Goal: Task Accomplishment & Management: Complete application form

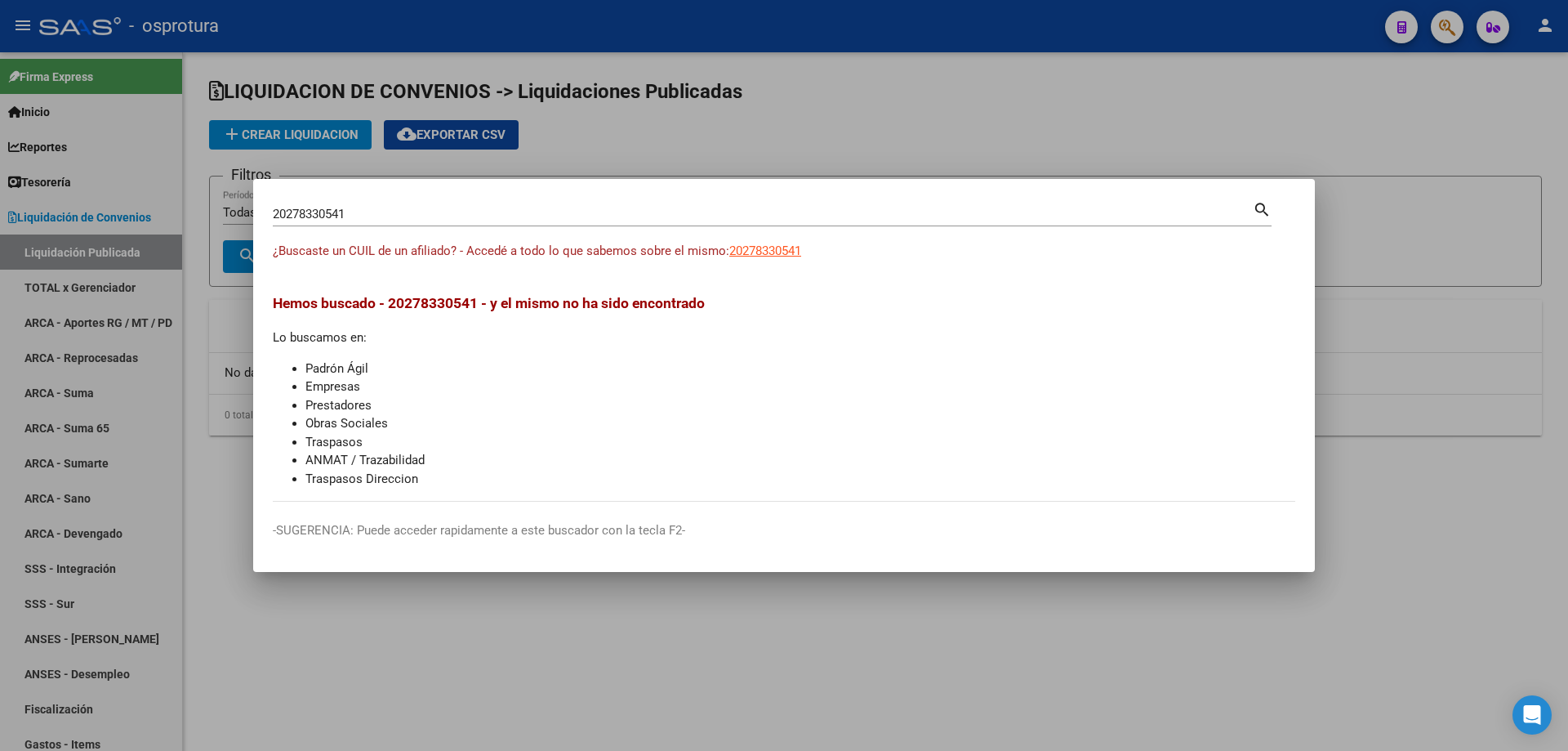
click at [606, 212] on input "20278330541" at bounding box center [763, 214] width 980 height 15
paste input "-41899124-"
type input "20418991241"
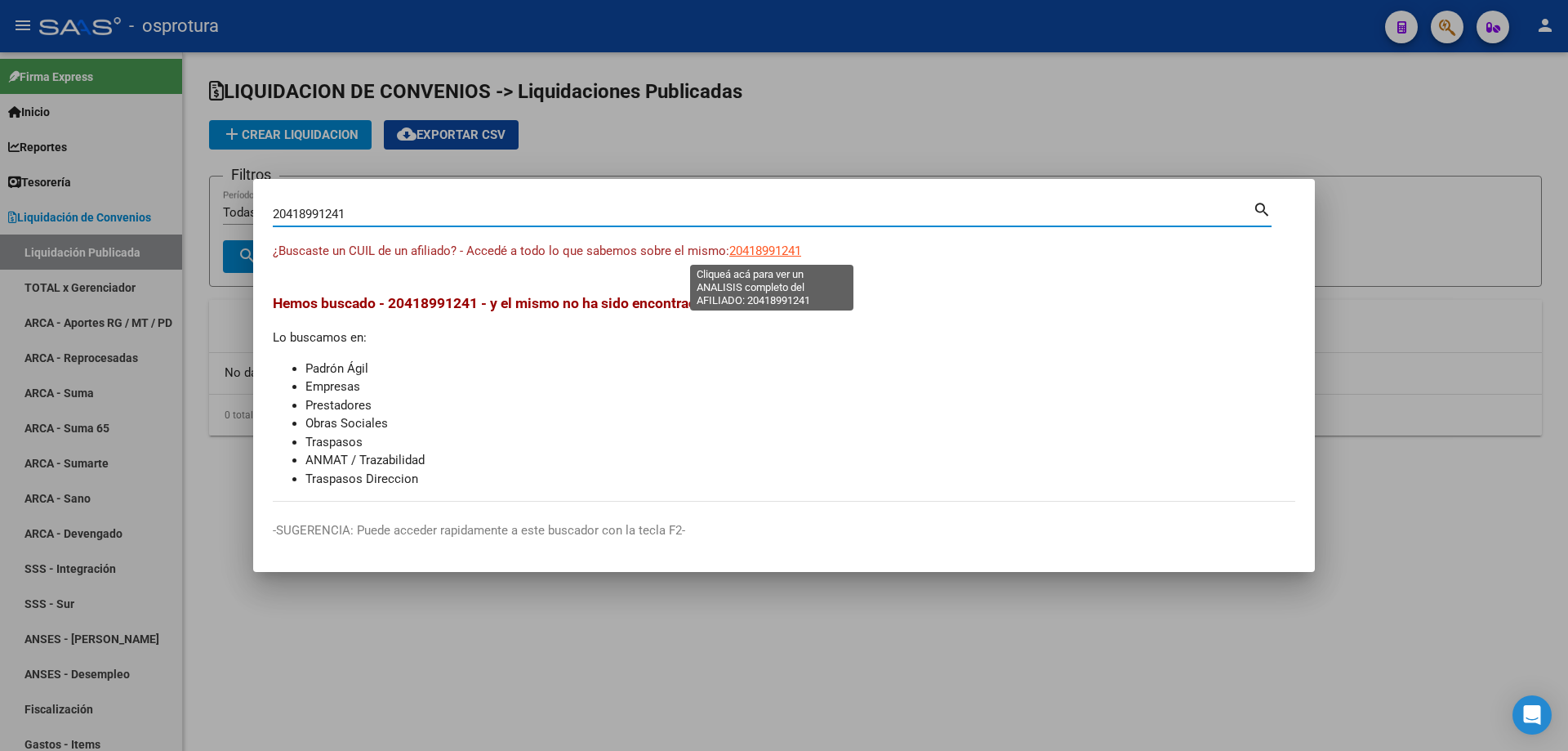
click at [777, 246] on span "20418991241" at bounding box center [765, 251] width 71 height 15
type textarea "20418991241"
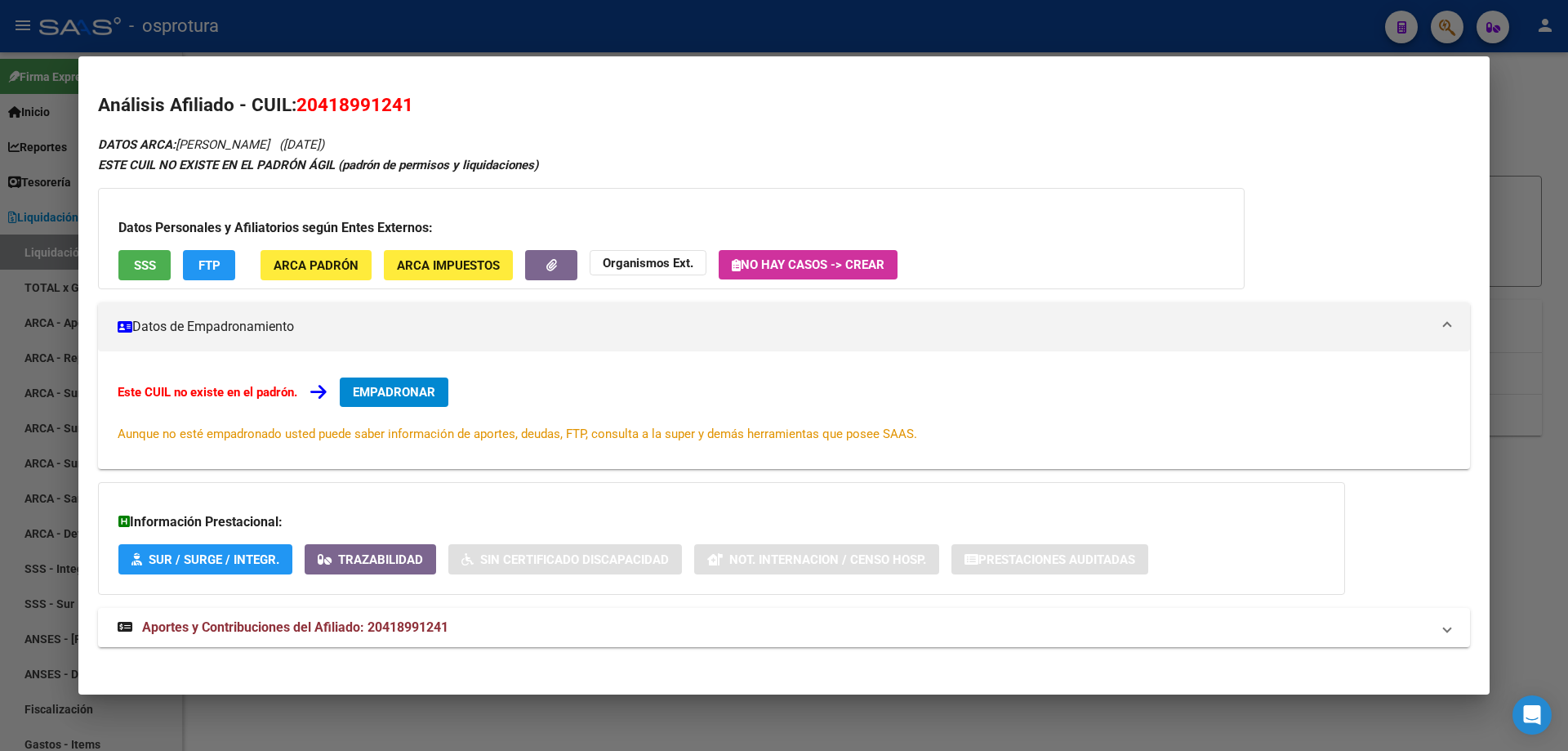
click at [414, 392] on span "EMPADRONAR" at bounding box center [394, 392] width 83 height 15
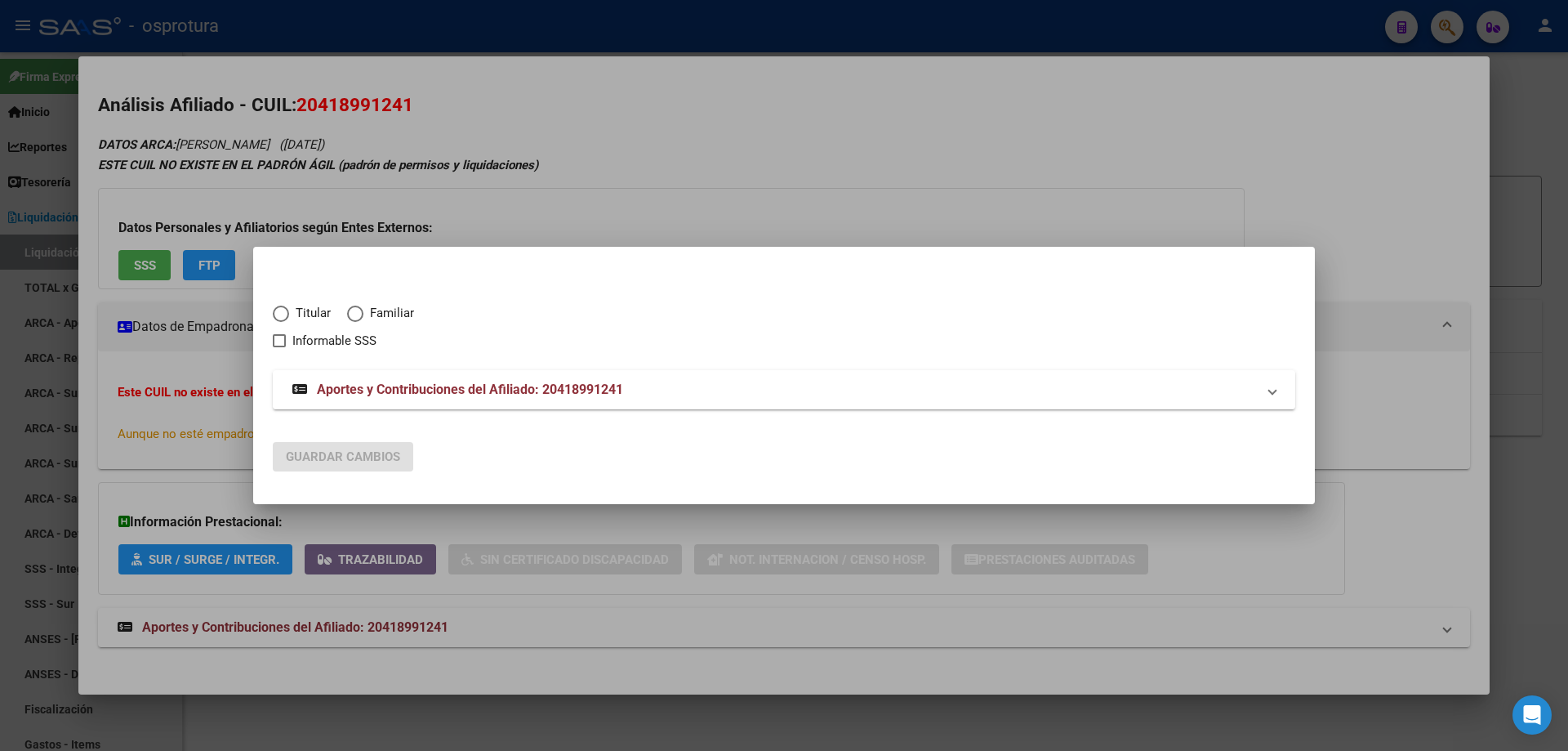
click at [283, 313] on span "Elija una opción" at bounding box center [281, 313] width 16 height 16
click at [283, 313] on input "Titular" at bounding box center [281, 313] width 16 height 16
radio input "true"
checkbox input "true"
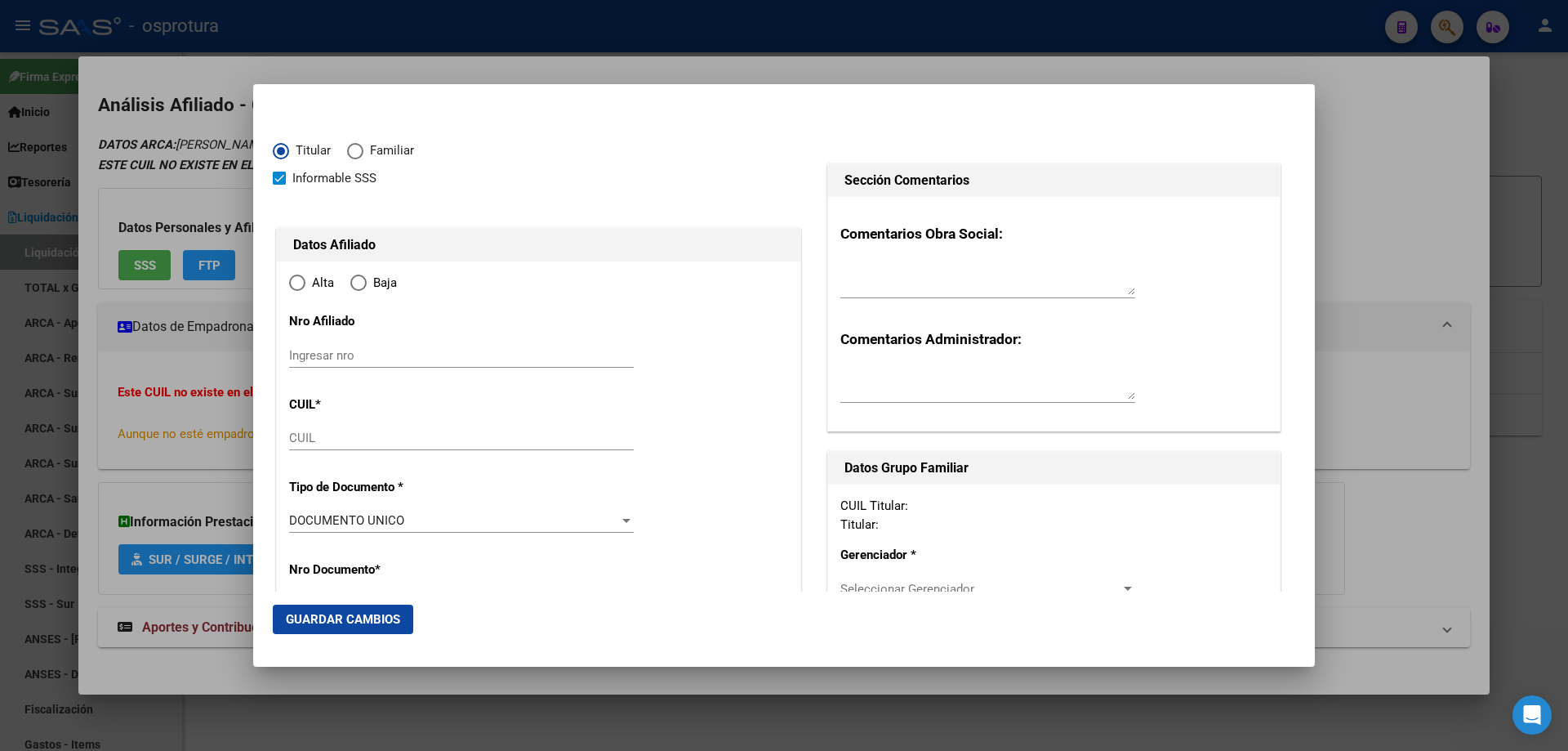
type input "20-41899124-1"
type input "41899124"
type input "[PERSON_NAME]"
type input "[DATE]"
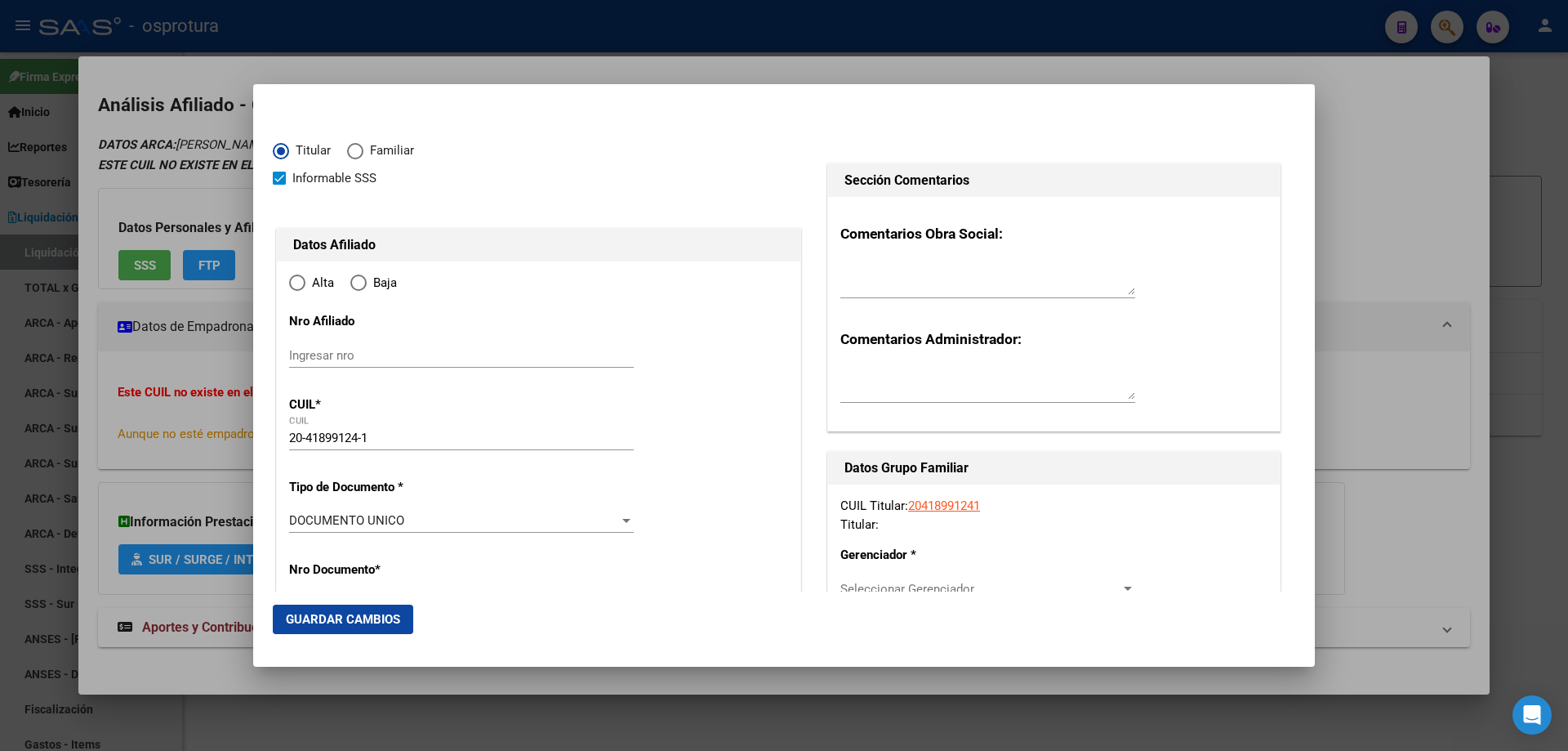
type input "SAN CARLOS DE BARILOCHE"
type input "8400"
type input "SIN NOMBRE"
type input "0"
type input "SAN CARLOS DE BARILOCHE"
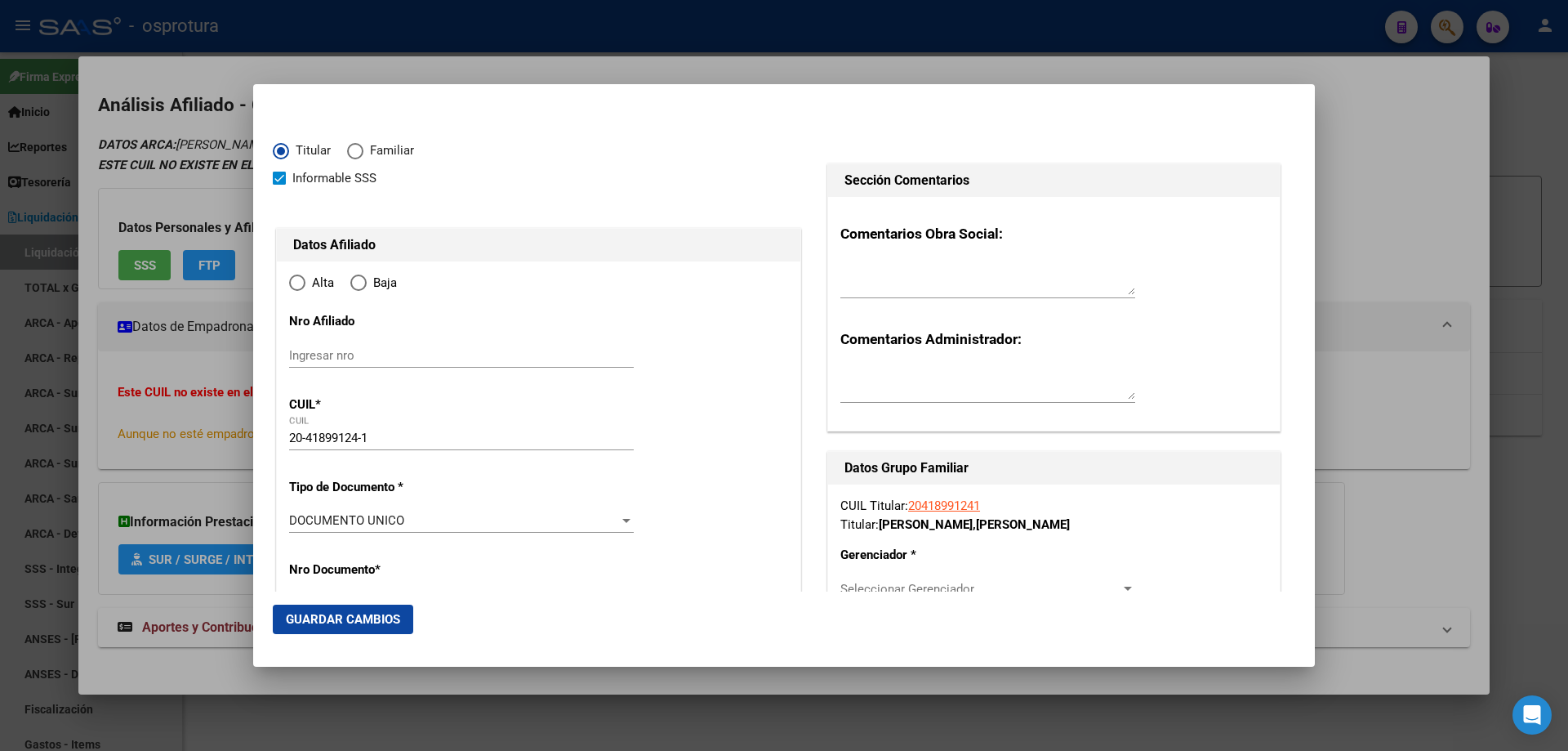
radio input "true"
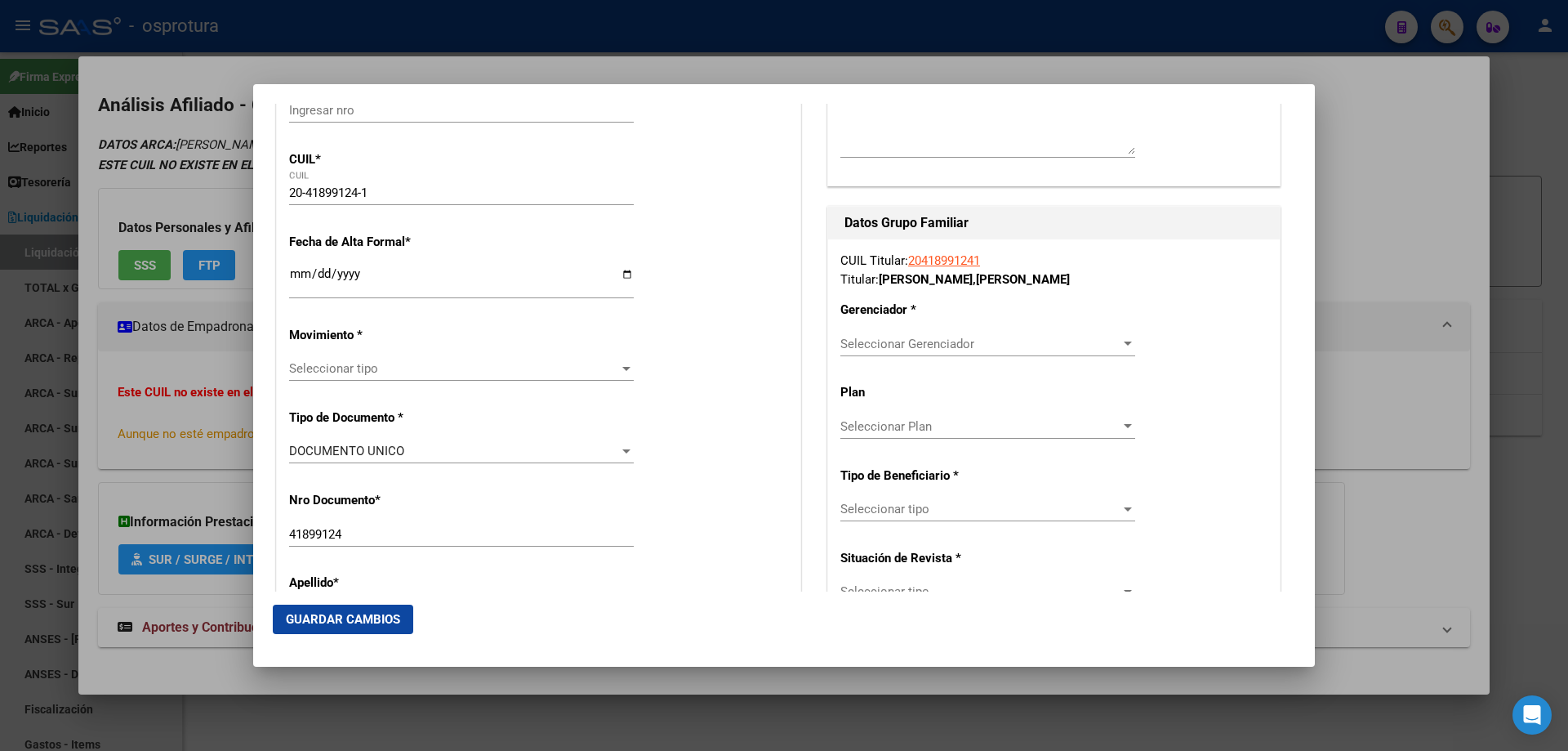
click at [293, 276] on input "Ingresar fecha" at bounding box center [462, 280] width 344 height 26
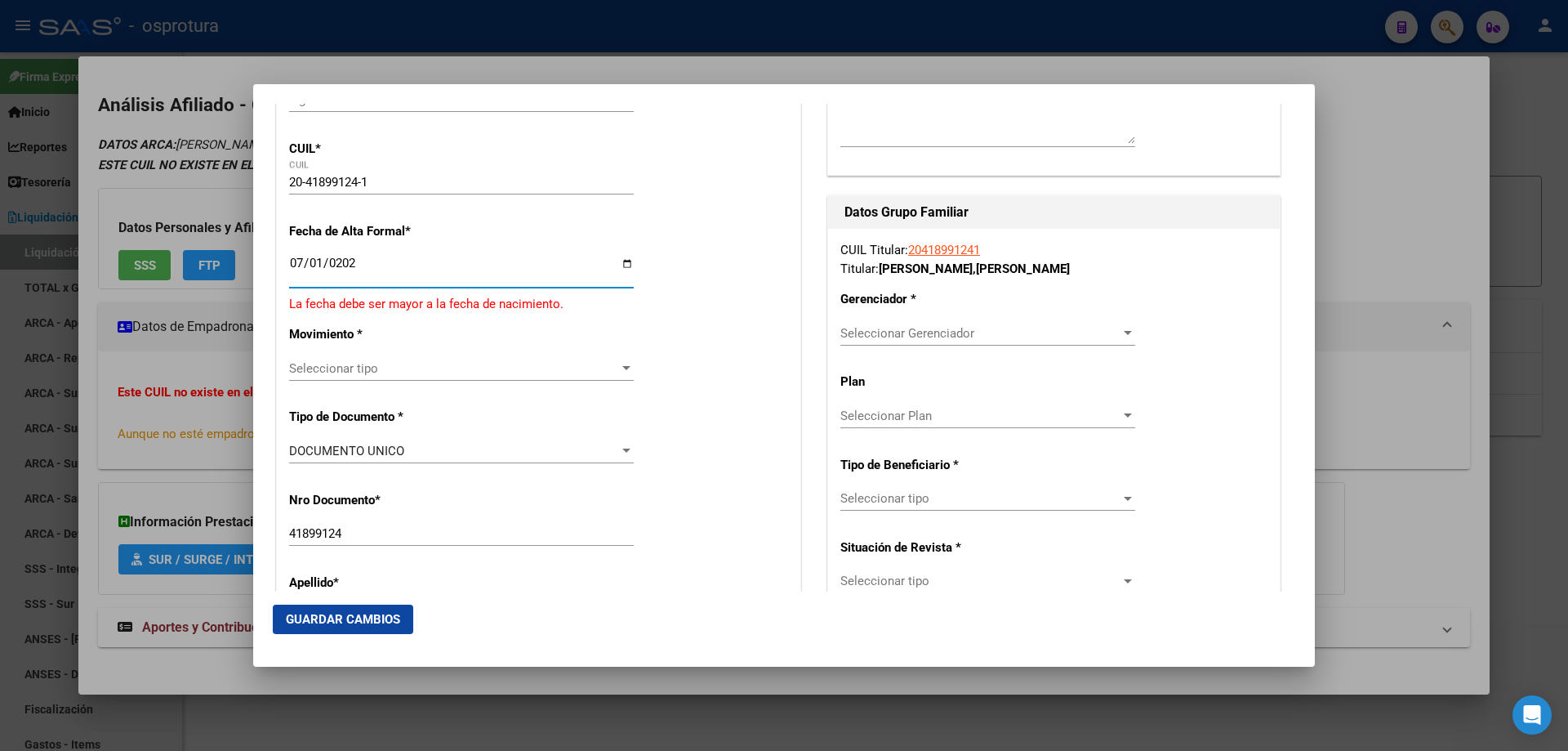
type input "[DATE]"
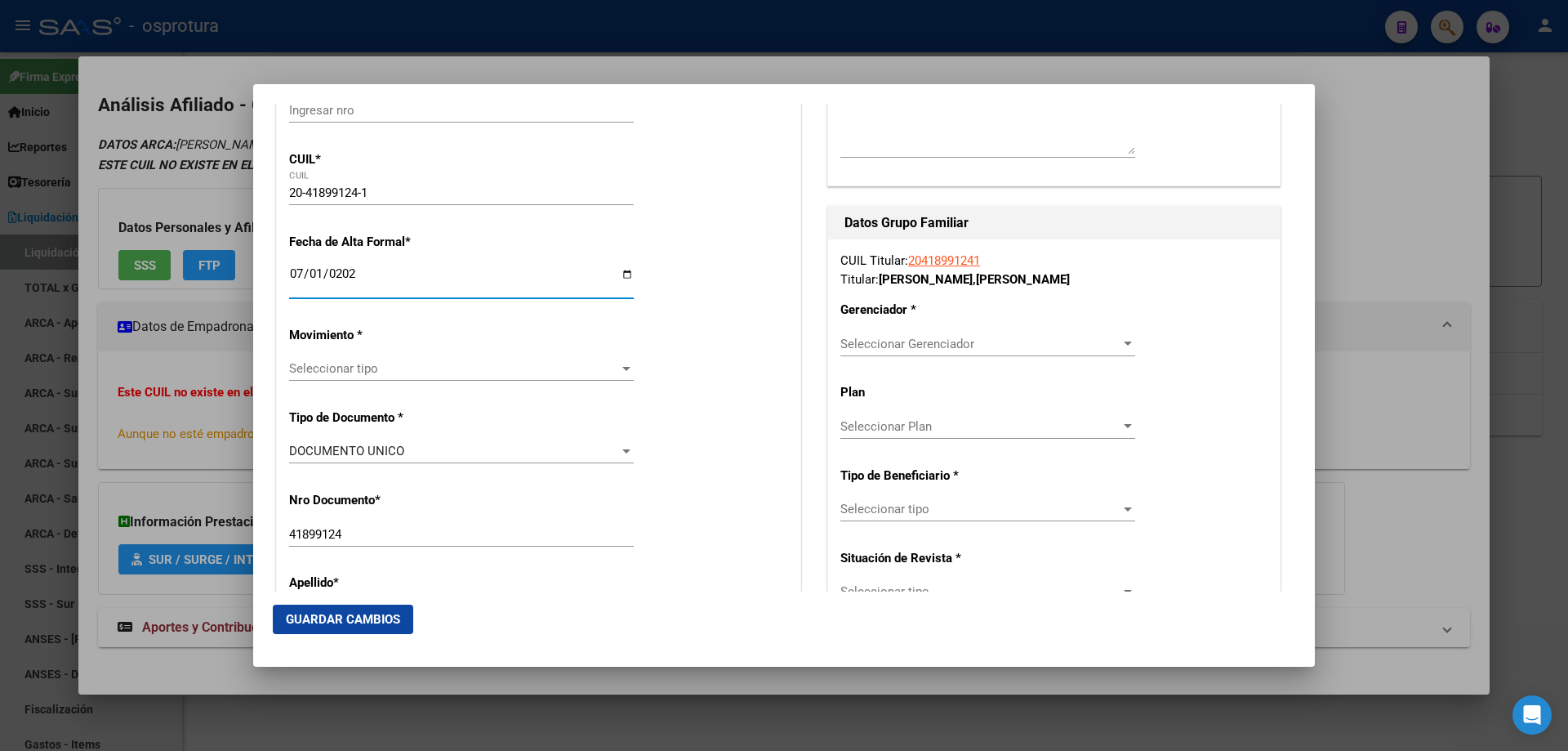
click at [383, 364] on span "Seleccionar tipo" at bounding box center [454, 368] width 330 height 15
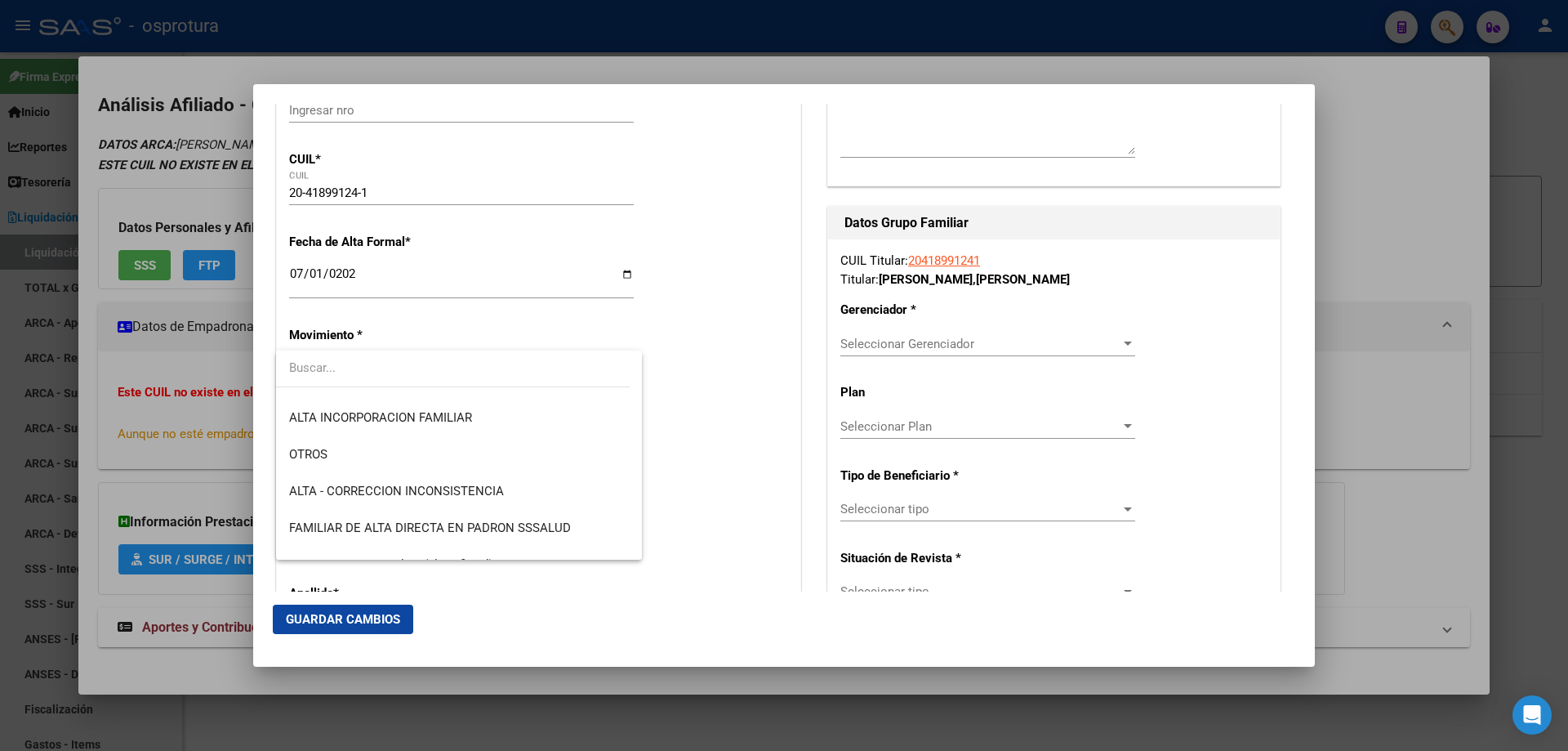
scroll to position [326, 0]
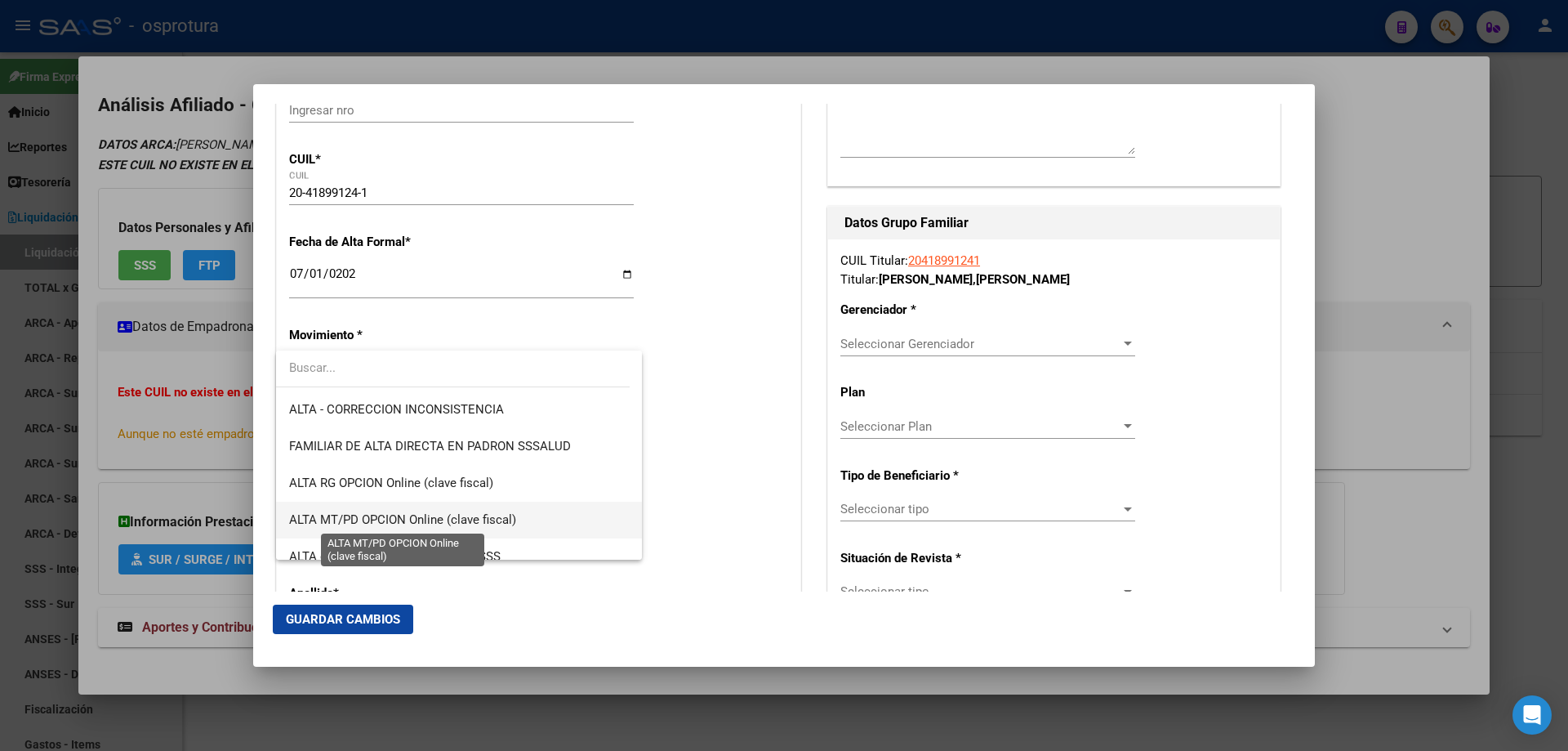
click at [398, 519] on span "ALTA MT/PD OPCION Online (clave fiscal)" at bounding box center [403, 519] width 227 height 15
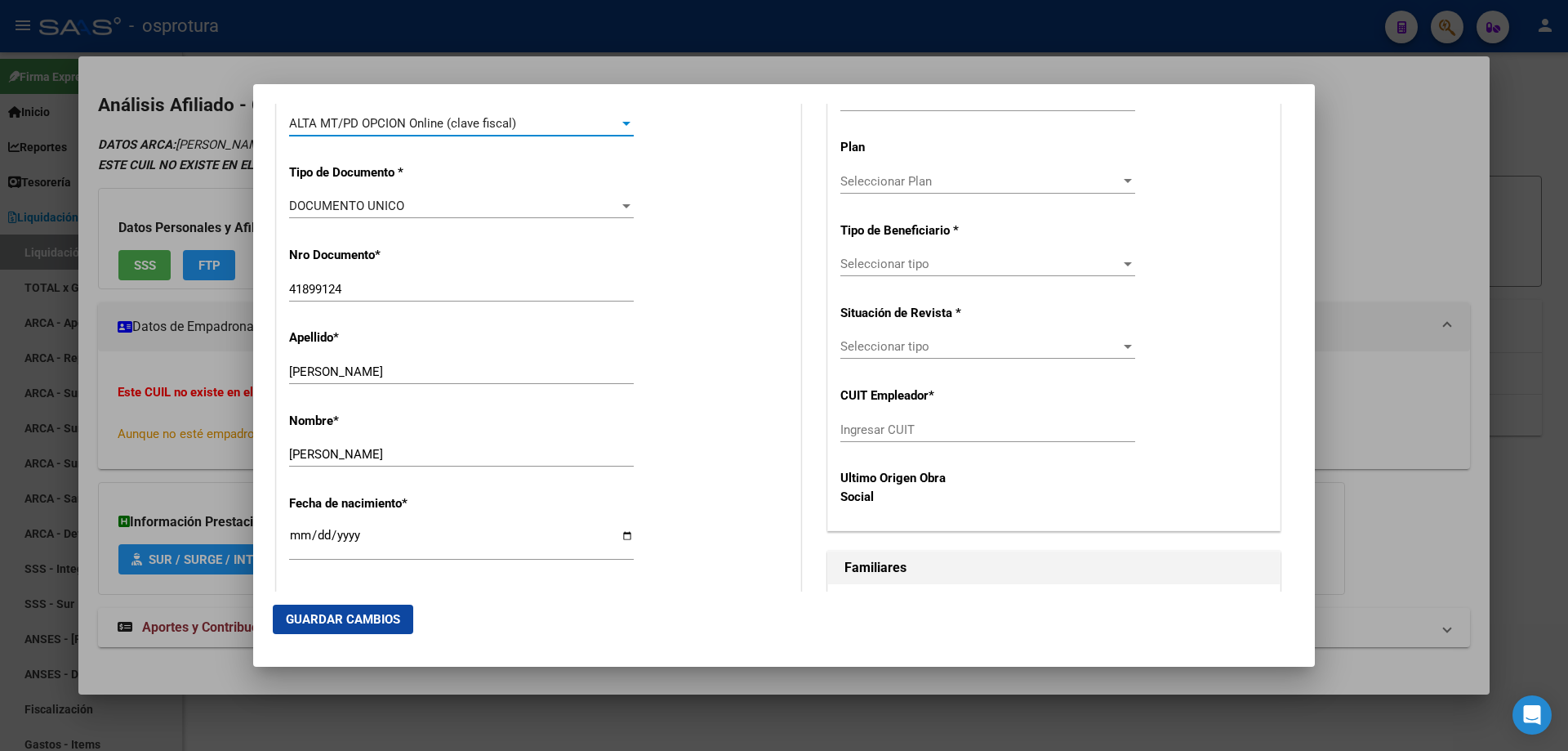
scroll to position [735, 0]
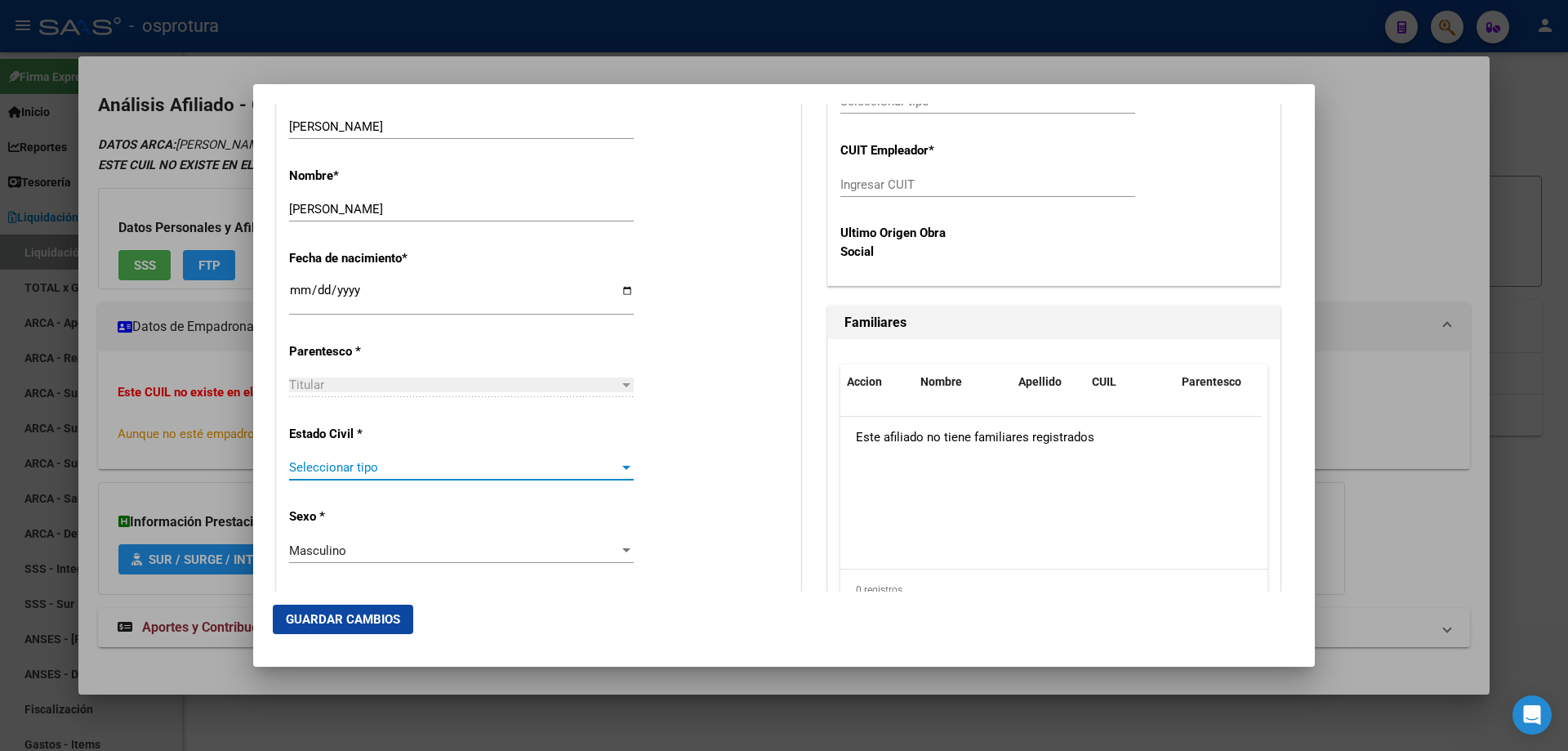
click at [363, 467] on span "Seleccionar tipo" at bounding box center [454, 467] width 330 height 15
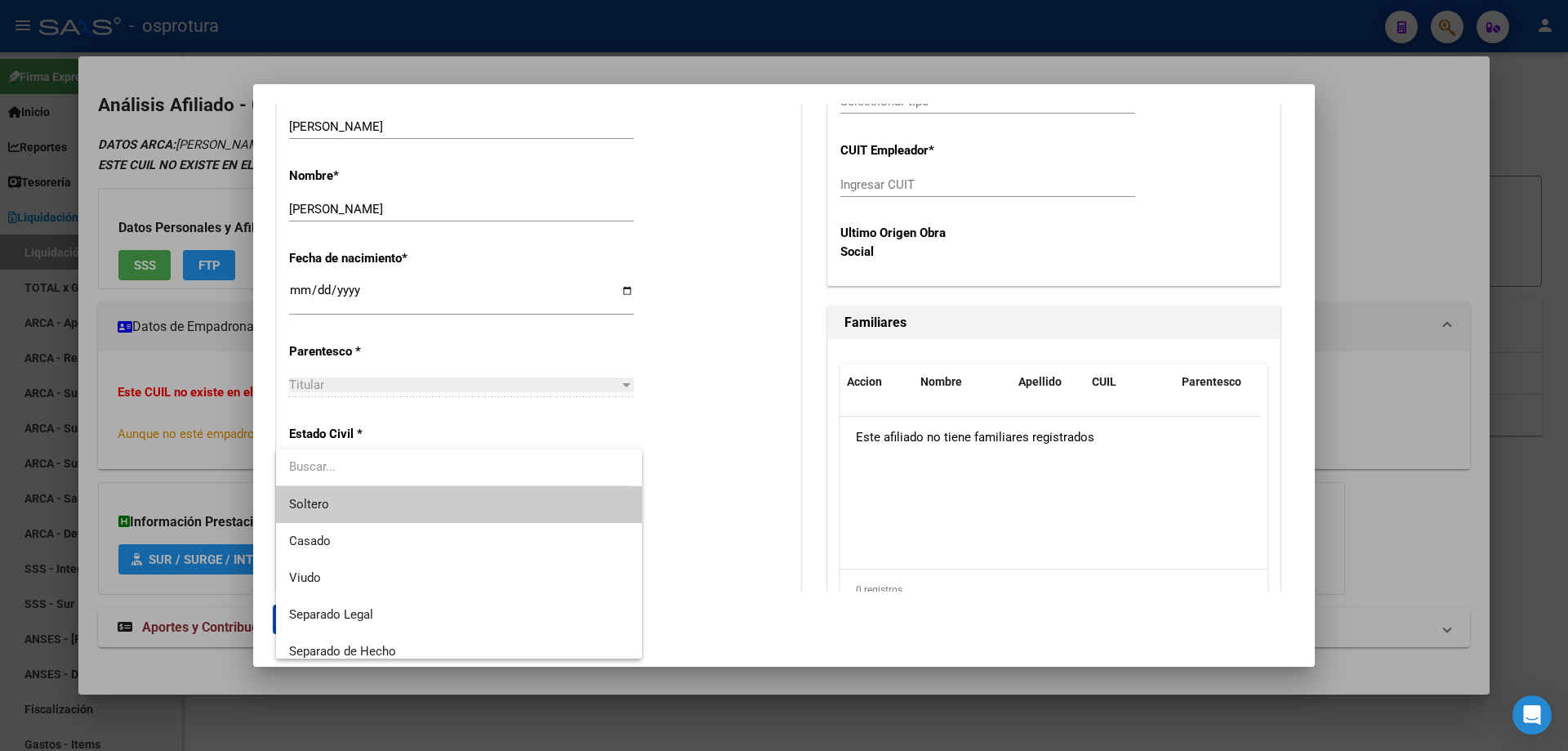
click at [360, 495] on span "Soltero" at bounding box center [459, 504] width 340 height 37
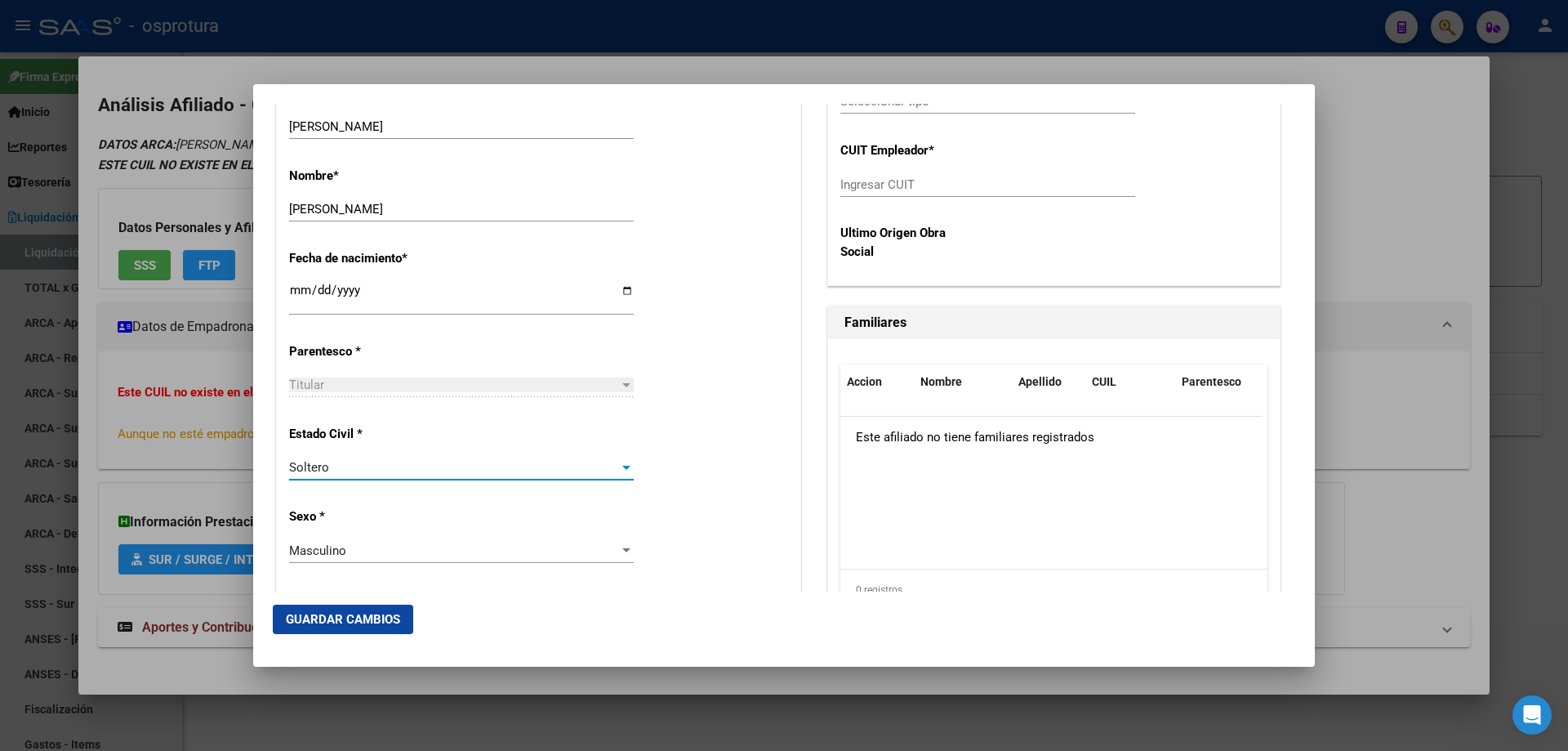
scroll to position [245, 0]
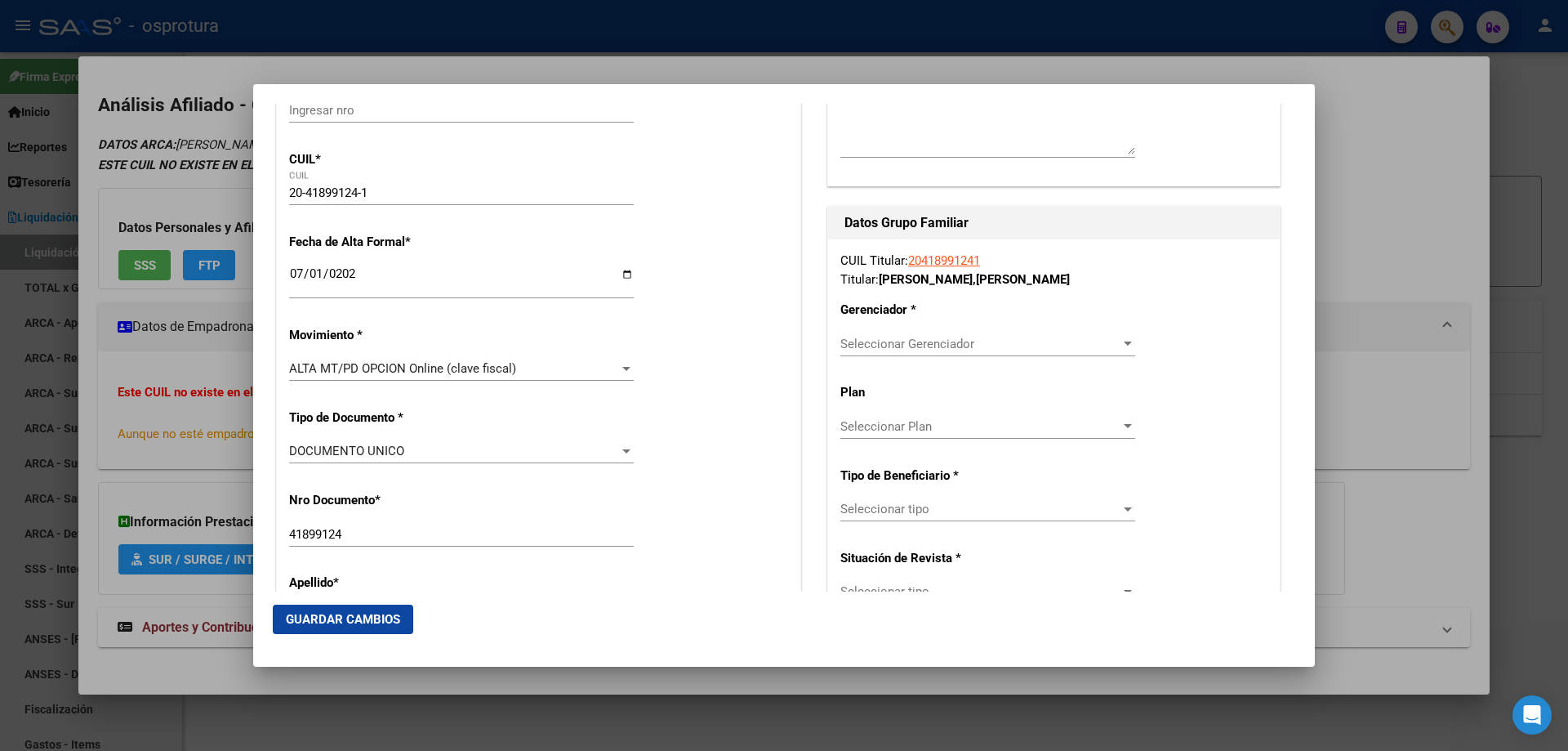
click at [880, 337] on span "Seleccionar Gerenciador" at bounding box center [980, 344] width 280 height 15
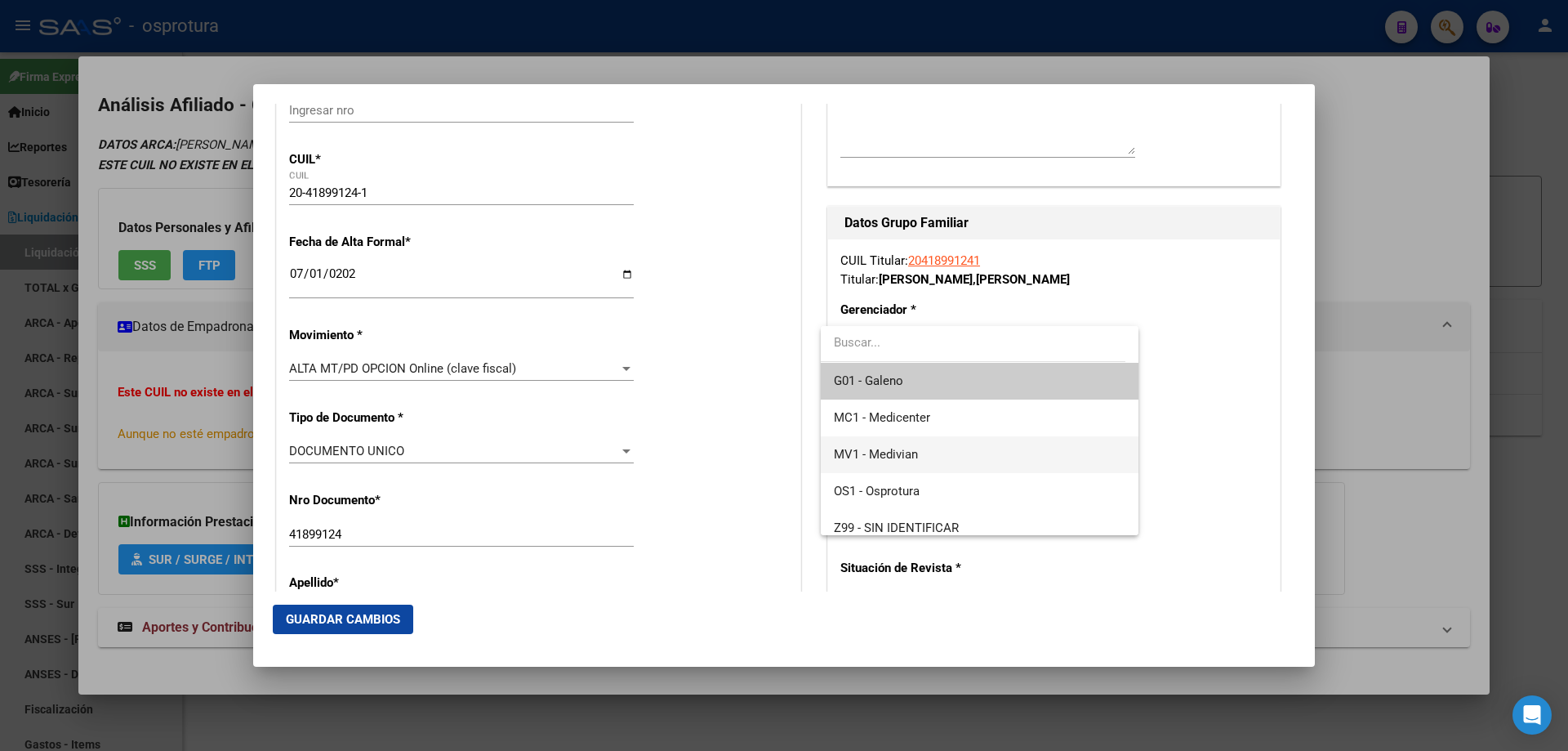
click at [929, 444] on span "MV1 - Medivian" at bounding box center [979, 454] width 291 height 37
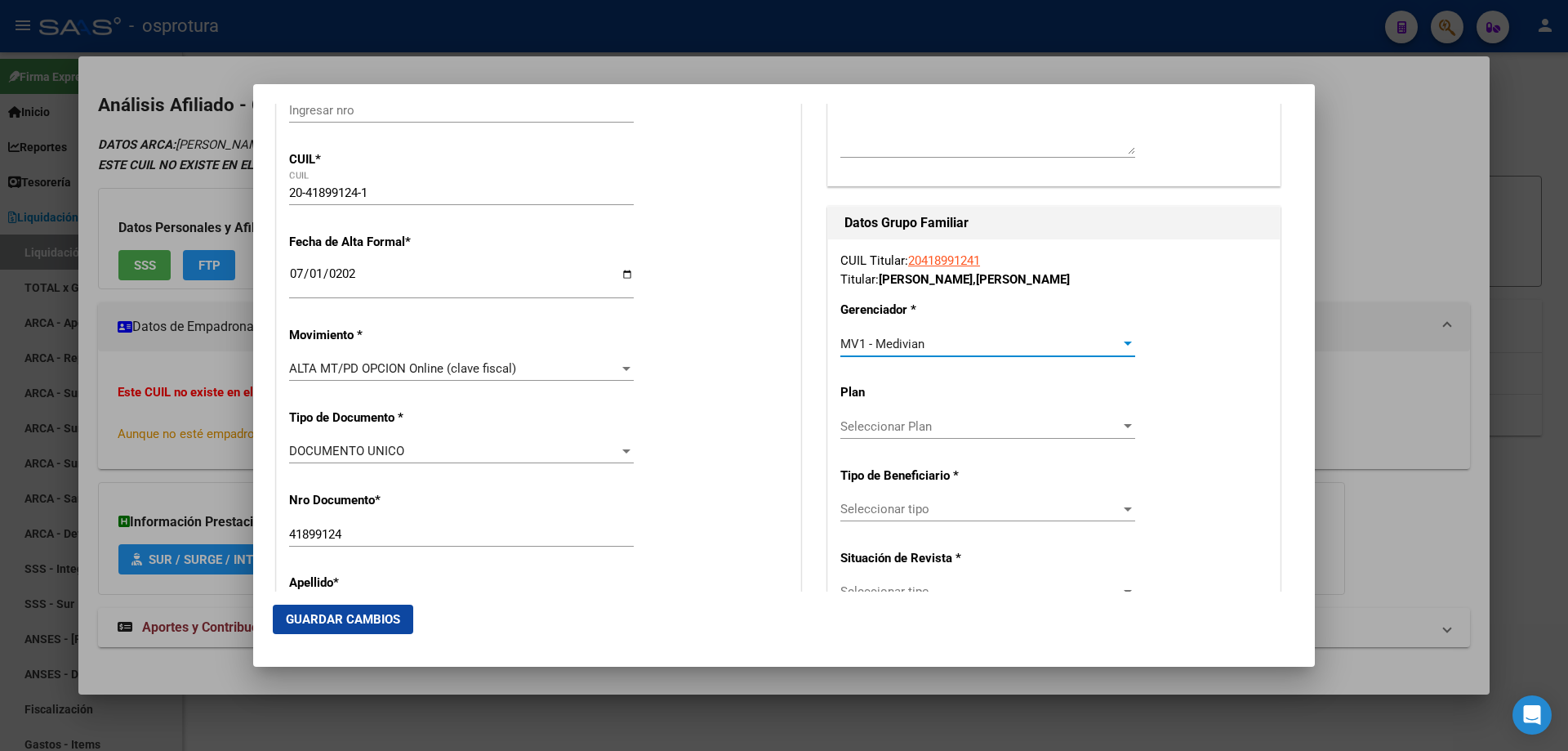
scroll to position [490, 0]
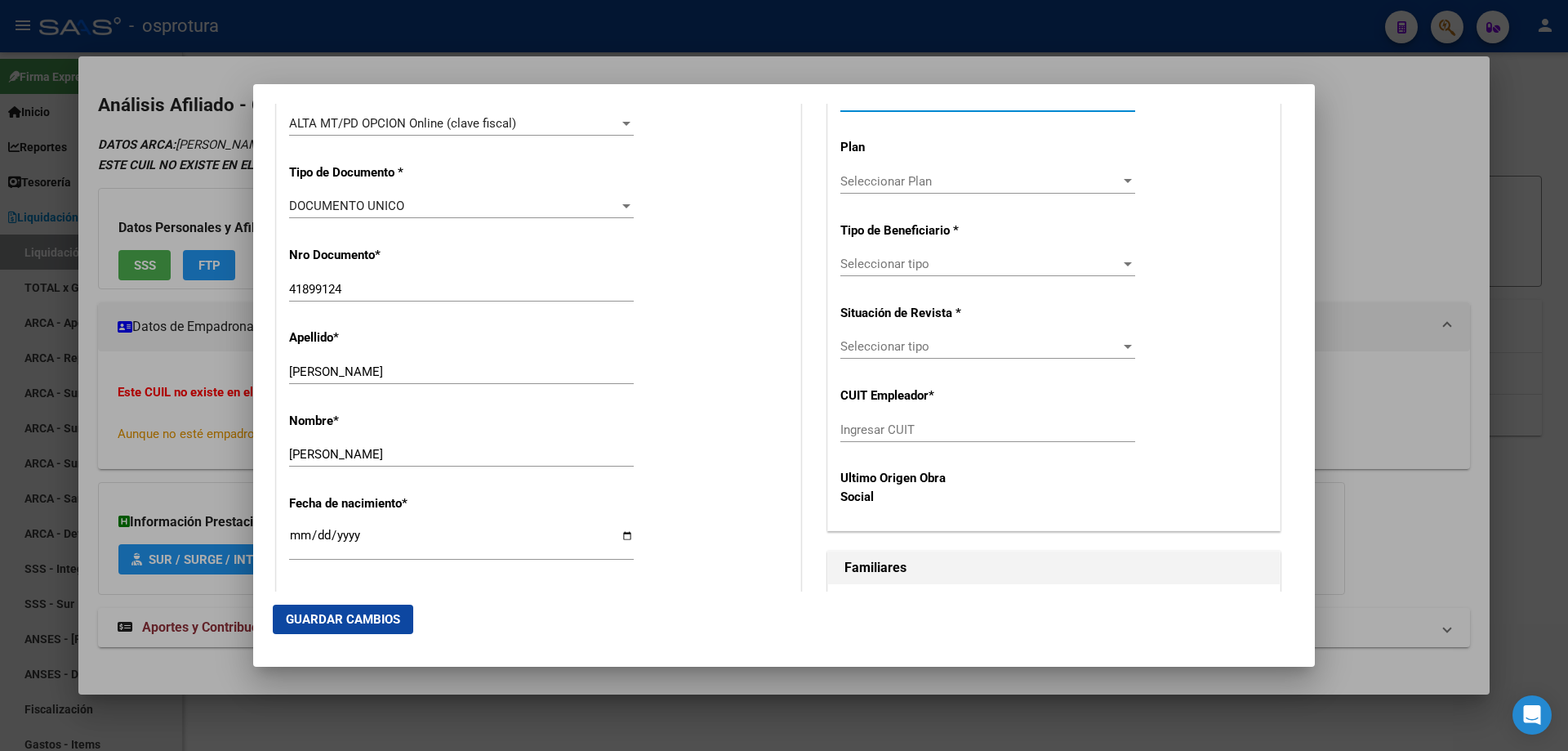
click at [901, 262] on span "Seleccionar tipo" at bounding box center [980, 264] width 280 height 15
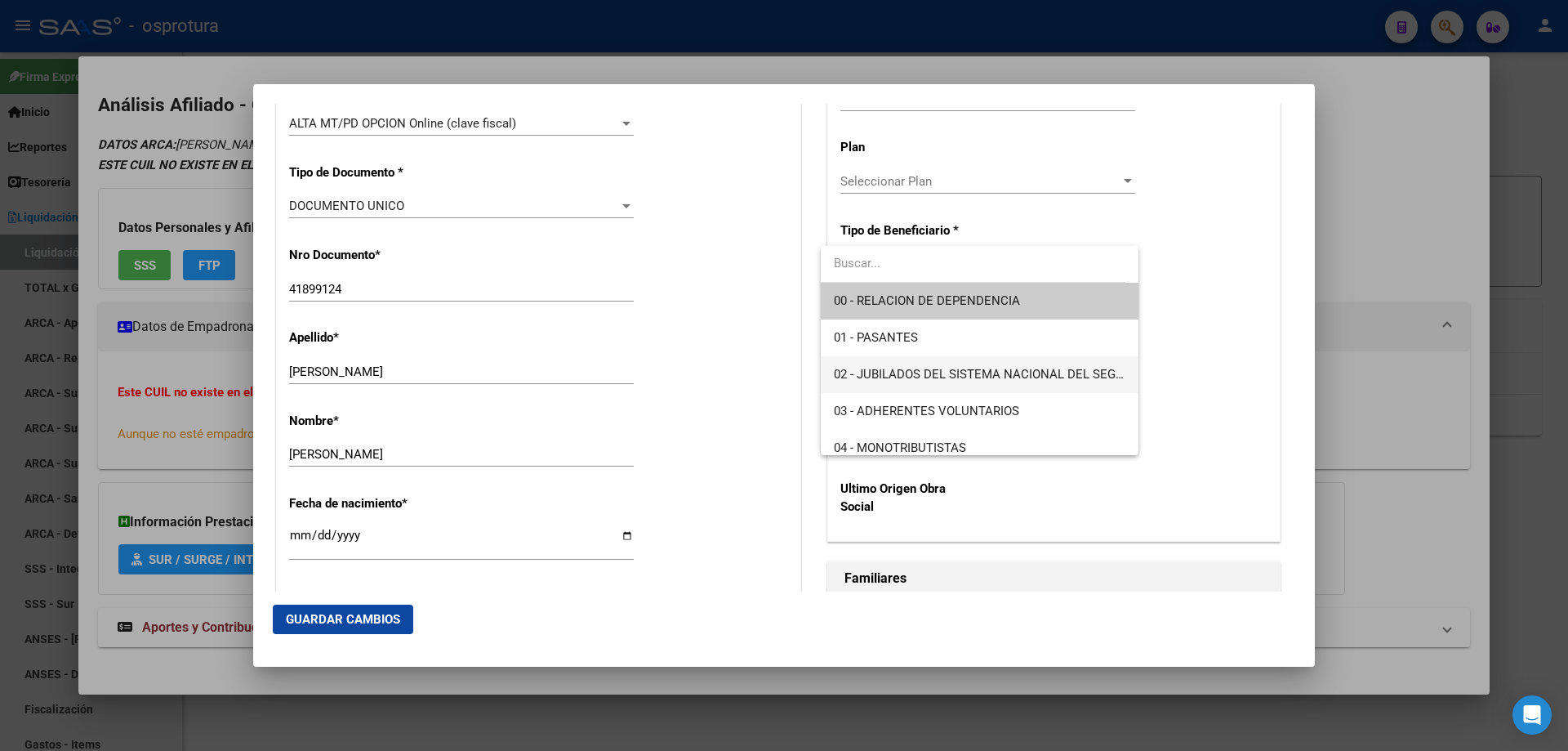
scroll to position [164, 0]
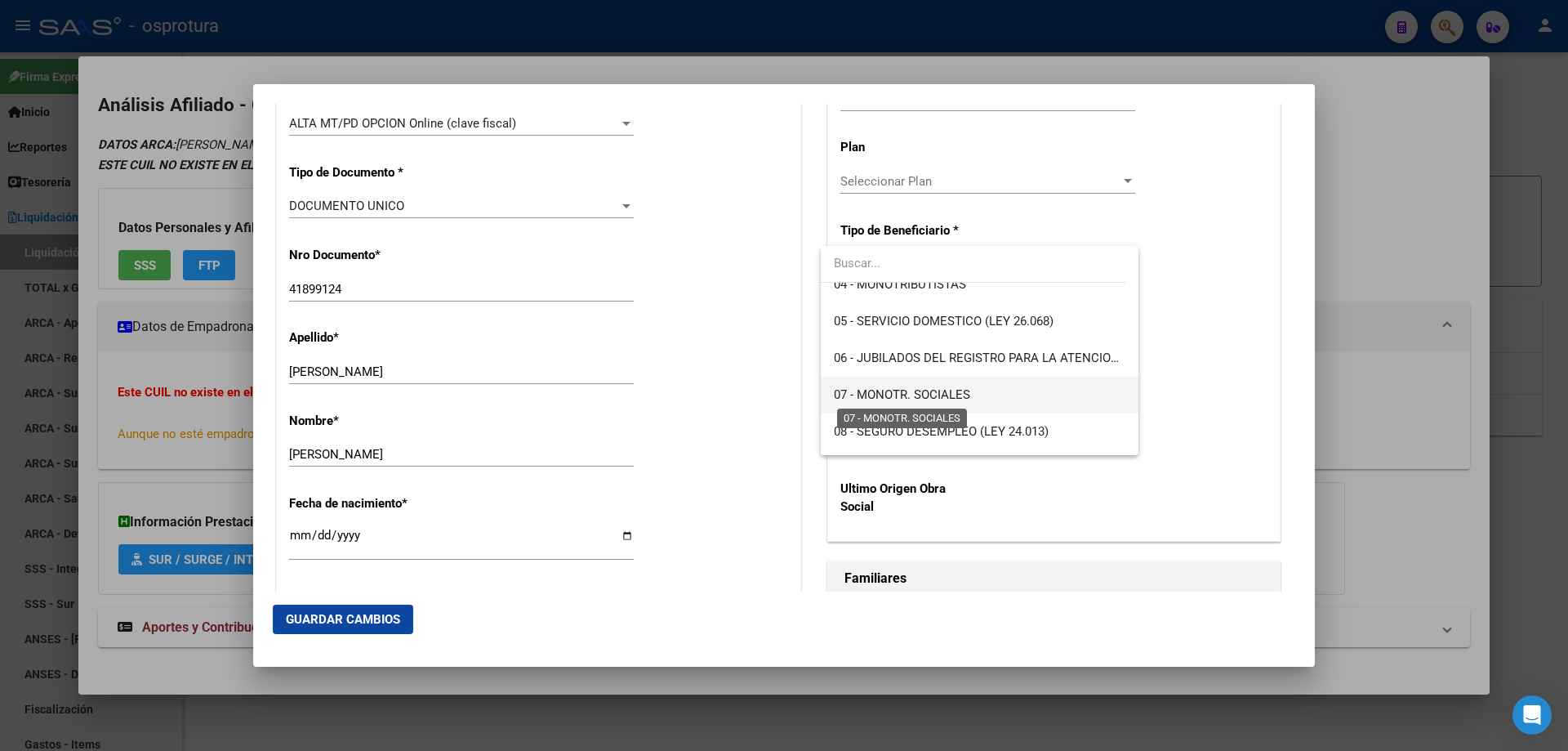
click at [908, 388] on span "07 - MONOTR. SOCIALES" at bounding box center [902, 394] width 136 height 15
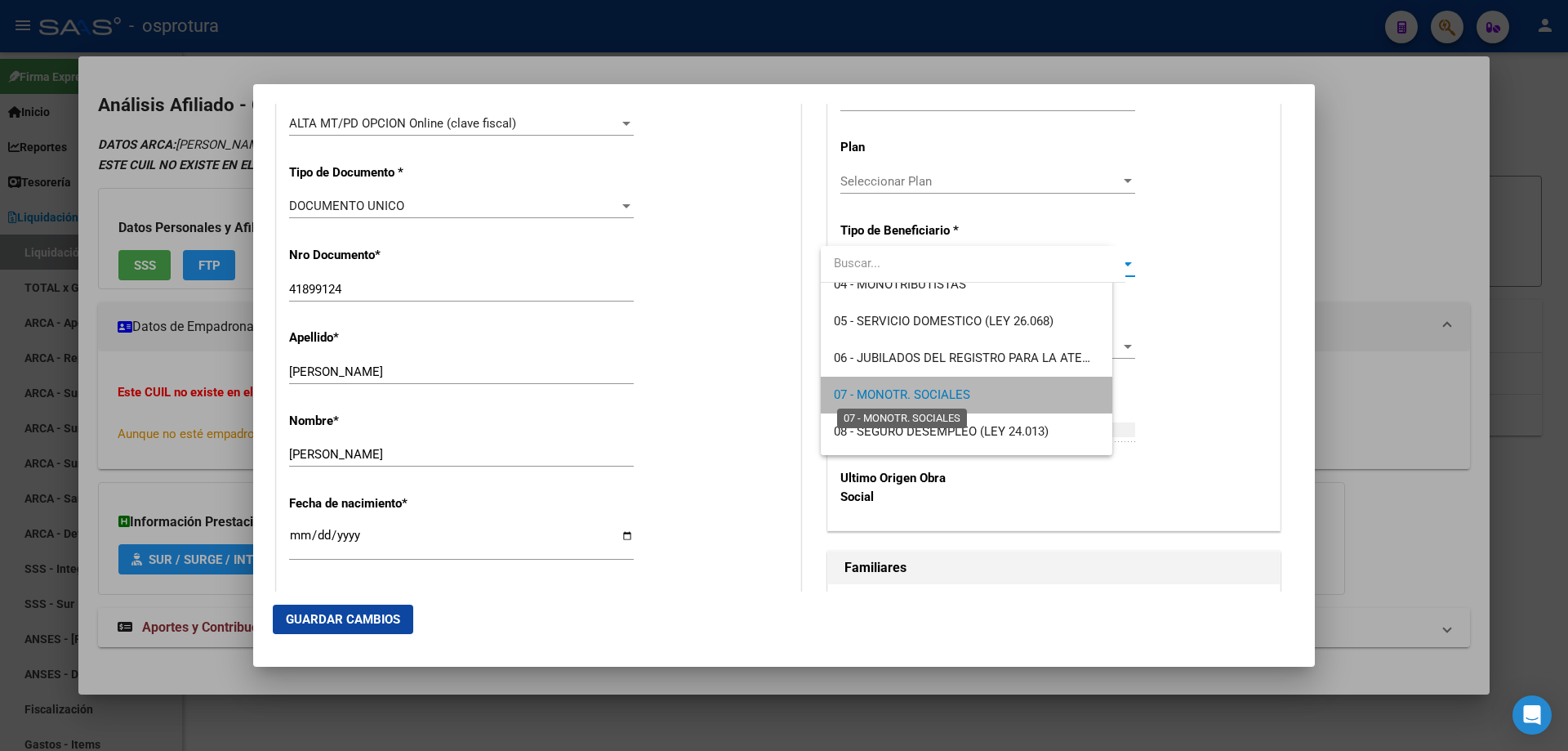
type input "20-41899124-1"
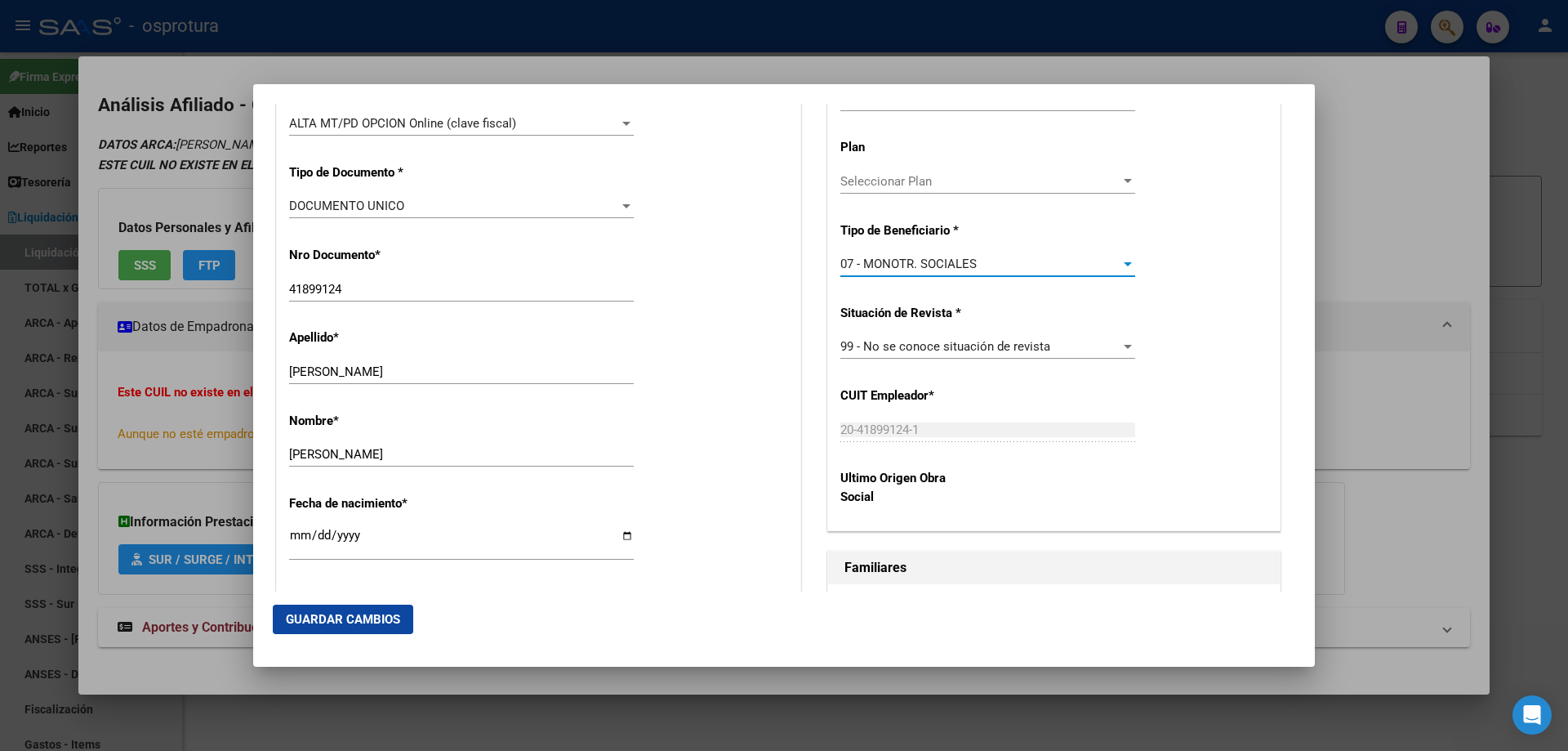
click at [310, 626] on span "Guardar Cambios" at bounding box center [343, 618] width 115 height 15
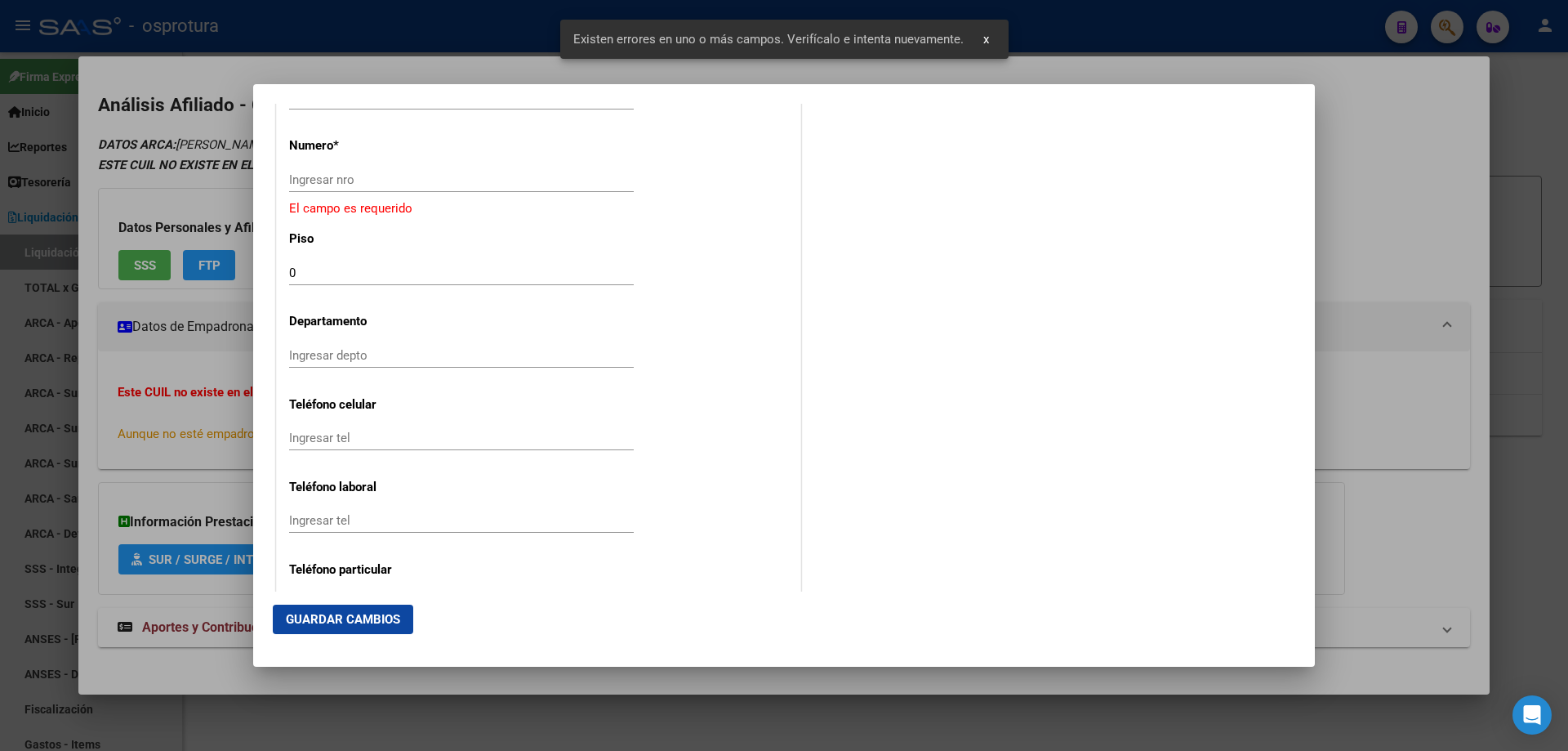
scroll to position [1634, 0]
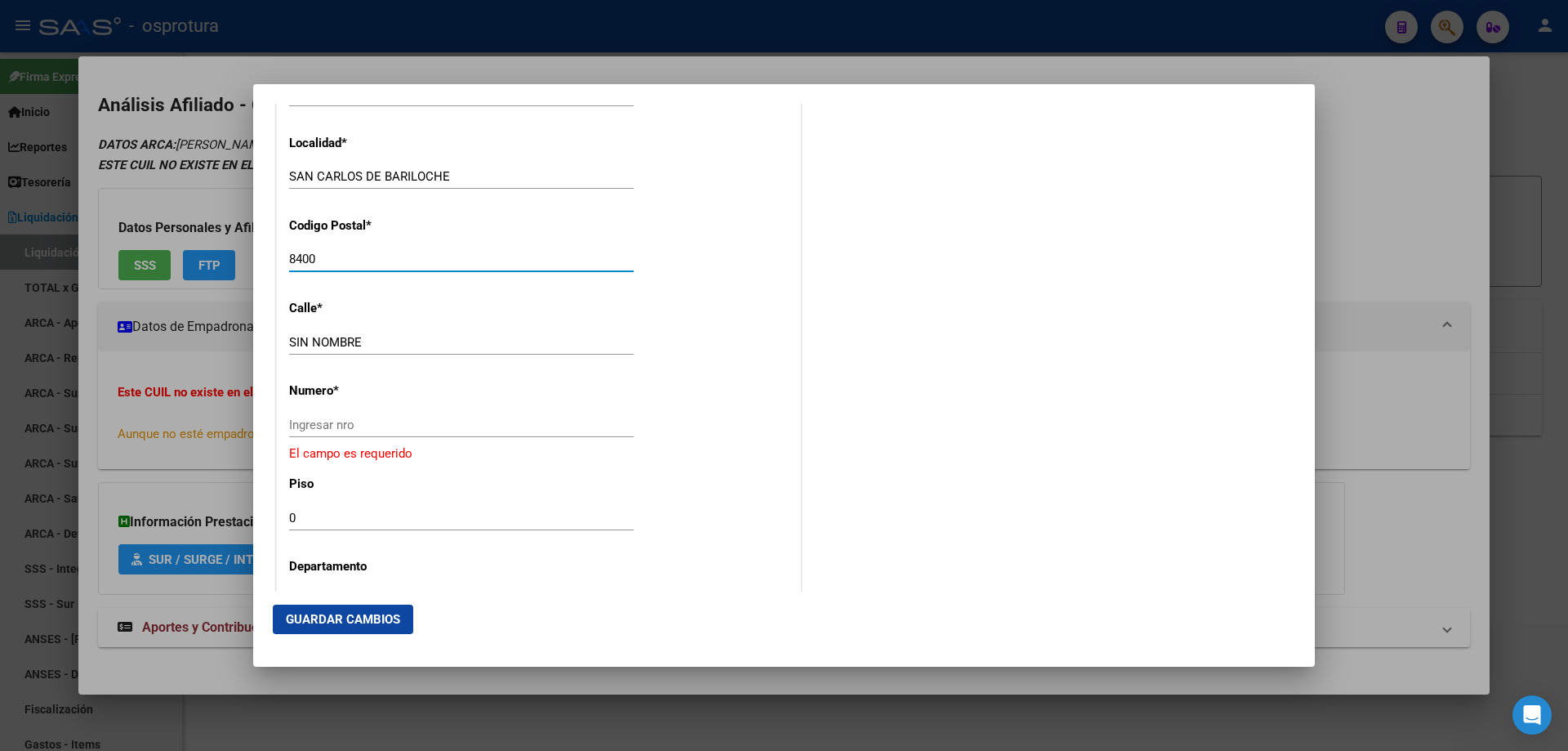
drag, startPoint x: 300, startPoint y: 259, endPoint x: 345, endPoint y: 260, distance: 45.0
click at [345, 260] on input "8400" at bounding box center [462, 258] width 344 height 15
click at [327, 422] on input "Ingresar nro" at bounding box center [462, 425] width 344 height 15
paste input "00"
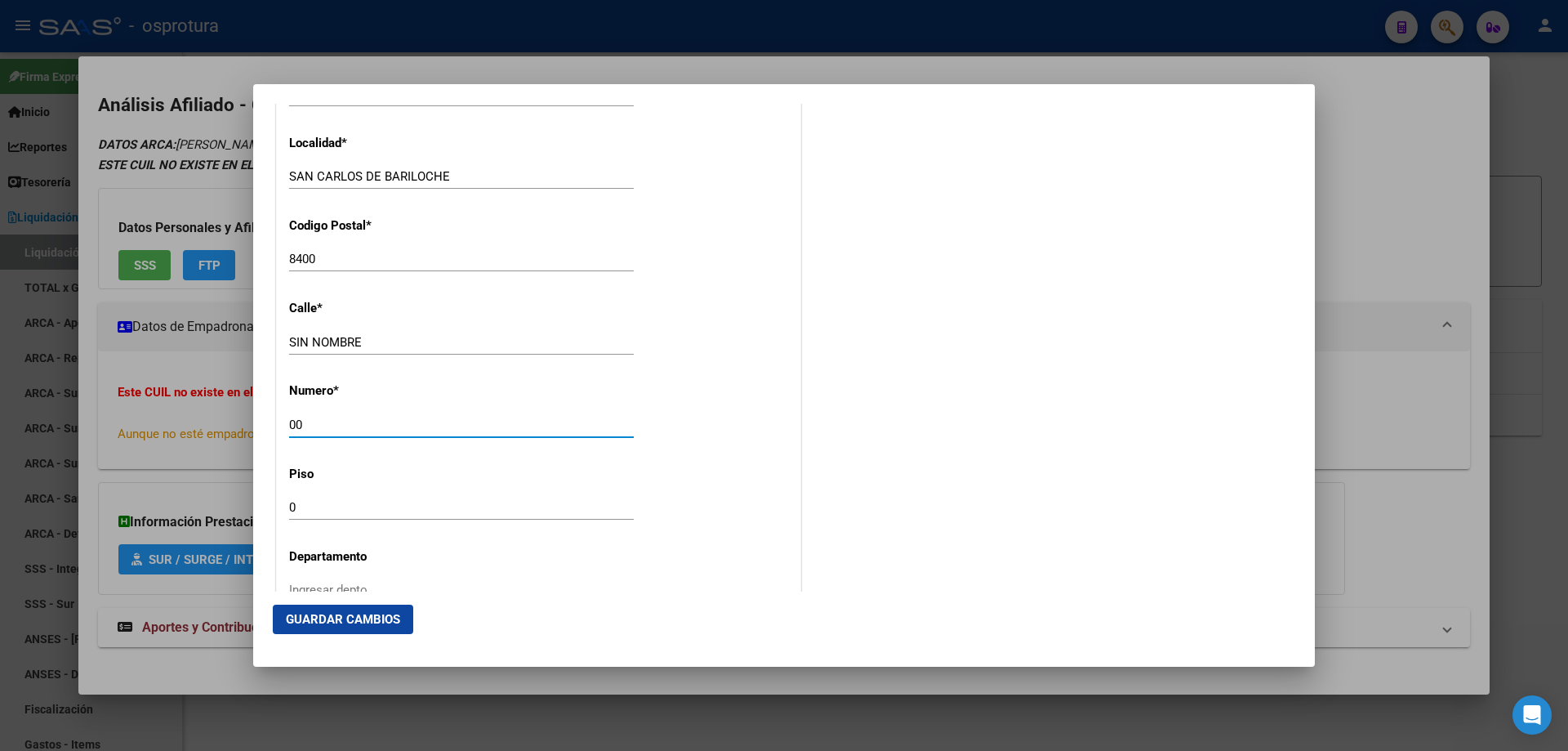
type input "00"
click at [358, 621] on span "Guardar Cambios" at bounding box center [343, 618] width 115 height 15
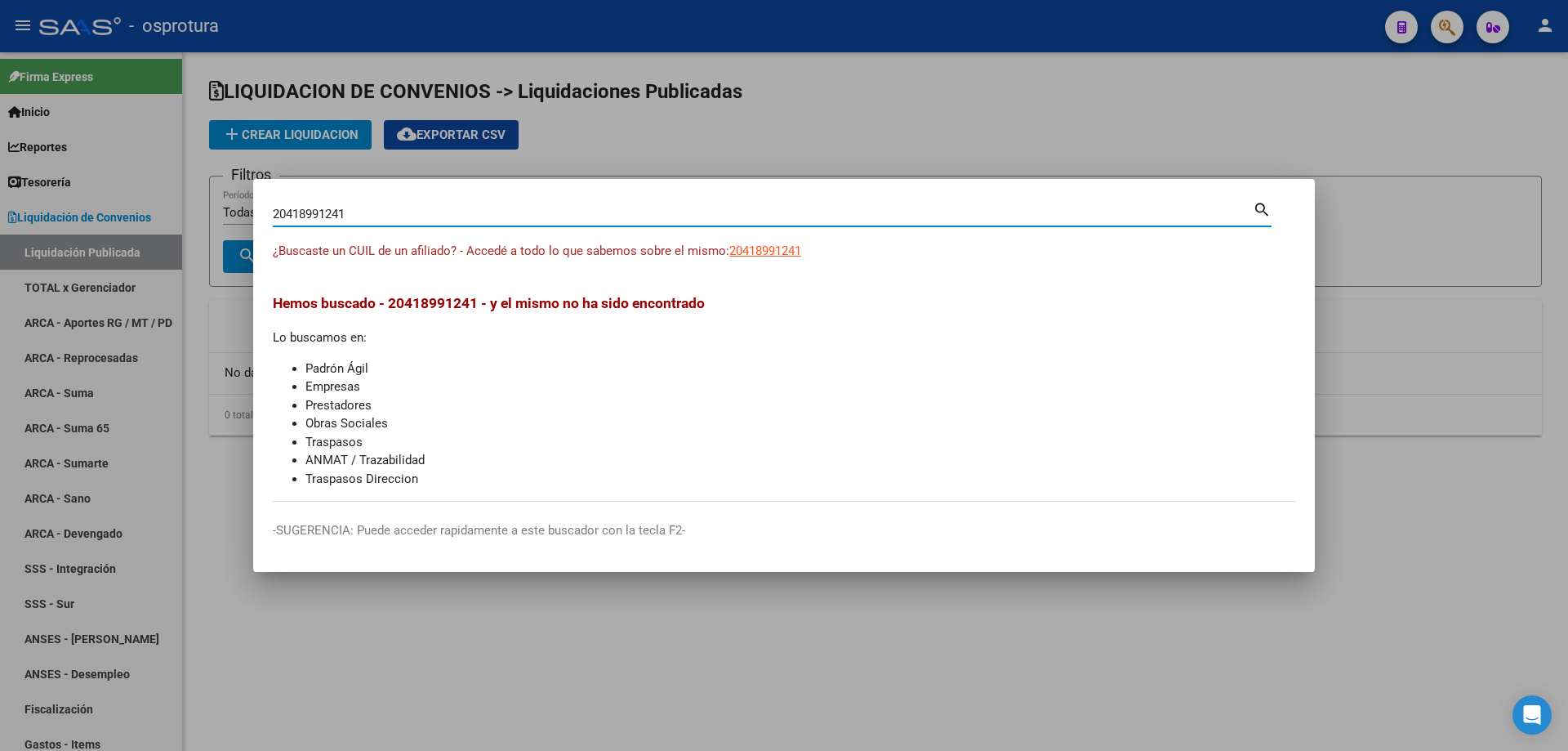
click at [412, 220] on input "20418991241" at bounding box center [763, 214] width 980 height 15
paste input "7-42631080-0"
type input "27426310800"
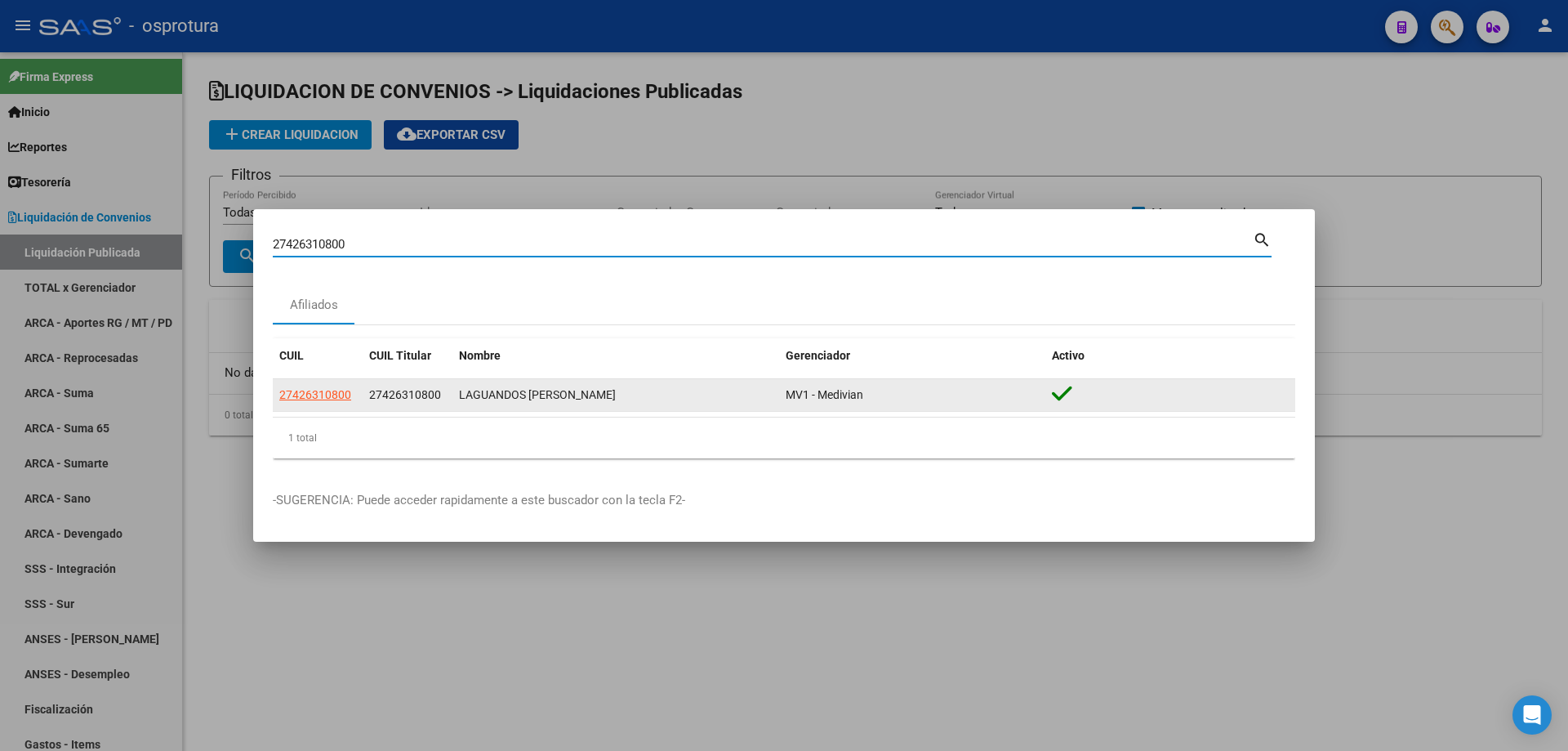
click at [300, 402] on app-link-go-to "27426310800" at bounding box center [314, 395] width 71 height 19
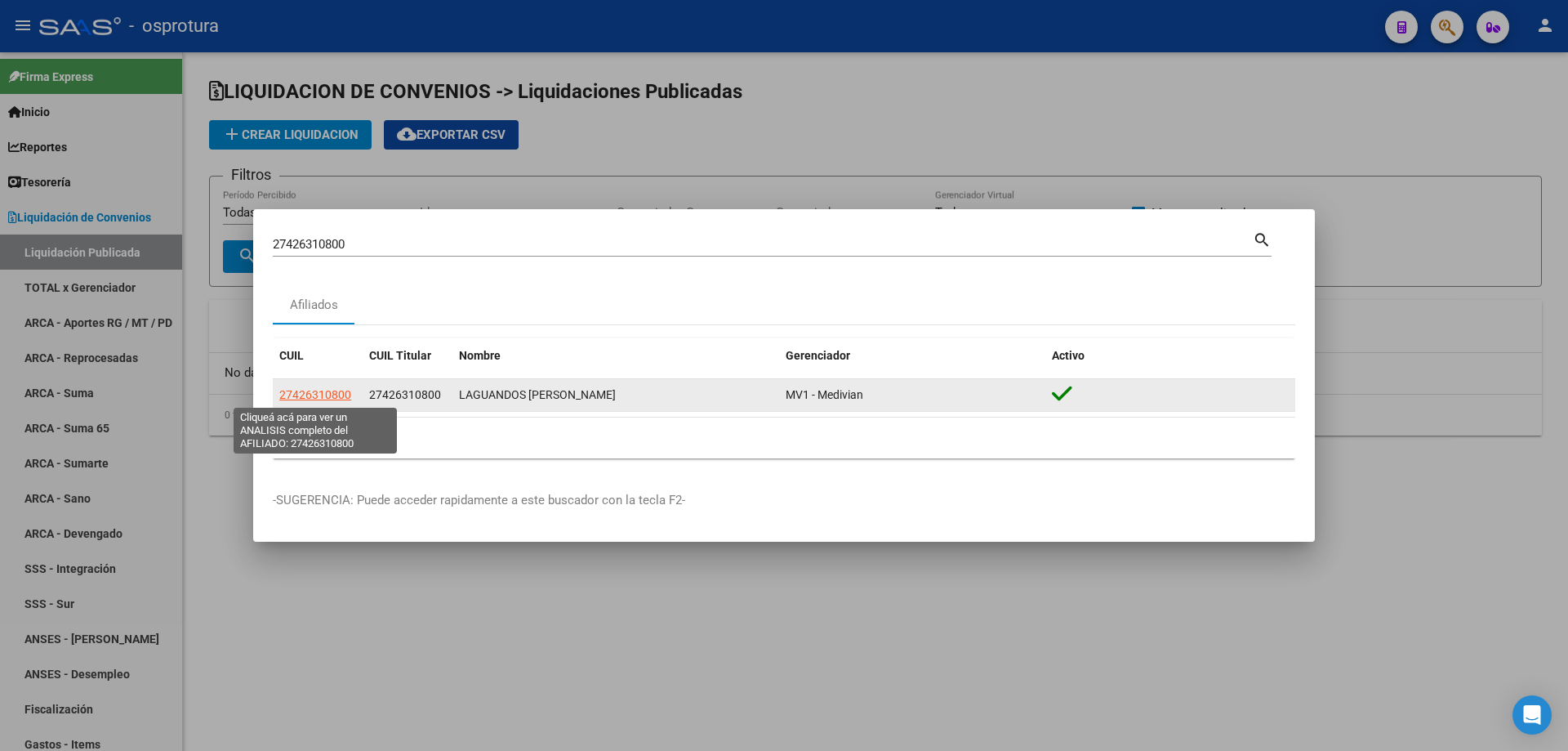
click at [300, 395] on span "27426310800" at bounding box center [314, 394] width 71 height 13
type textarea "27426310800"
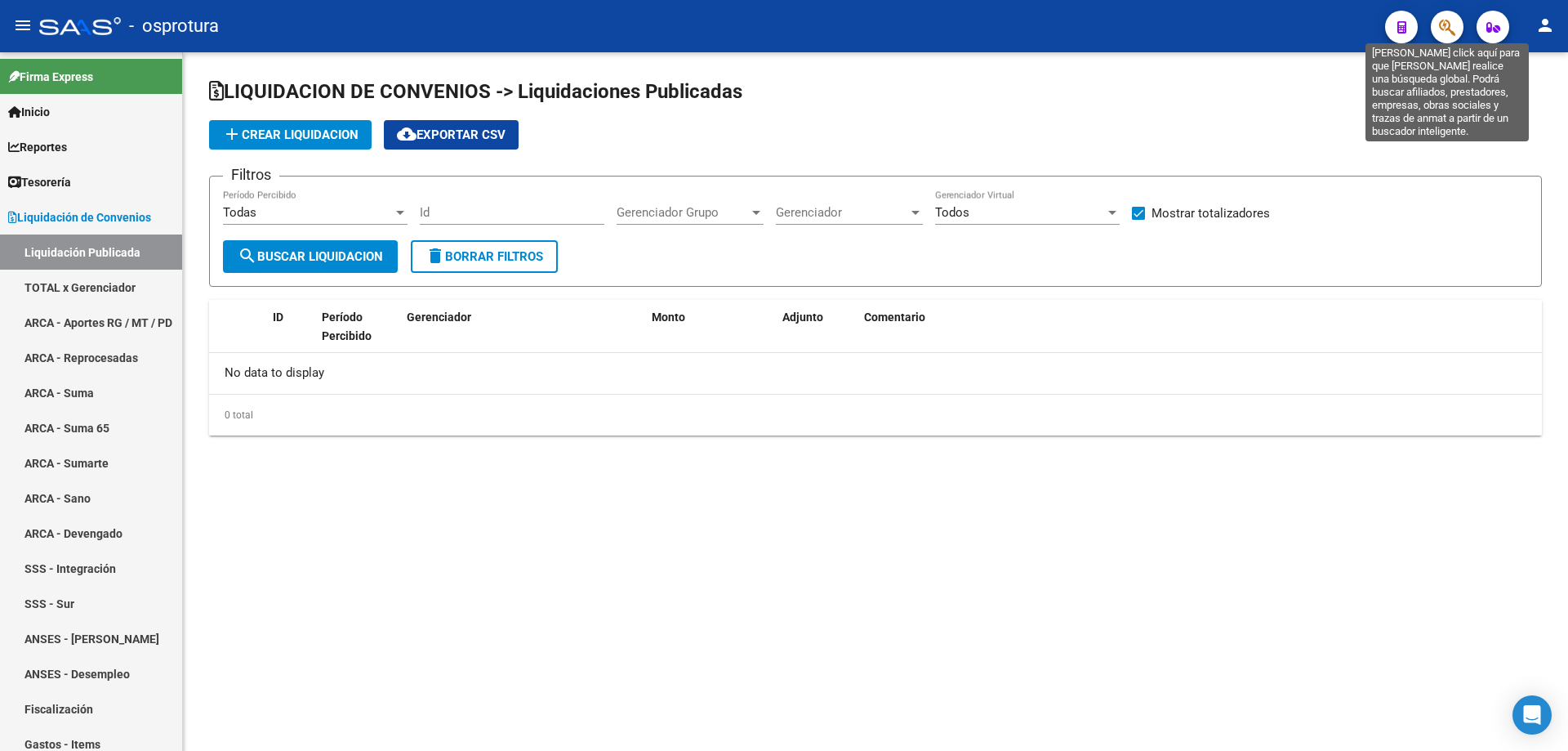
click at [1447, 27] on icon "button" at bounding box center [1447, 28] width 16 height 19
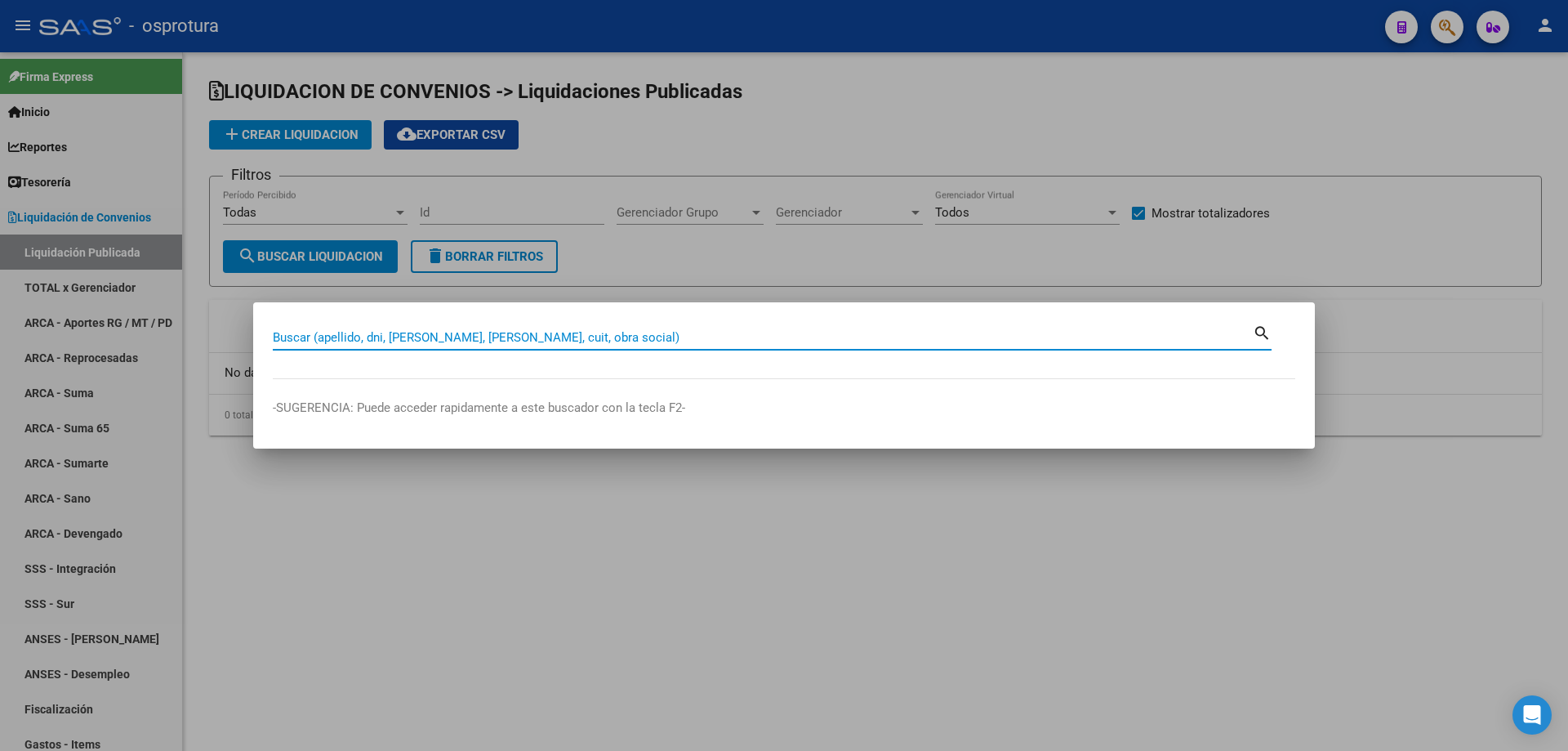
click at [677, 335] on input "Buscar (apellido, dni, [PERSON_NAME], [PERSON_NAME], cuit, obra social)" at bounding box center [763, 337] width 980 height 15
paste input "27-42930363-5"
type input "27429303635"
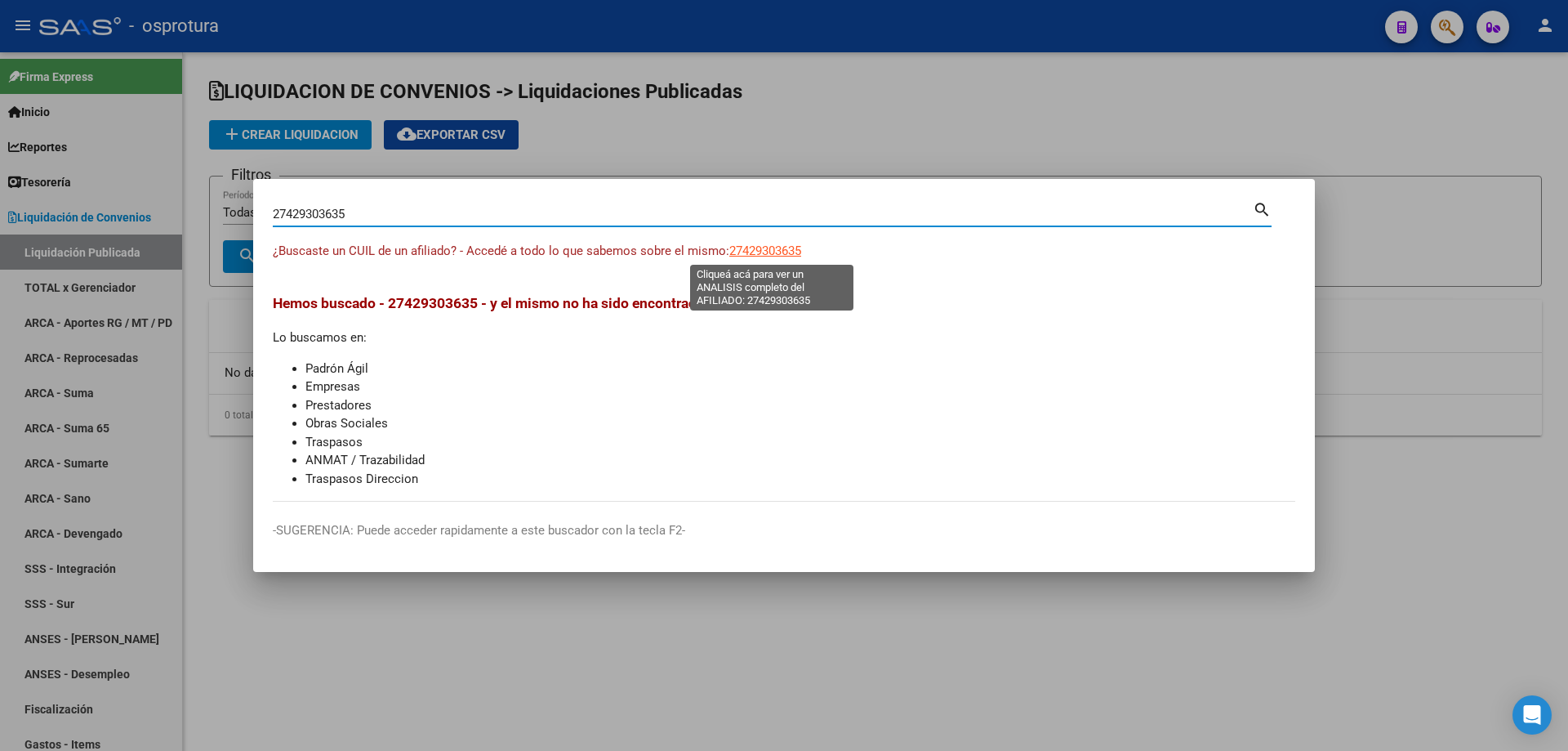
click at [765, 255] on span "27429303635" at bounding box center [765, 251] width 71 height 15
type textarea "27429303635"
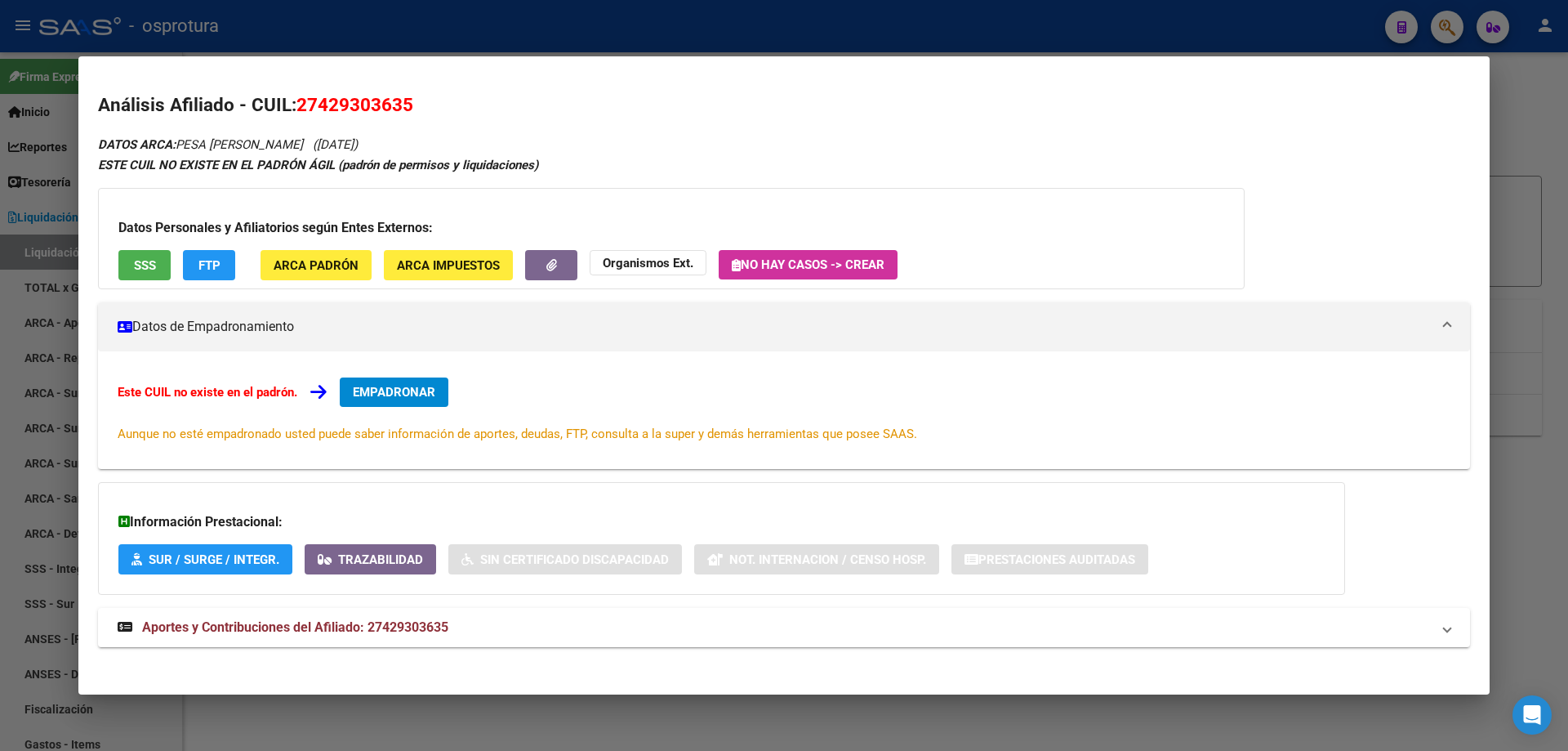
click at [381, 394] on span "EMPADRONAR" at bounding box center [394, 392] width 83 height 15
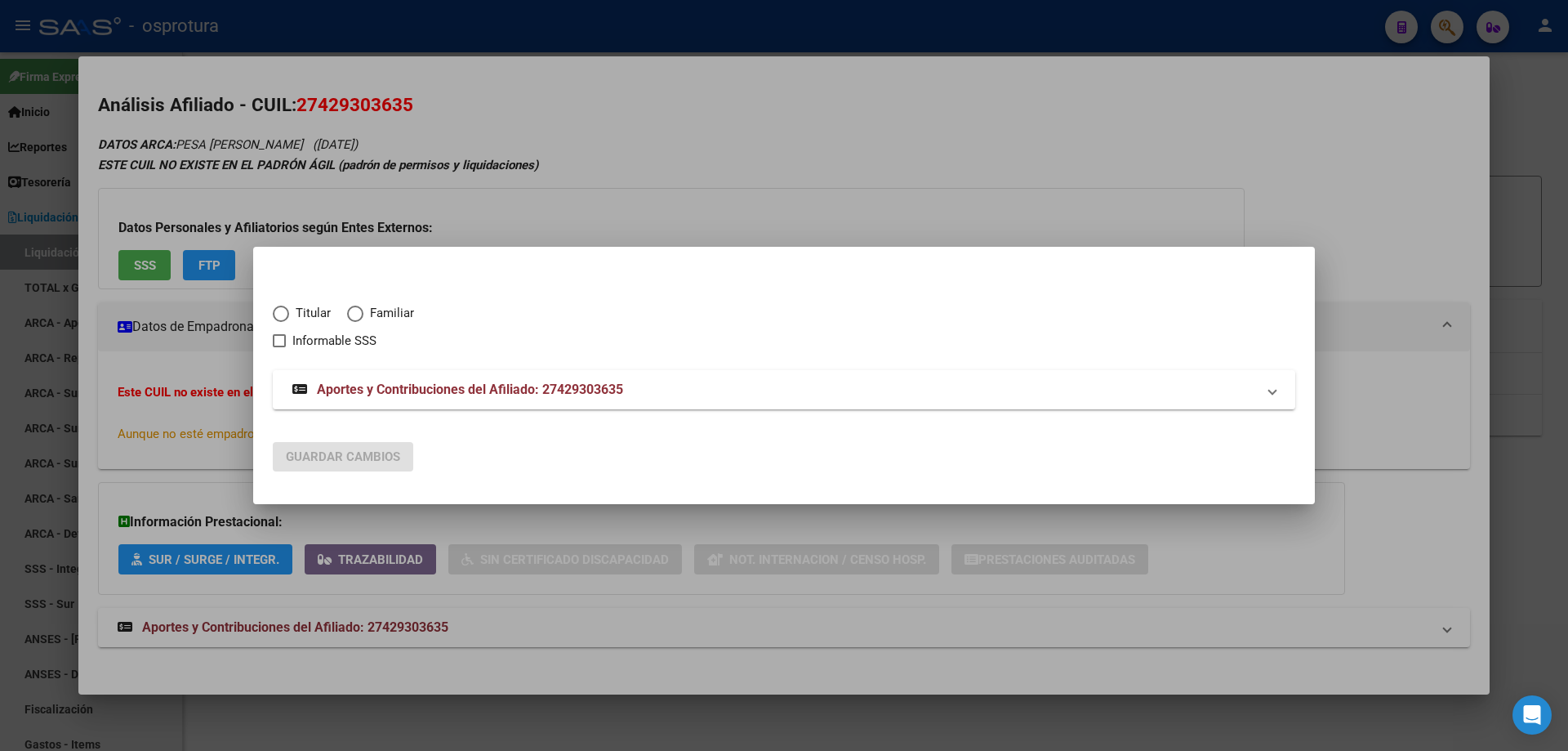
click at [282, 313] on span "Elija una opción" at bounding box center [281, 313] width 16 height 16
click at [282, 313] on input "Titular" at bounding box center [281, 313] width 16 height 16
radio input "true"
checkbox input "true"
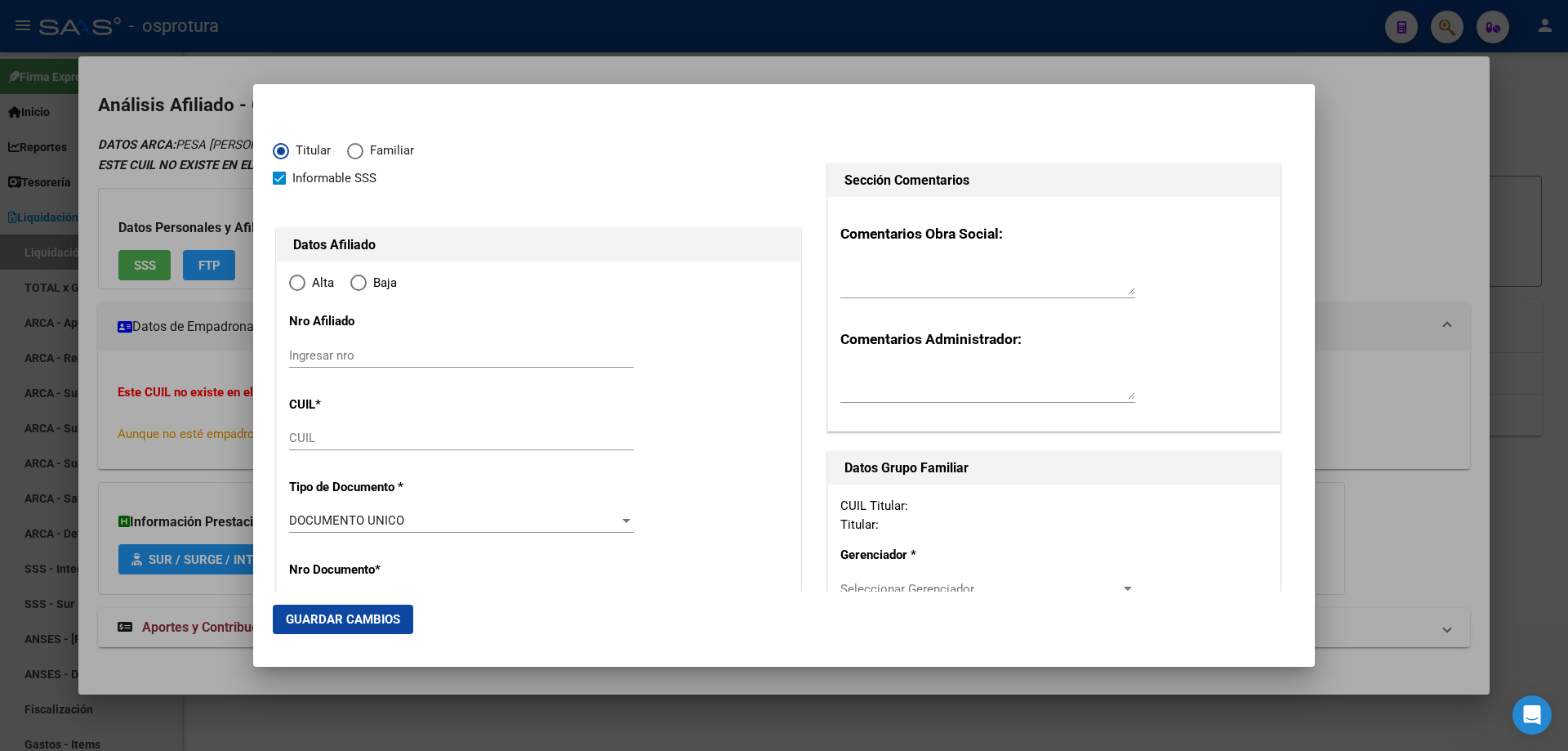
type input "27-42930363-5"
type input "42930363"
type input "PESA"
type input "[PERSON_NAME]"
type input "[DATE]"
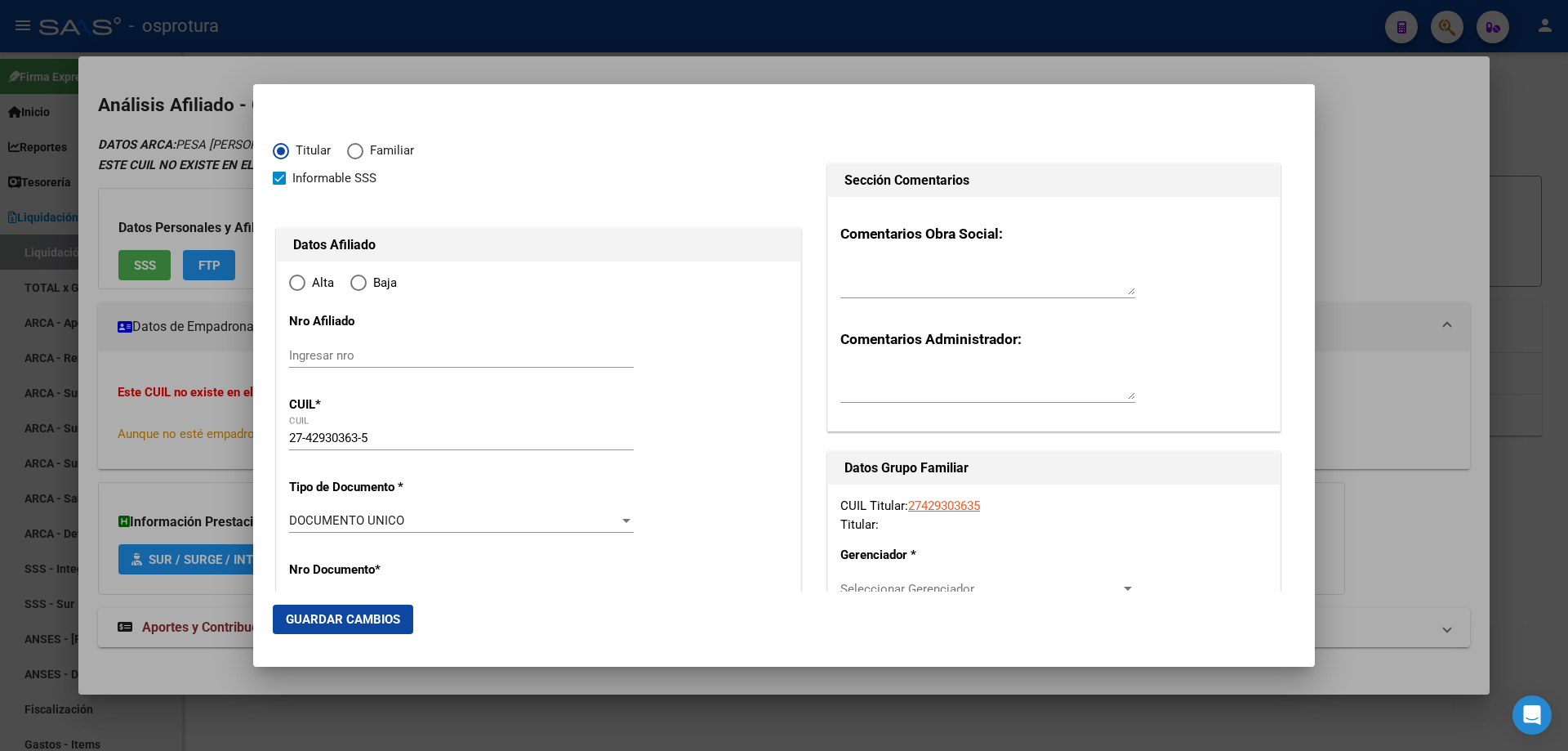
type input "MUNRO"
type input "1605"
type input "GOBERNADOR [PERSON_NAME]"
type input "3939"
type input "1"
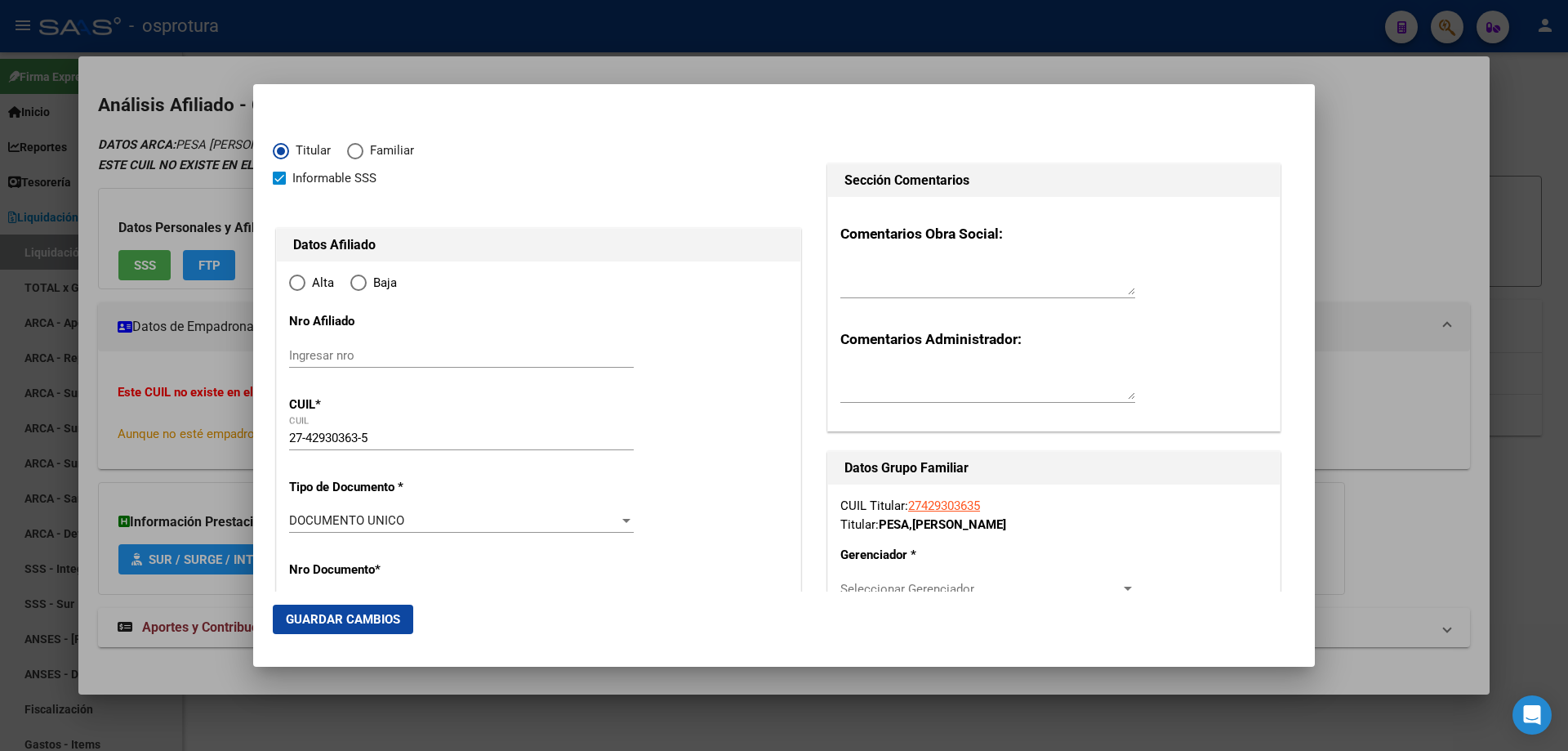
type input "MUNRO"
radio input "true"
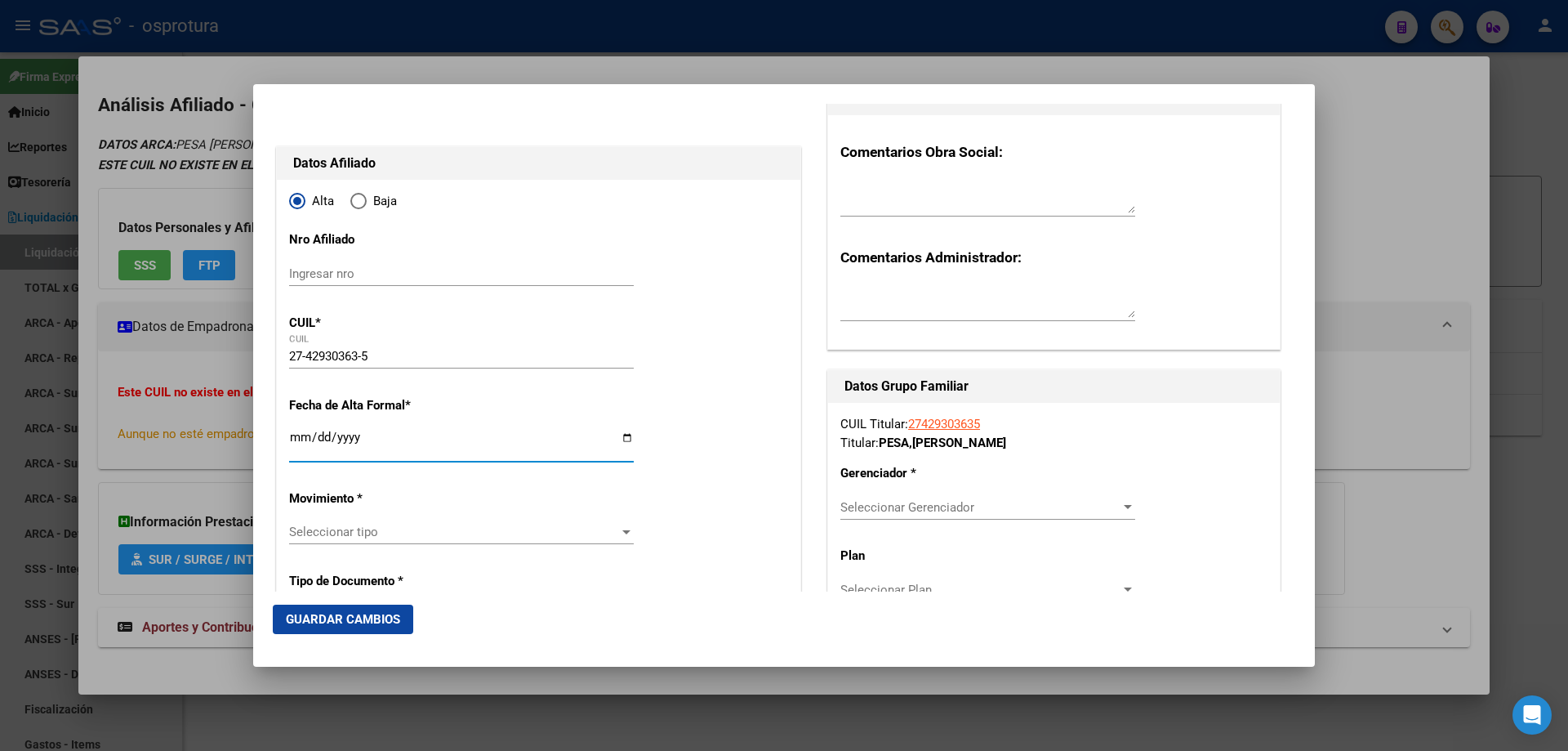
click at [296, 436] on input "Ingresar fecha" at bounding box center [462, 444] width 344 height 26
type input "[DATE]"
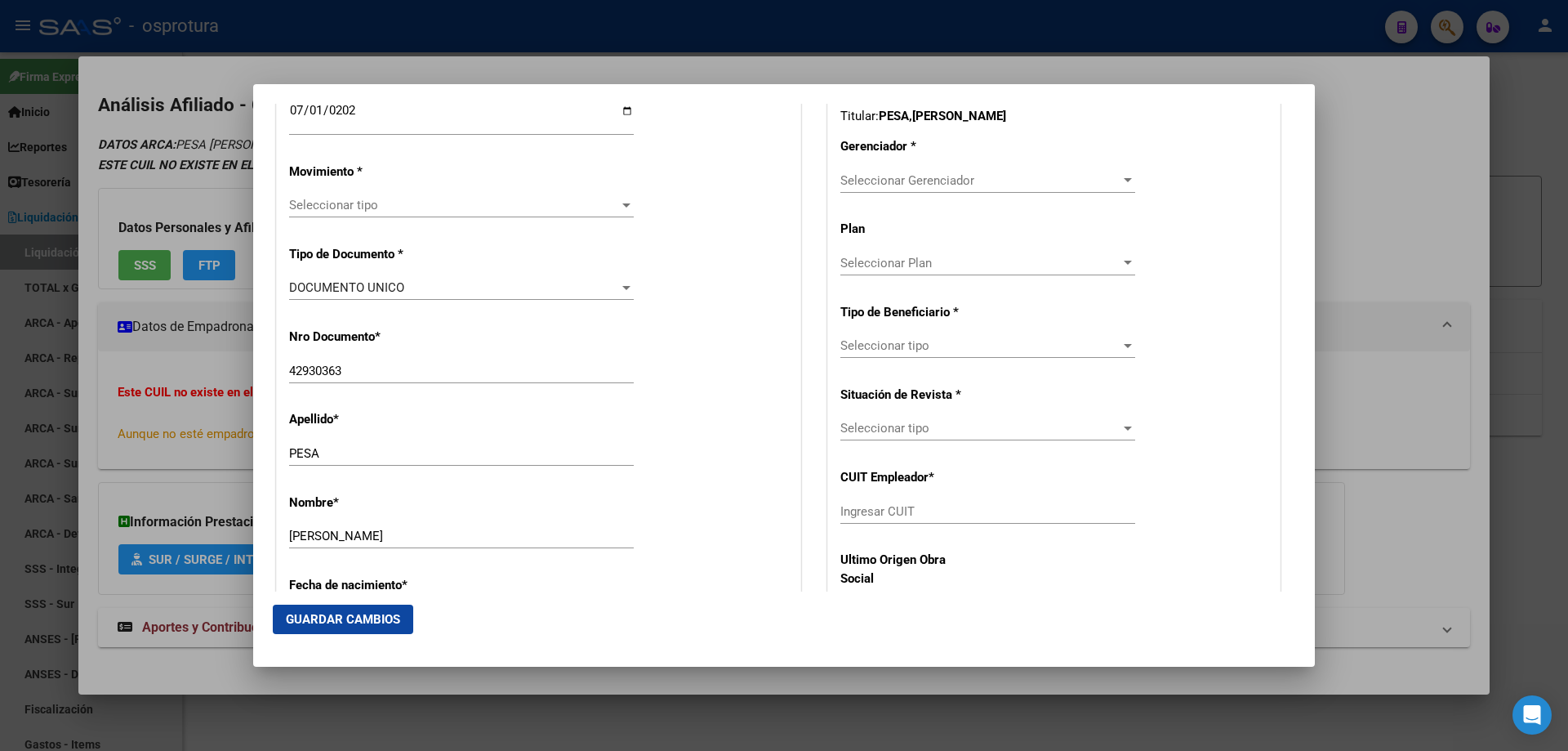
click at [363, 214] on div "Seleccionar tipo Seleccionar tipo" at bounding box center [462, 205] width 344 height 24
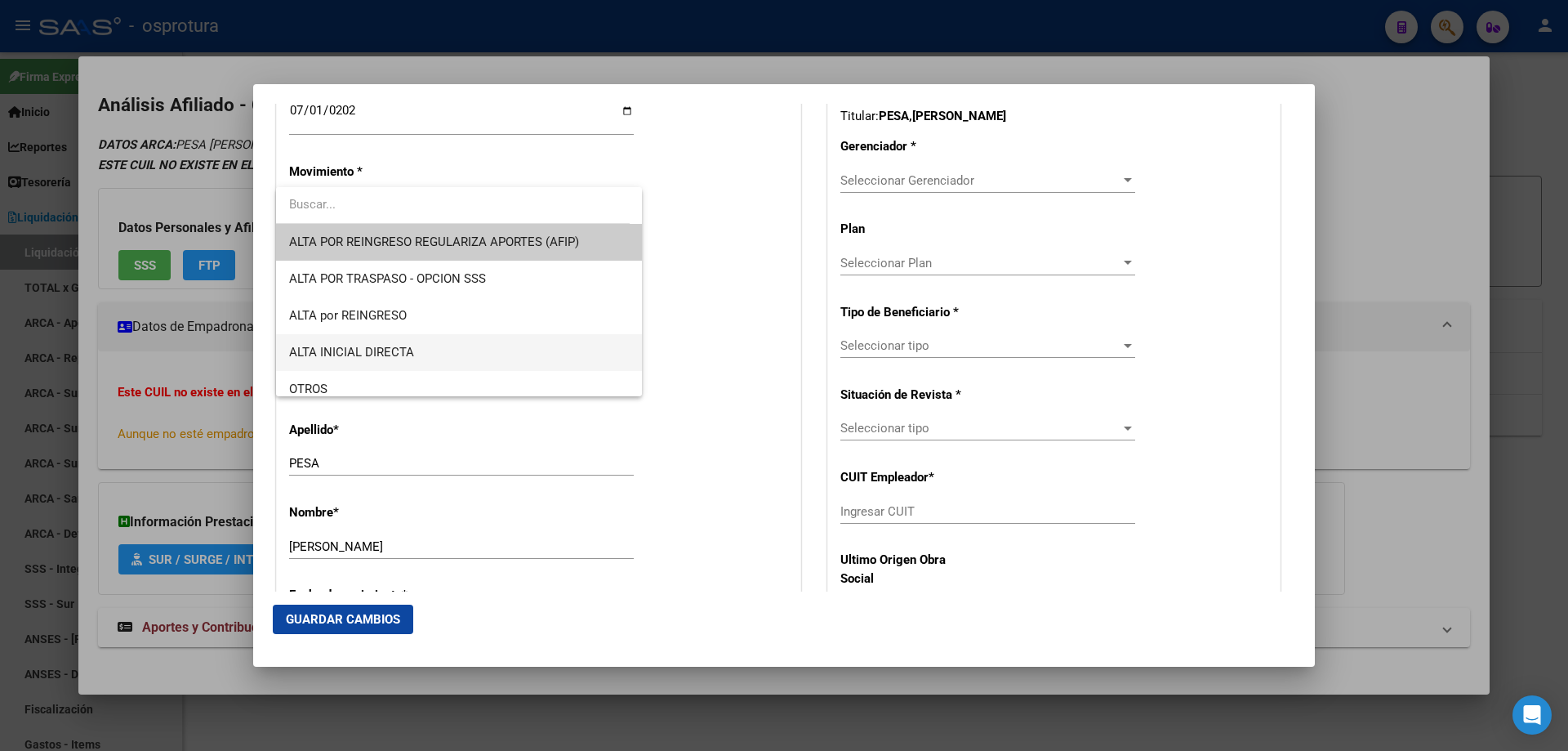
scroll to position [326, 0]
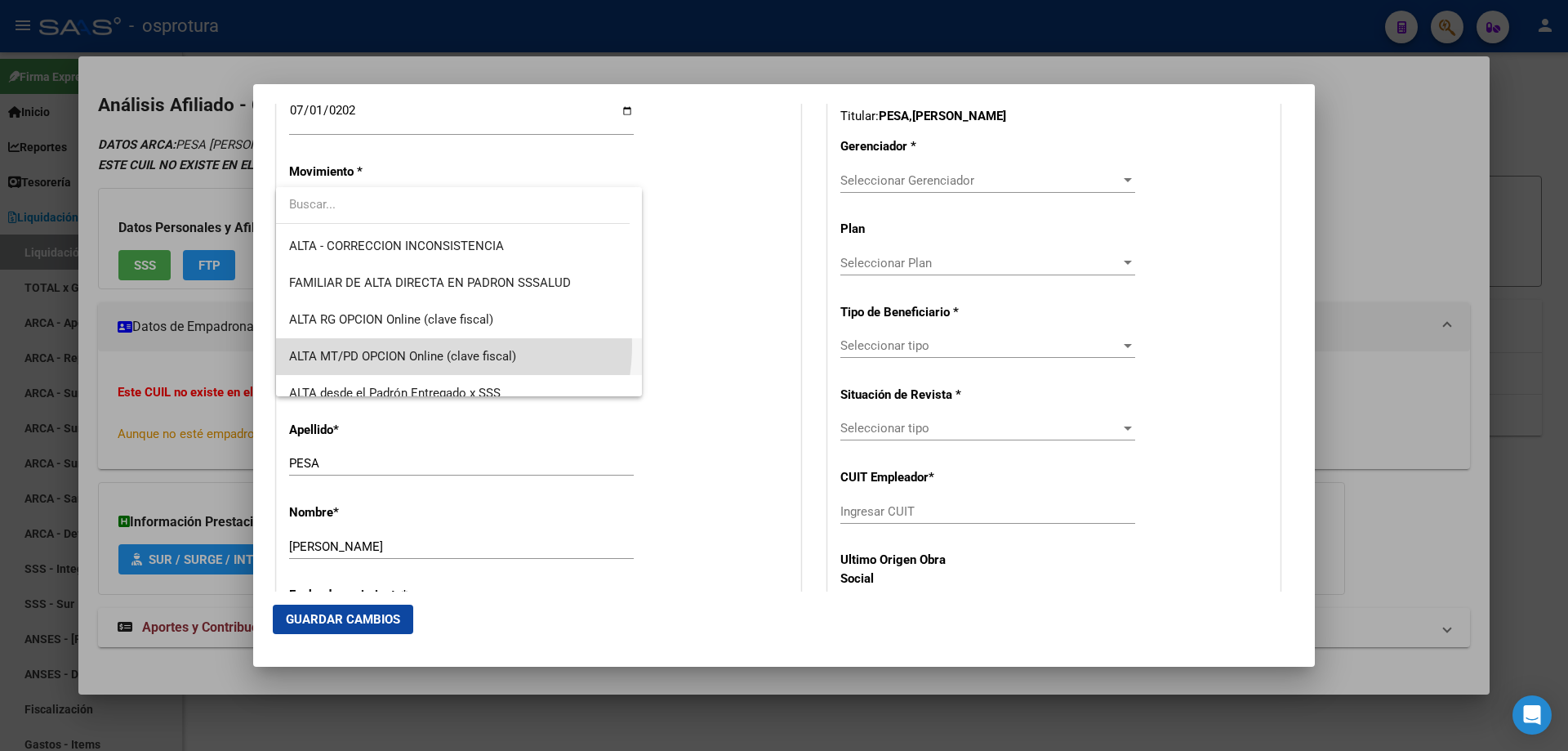
click at [423, 344] on span "ALTA MT/PD OPCION Online (clave fiscal)" at bounding box center [459, 357] width 340 height 37
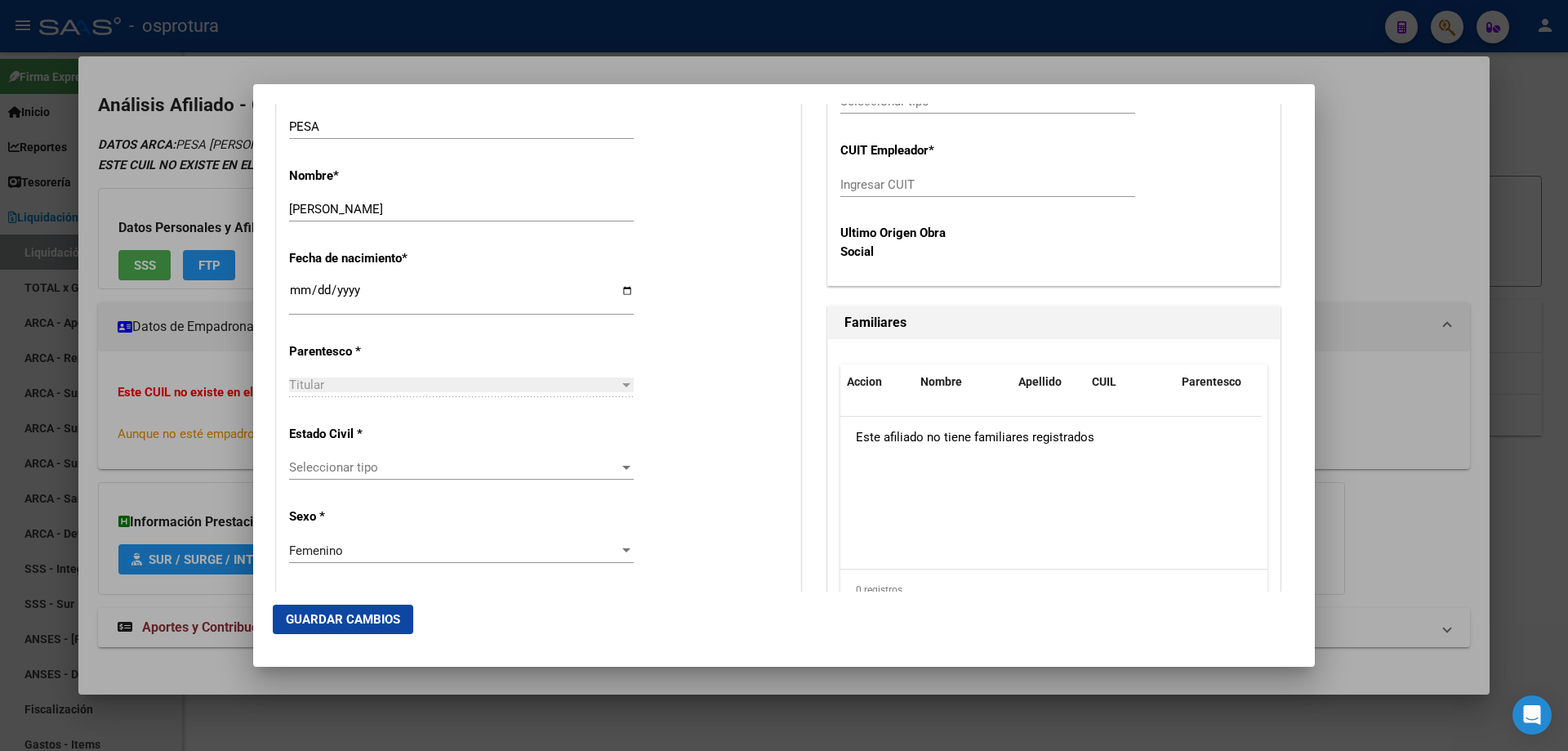
scroll to position [816, 0]
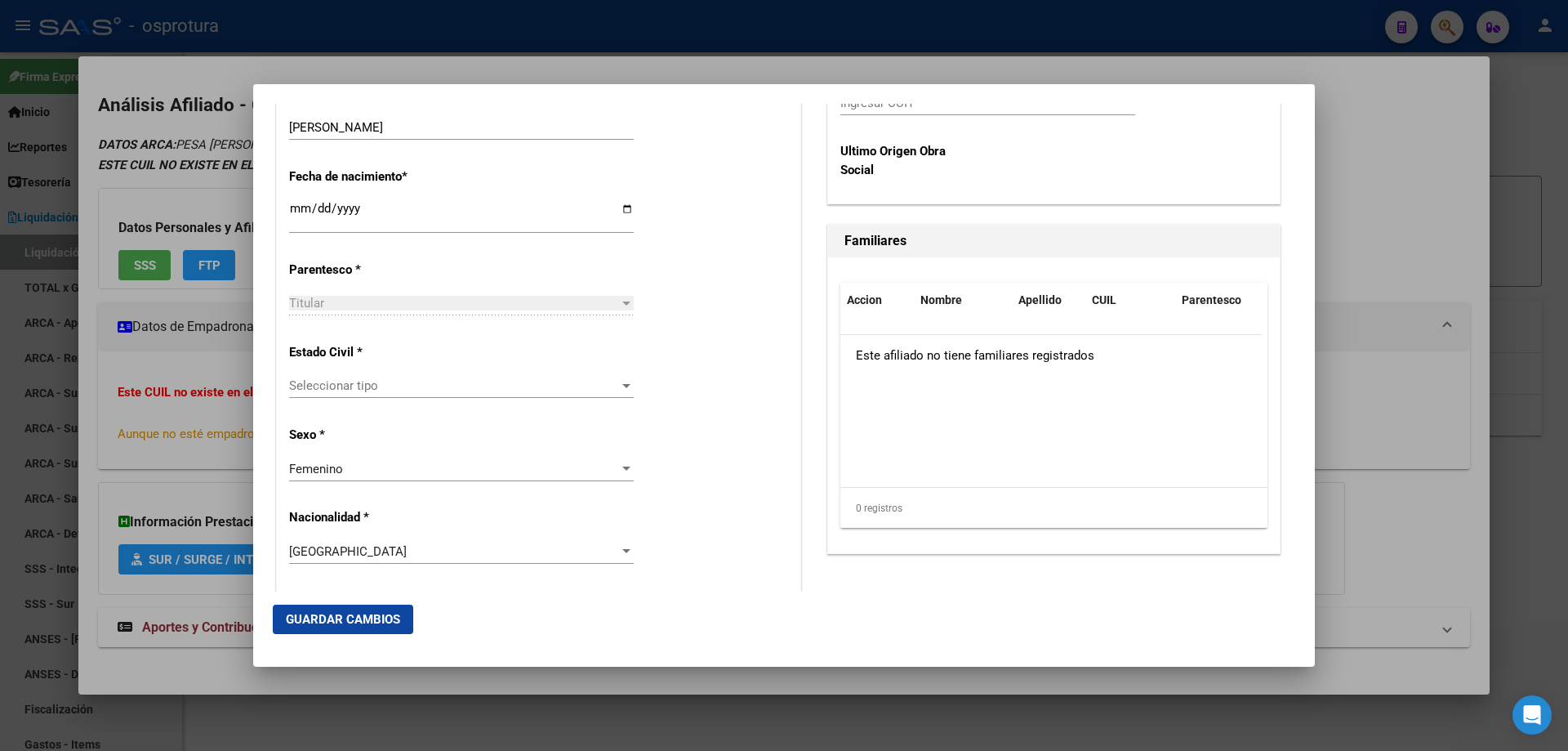
click at [412, 383] on span "Seleccionar tipo" at bounding box center [454, 385] width 330 height 15
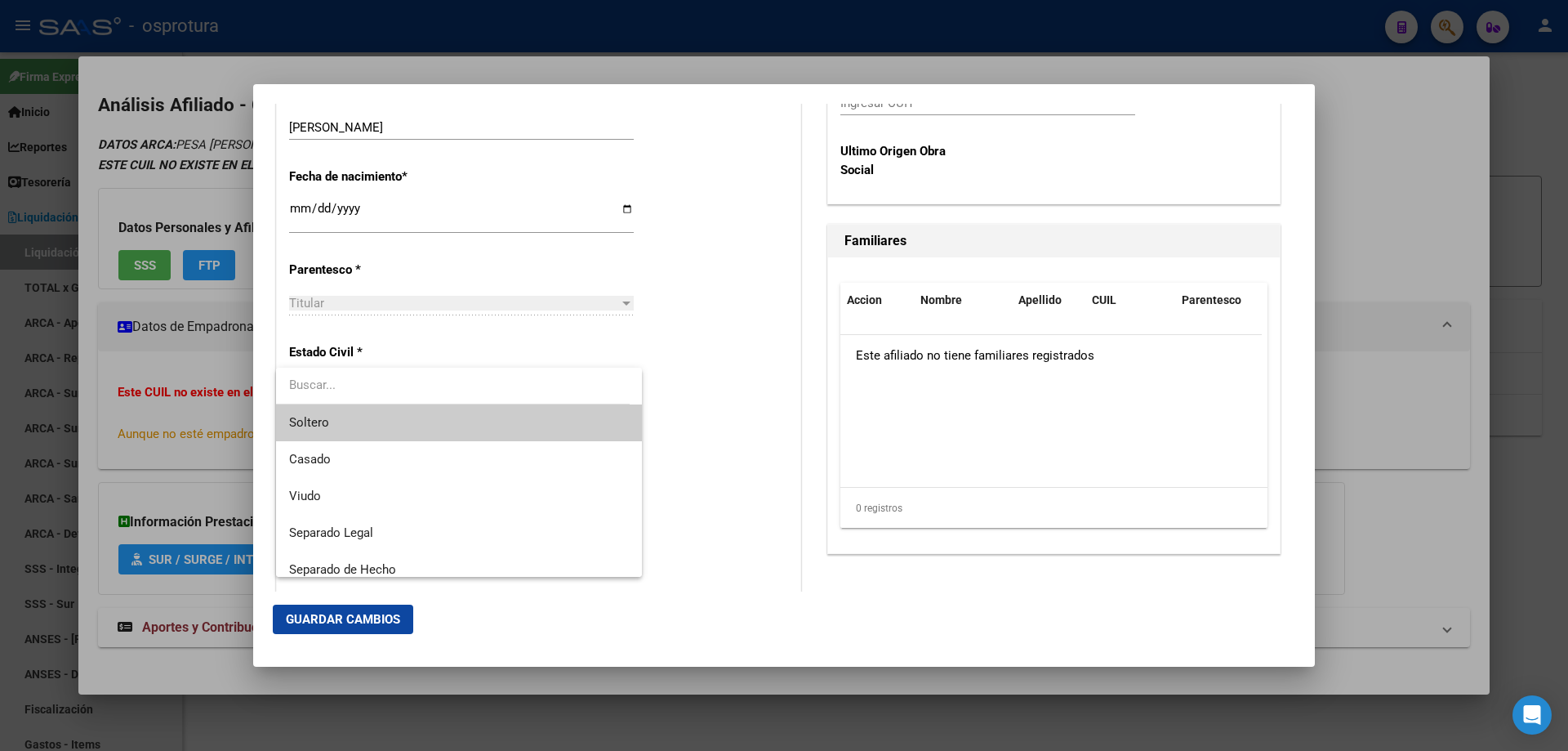
click at [410, 416] on span "Soltero" at bounding box center [459, 422] width 340 height 37
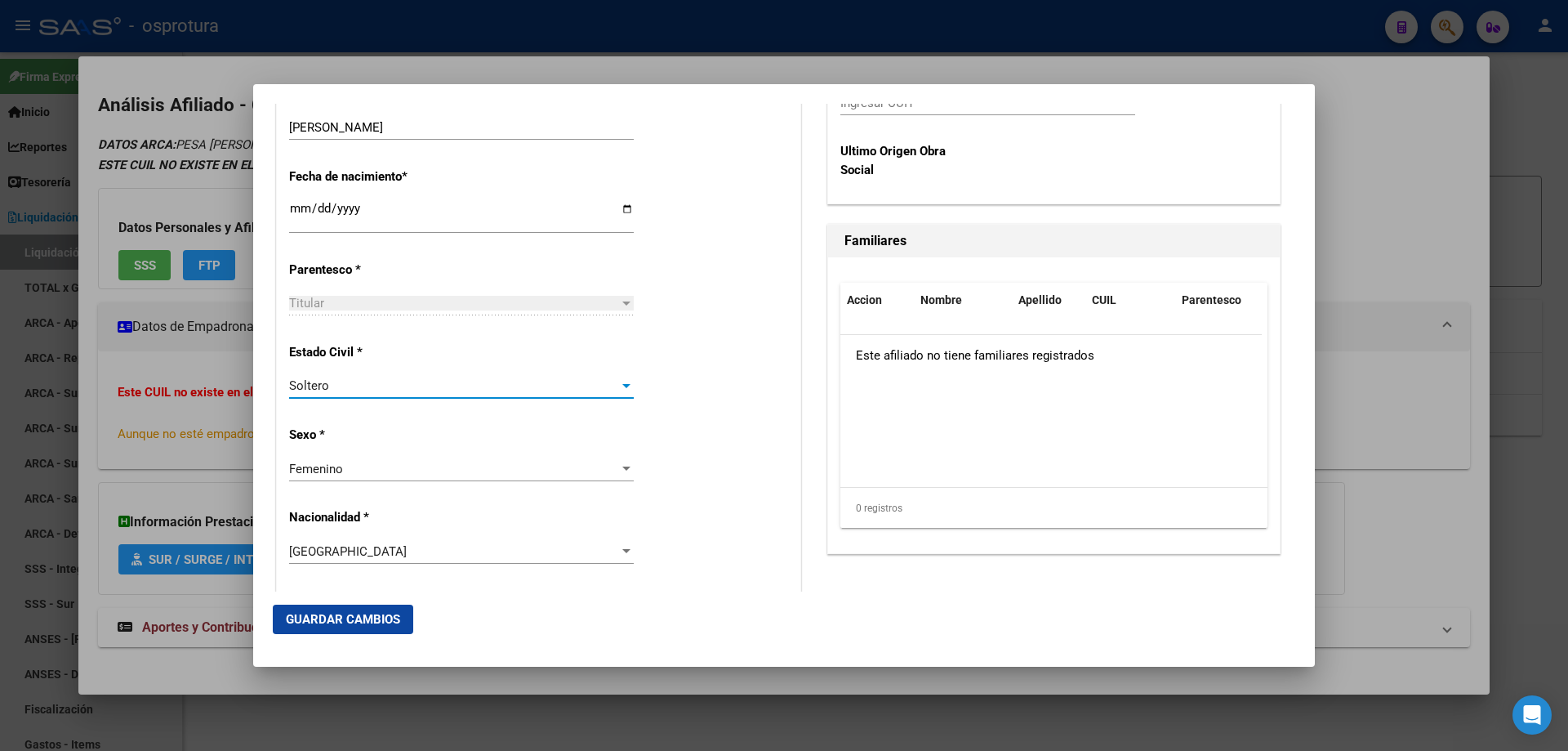
scroll to position [408, 0]
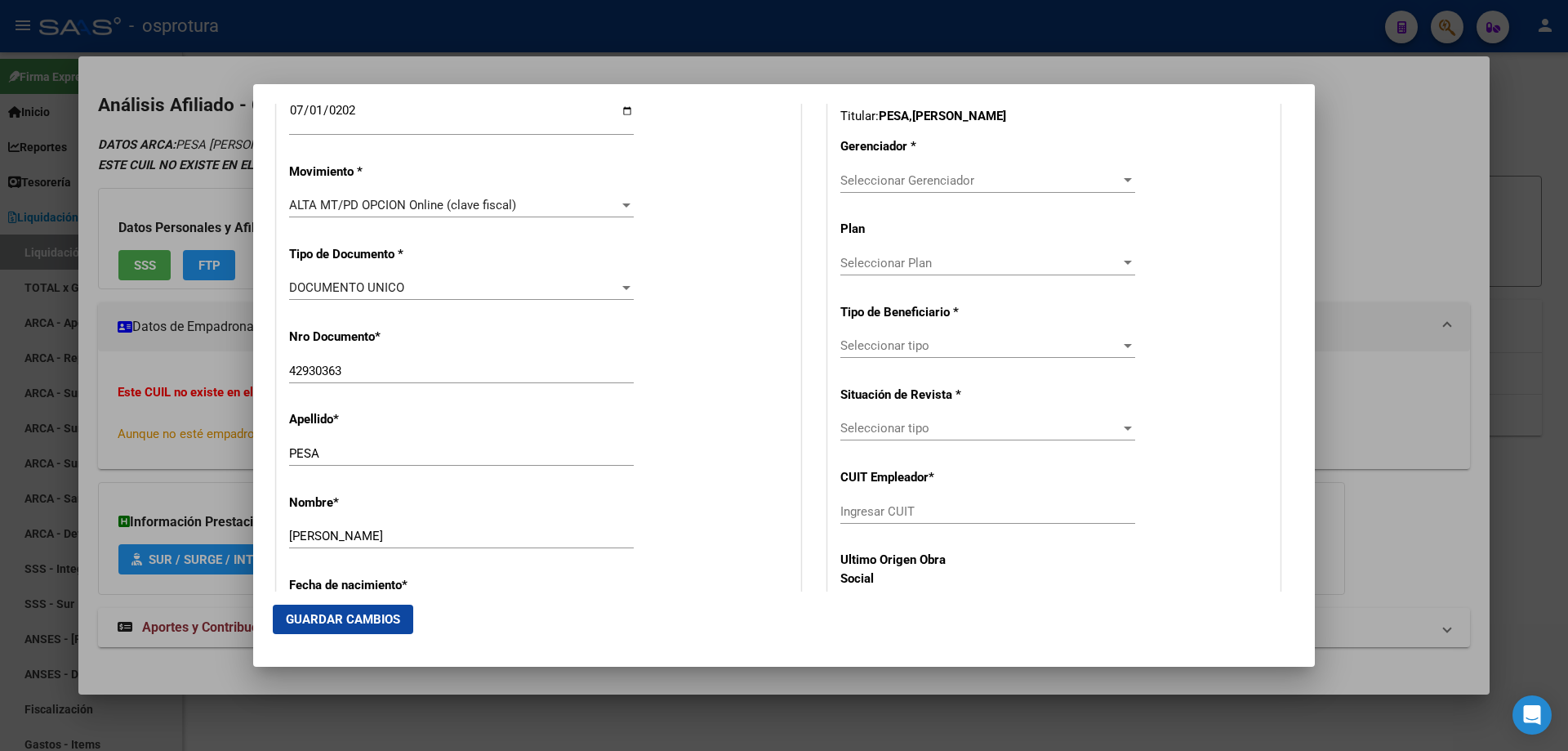
click at [922, 179] on span "Seleccionar Gerenciador" at bounding box center [980, 180] width 280 height 15
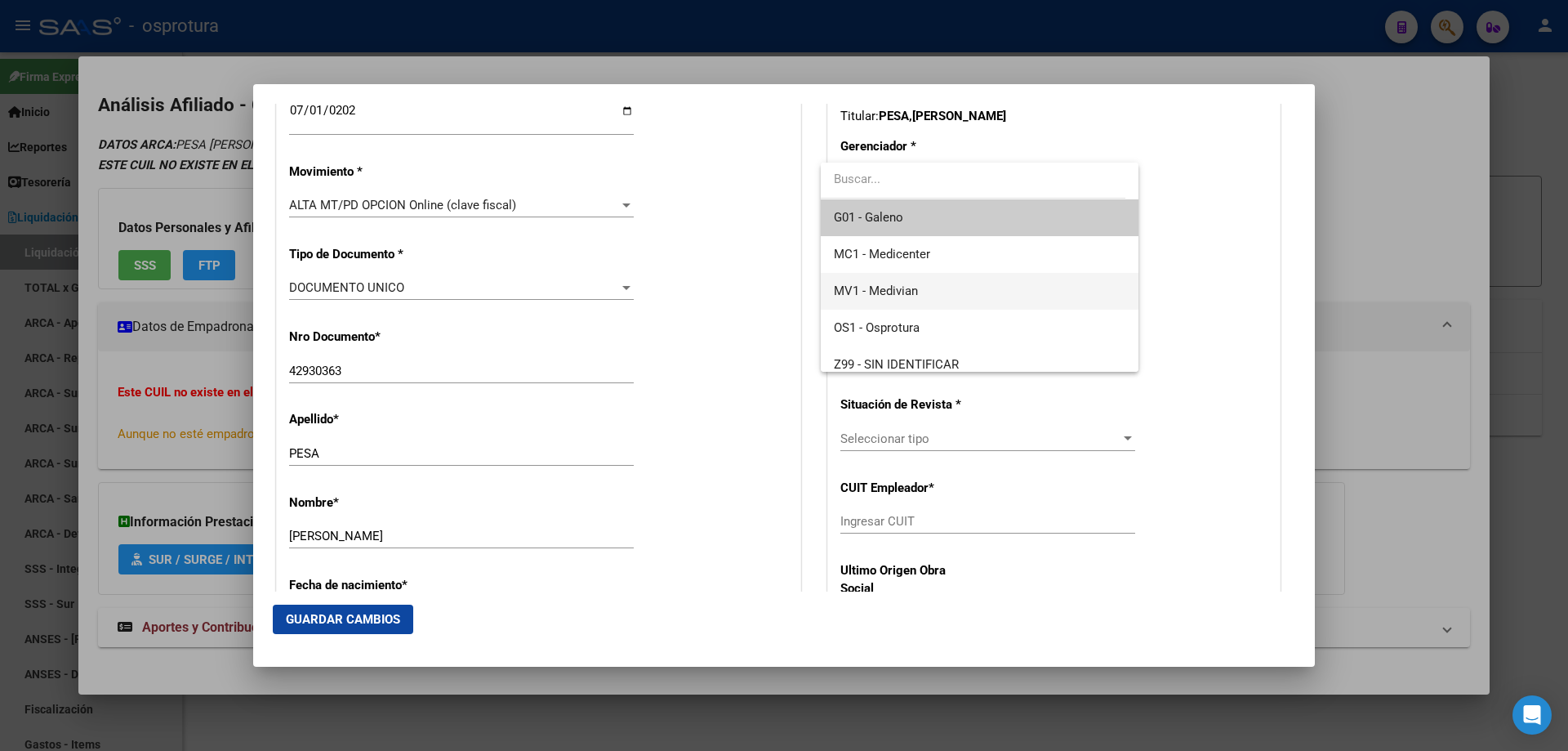
click at [920, 289] on span "MV1 - Medivian" at bounding box center [979, 291] width 291 height 37
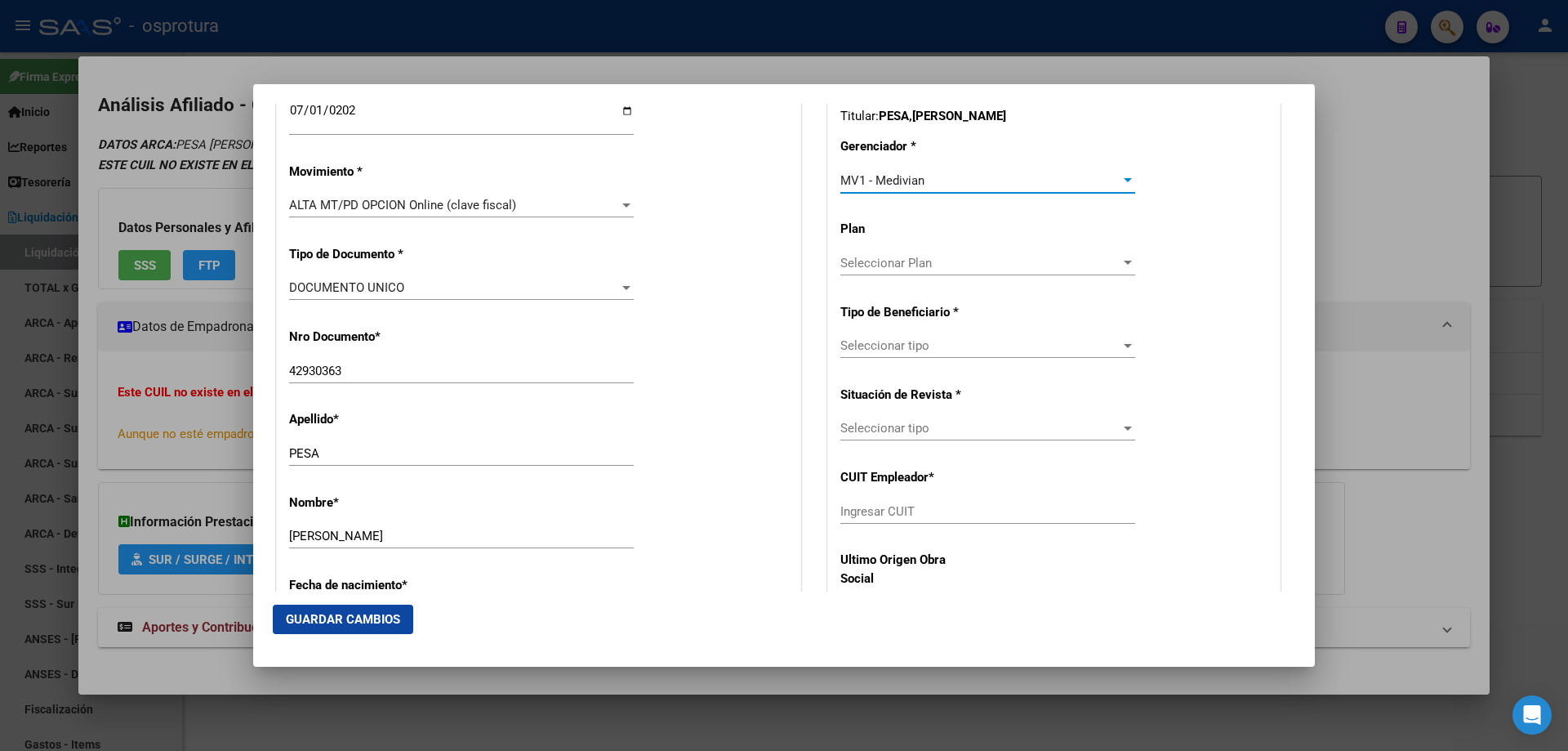
click at [910, 348] on span "Seleccionar tipo" at bounding box center [980, 345] width 280 height 15
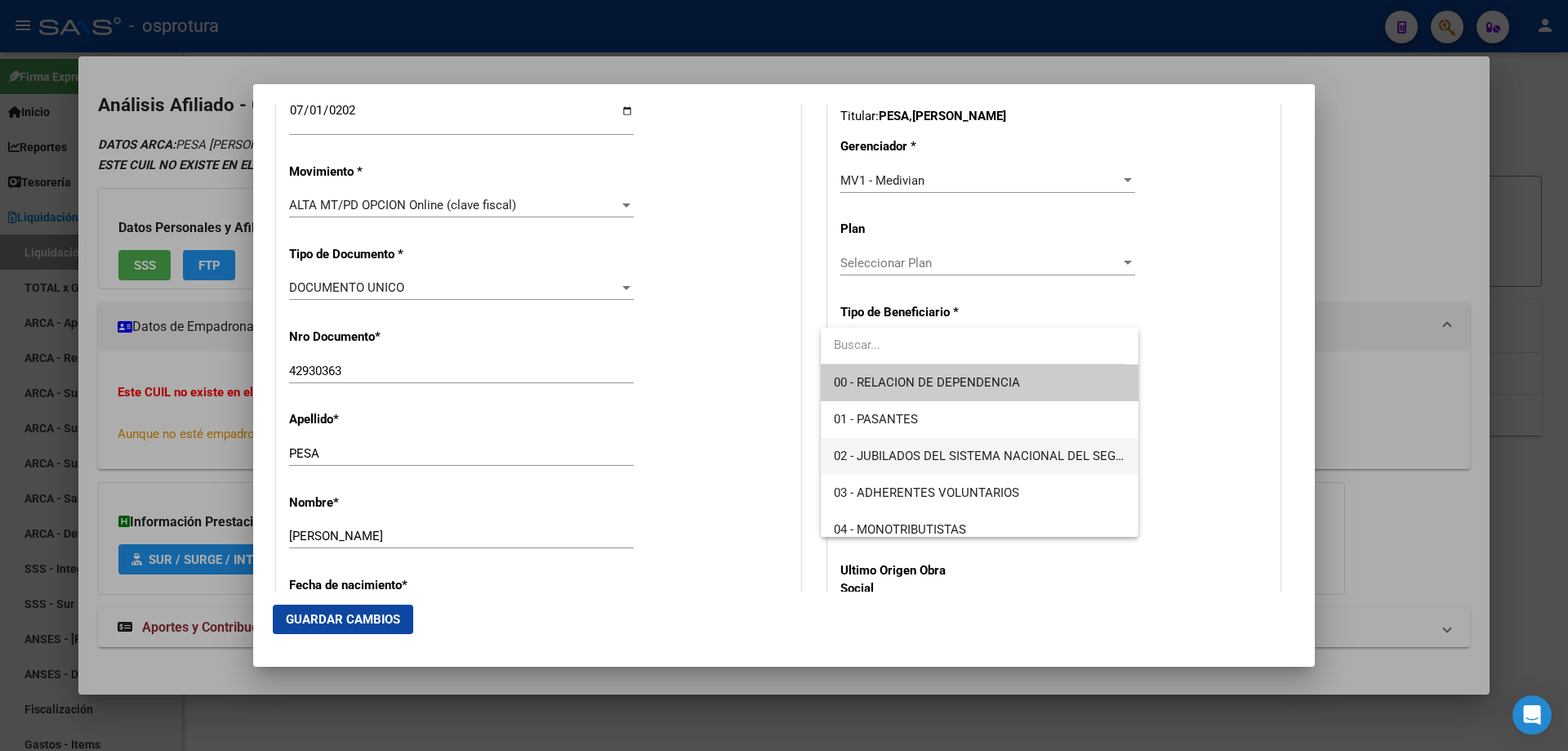
scroll to position [164, 0]
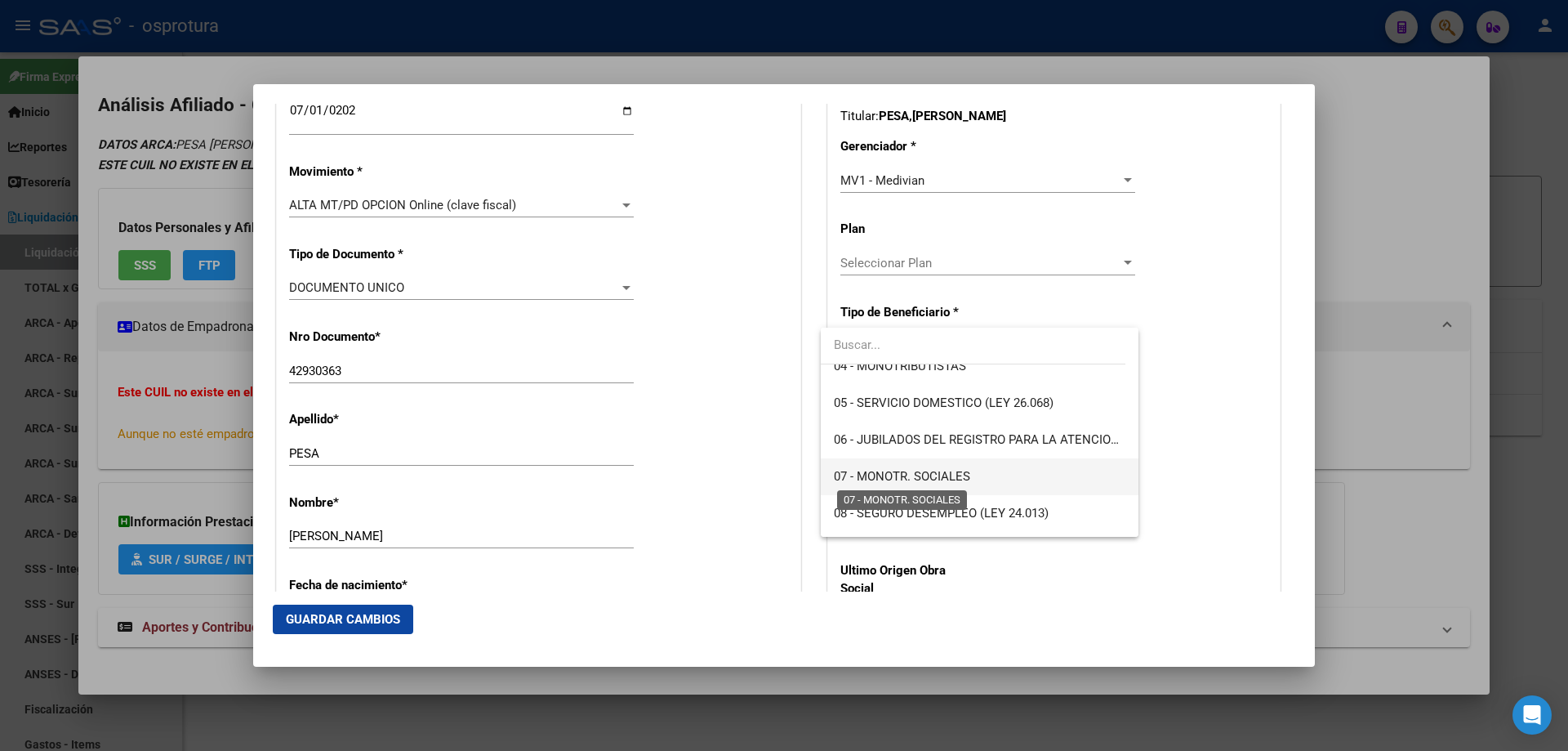
click at [911, 472] on span "07 - MONOTR. SOCIALES" at bounding box center [902, 475] width 136 height 15
type input "27-42930363-5"
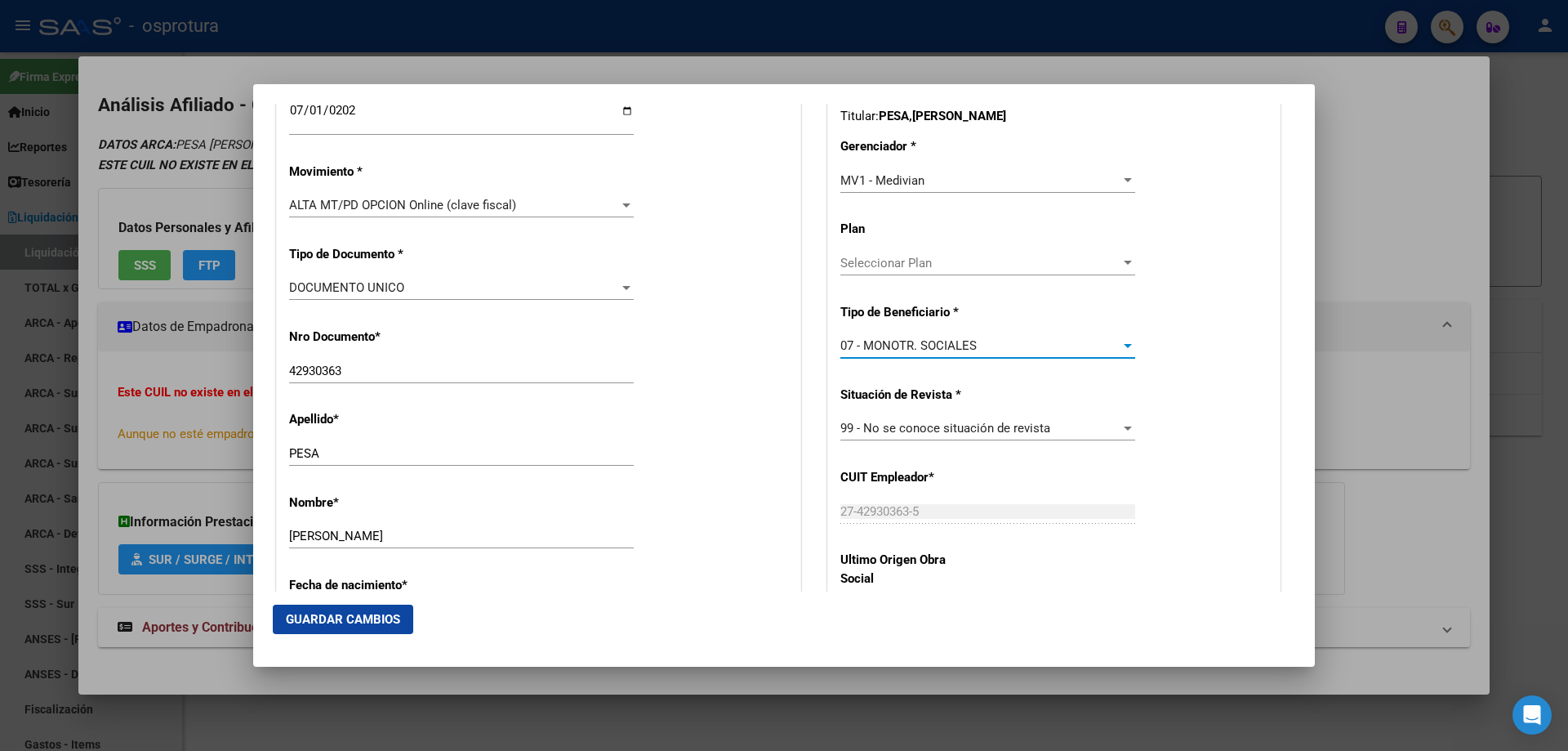
click at [309, 619] on span "Guardar Cambios" at bounding box center [343, 618] width 115 height 15
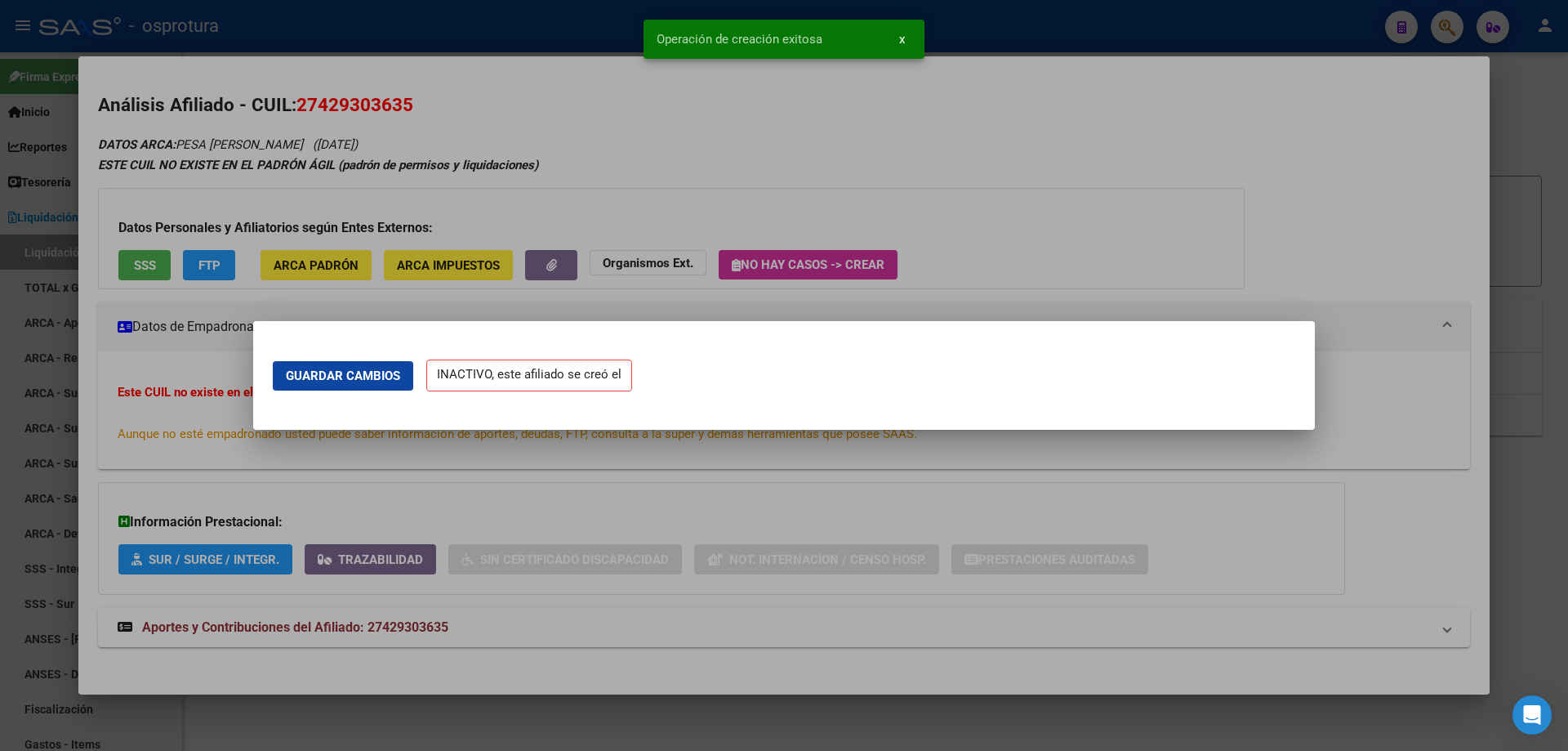
scroll to position [0, 0]
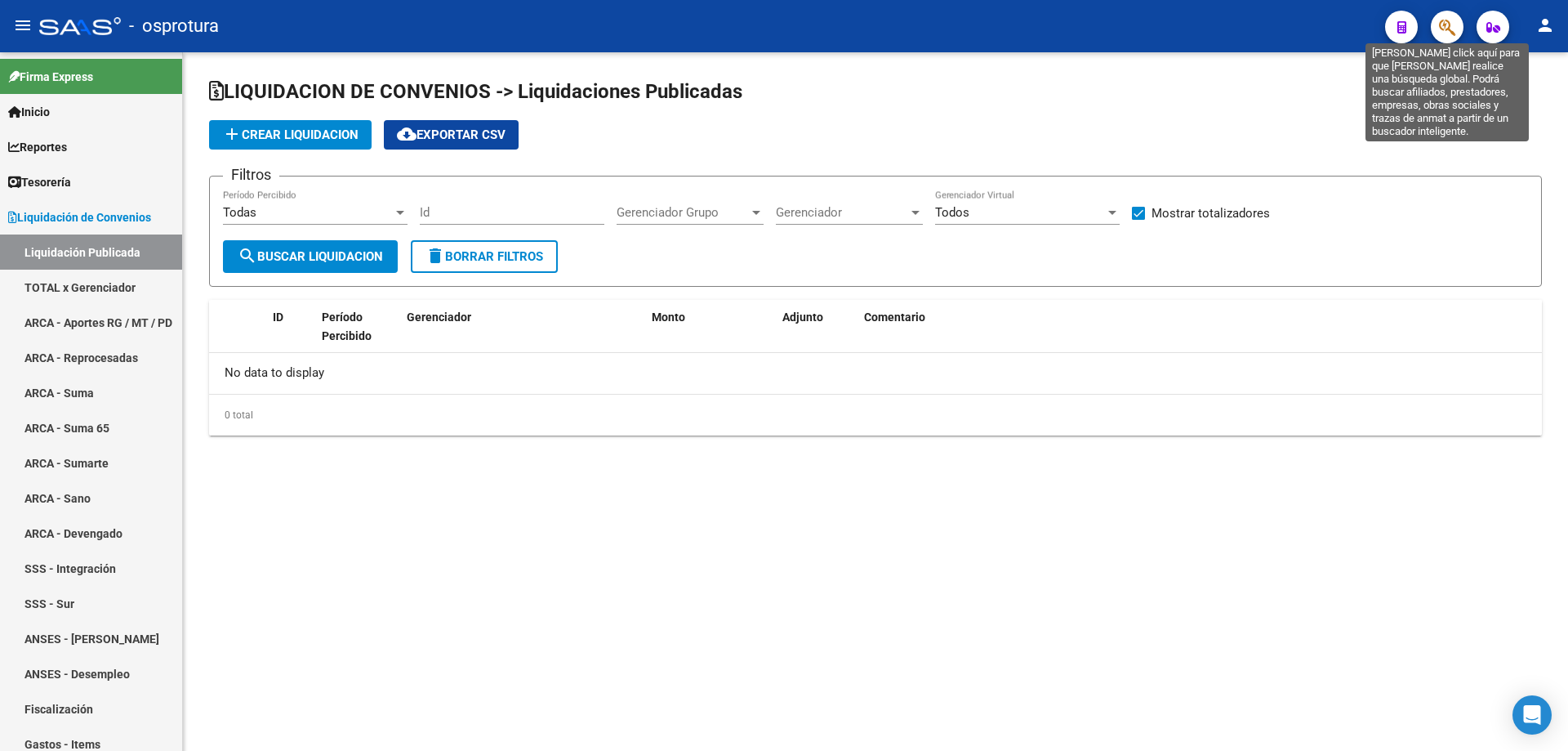
click at [1450, 23] on icon "button" at bounding box center [1447, 28] width 16 height 19
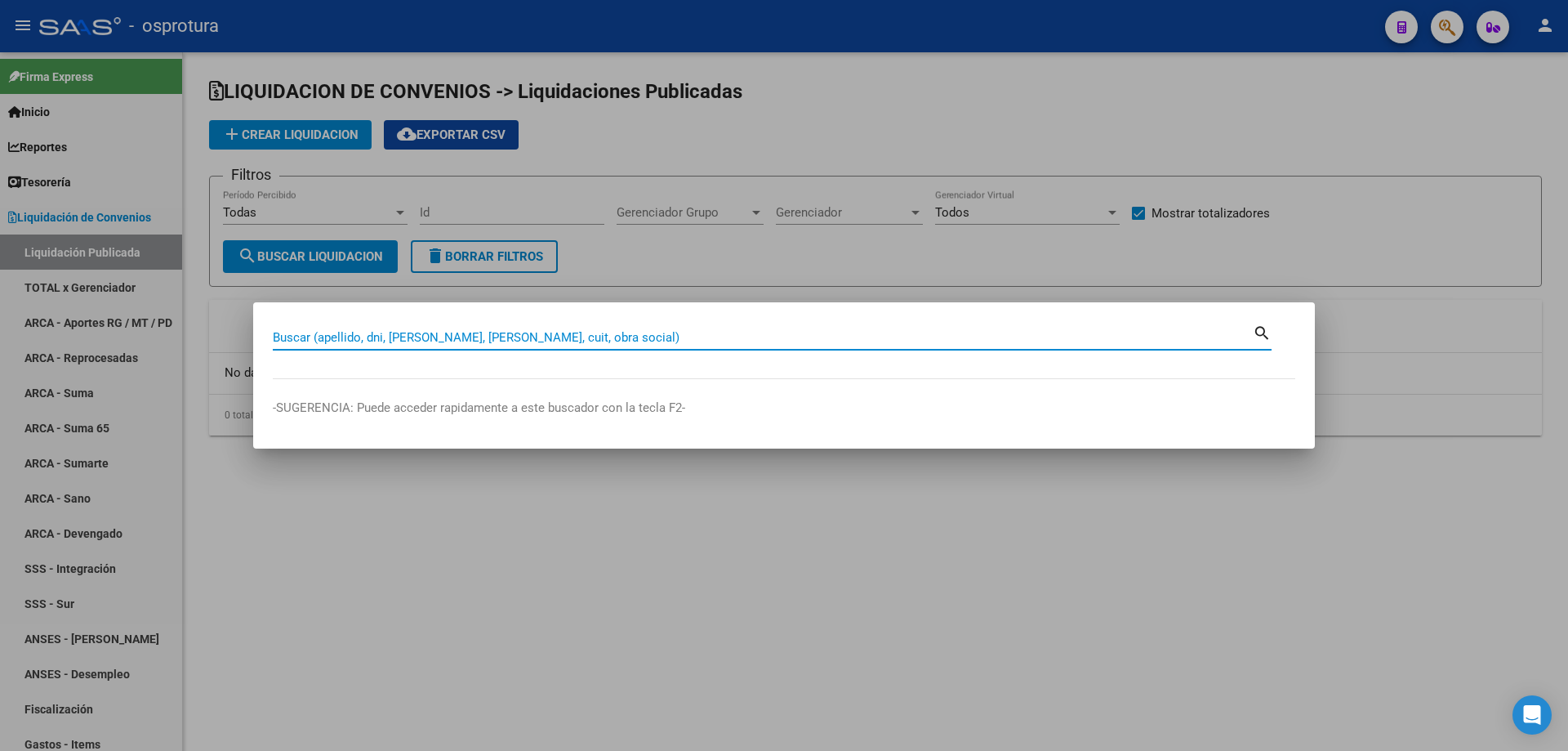
click at [602, 340] on input "Buscar (apellido, dni, [PERSON_NAME], [PERSON_NAME], cuit, obra social)" at bounding box center [763, 337] width 980 height 15
paste input "27-42374076-6"
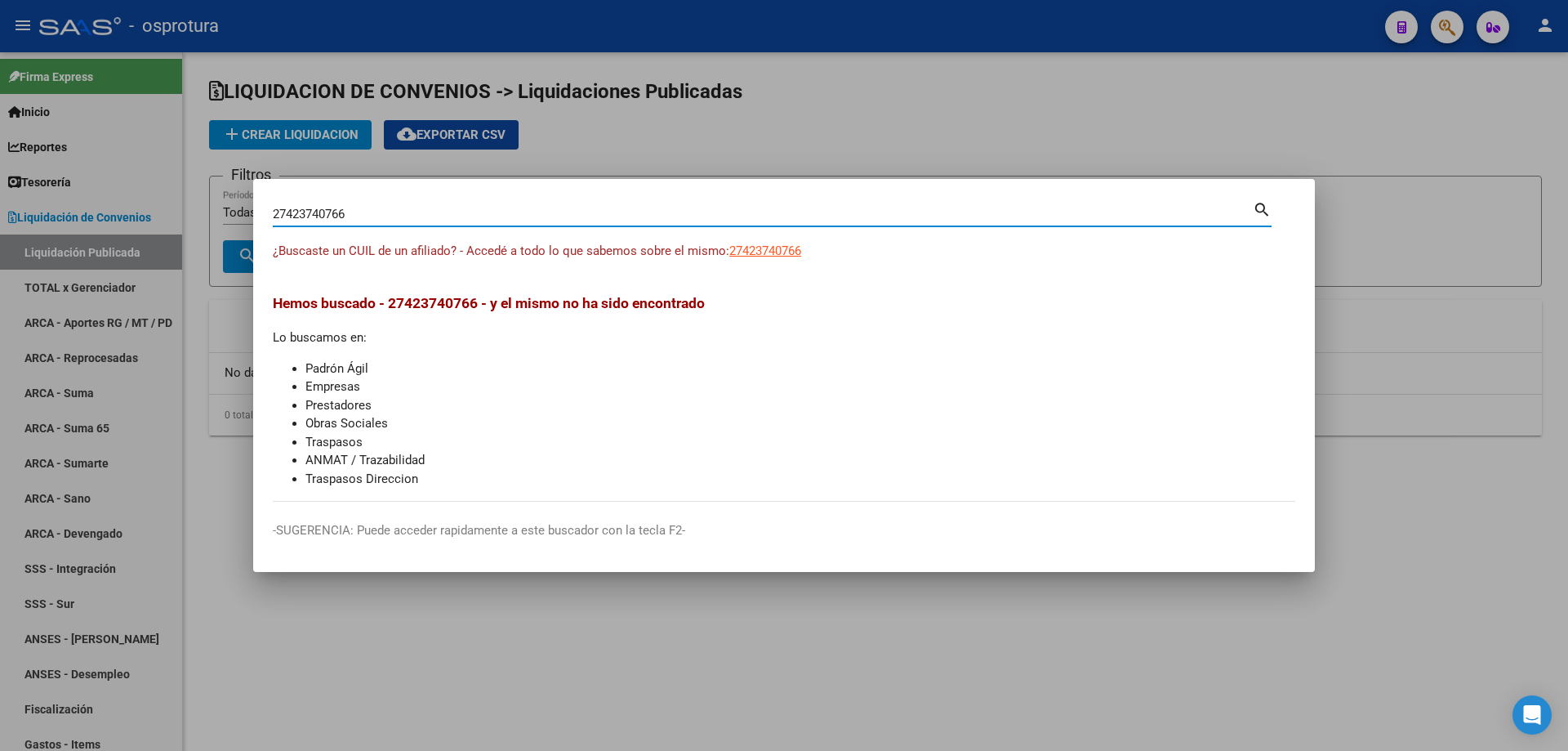
click at [541, 214] on input "27423740766" at bounding box center [763, 214] width 980 height 15
paste input "-44455281-1"
type input "27444552811"
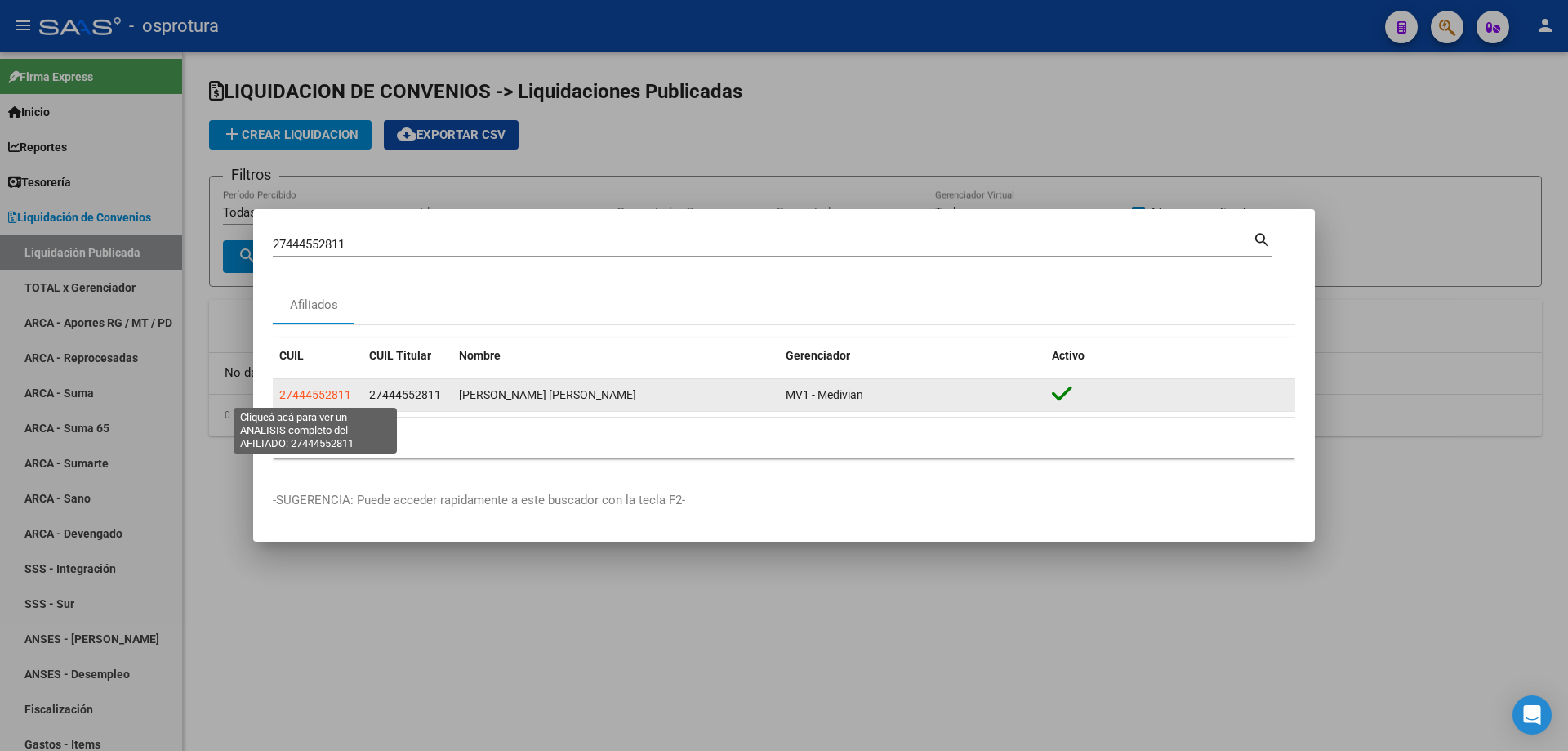
click at [296, 398] on span "27444552811" at bounding box center [314, 394] width 71 height 13
type textarea "27444552811"
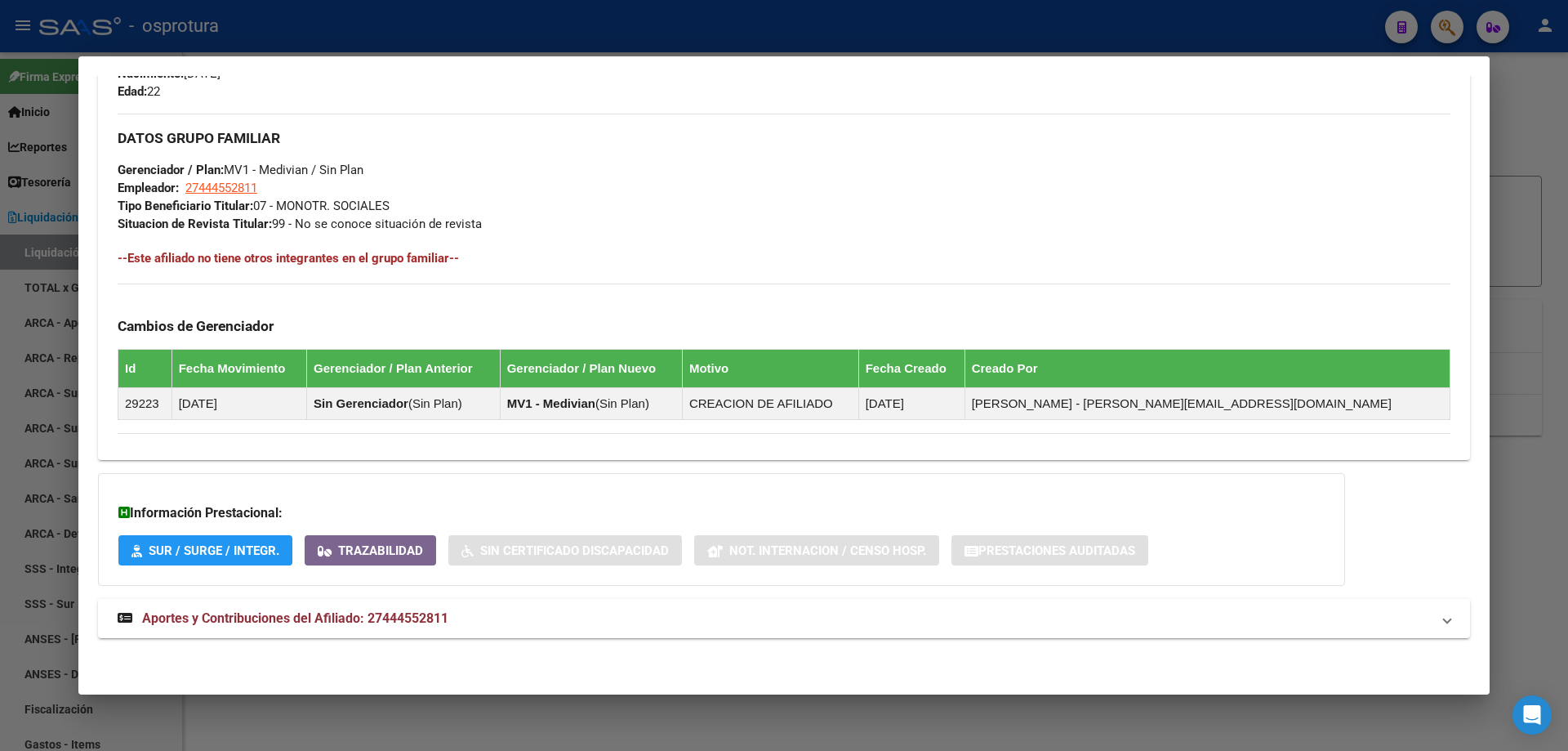
scroll to position [141, 0]
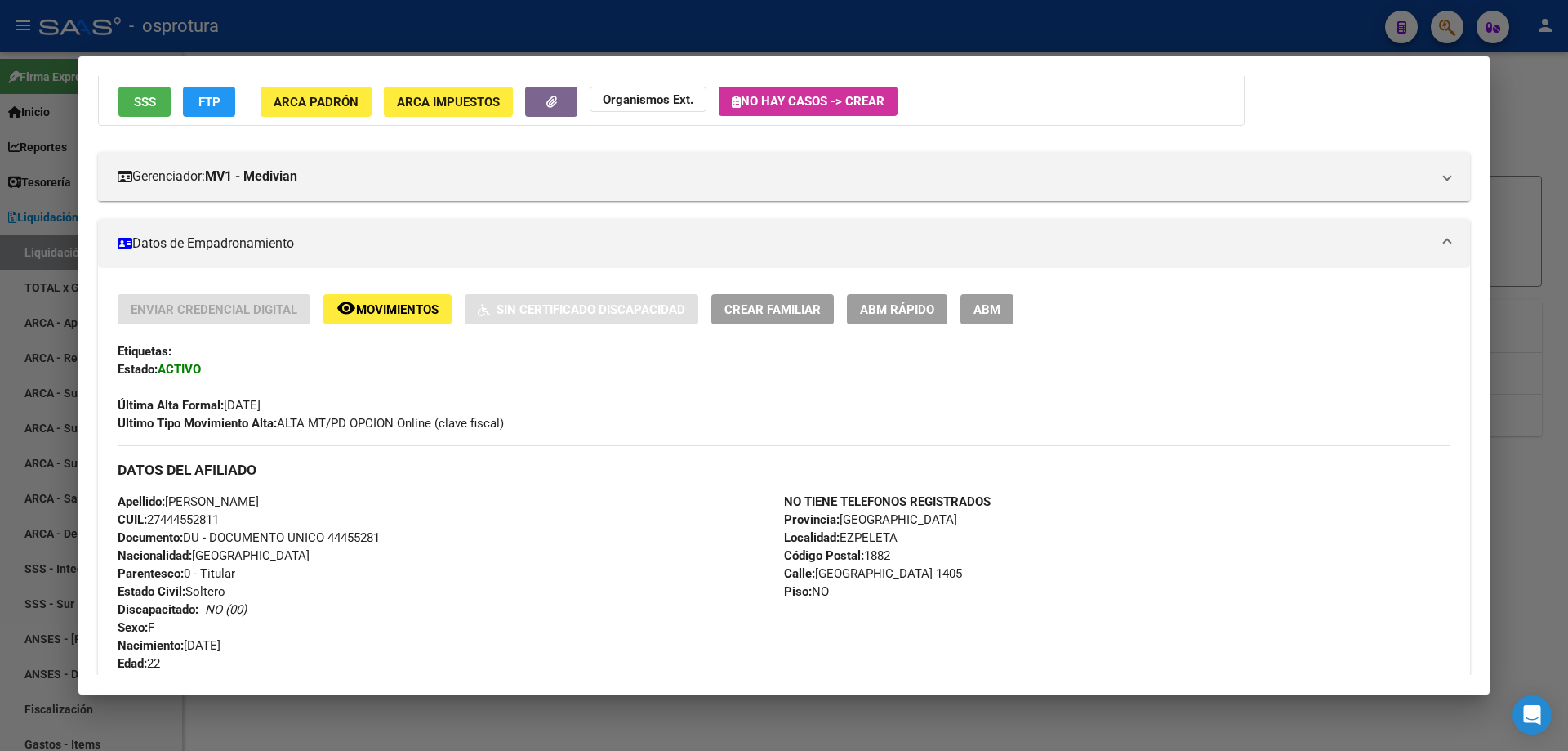
click at [735, 310] on span "Crear Familiar" at bounding box center [772, 309] width 96 height 15
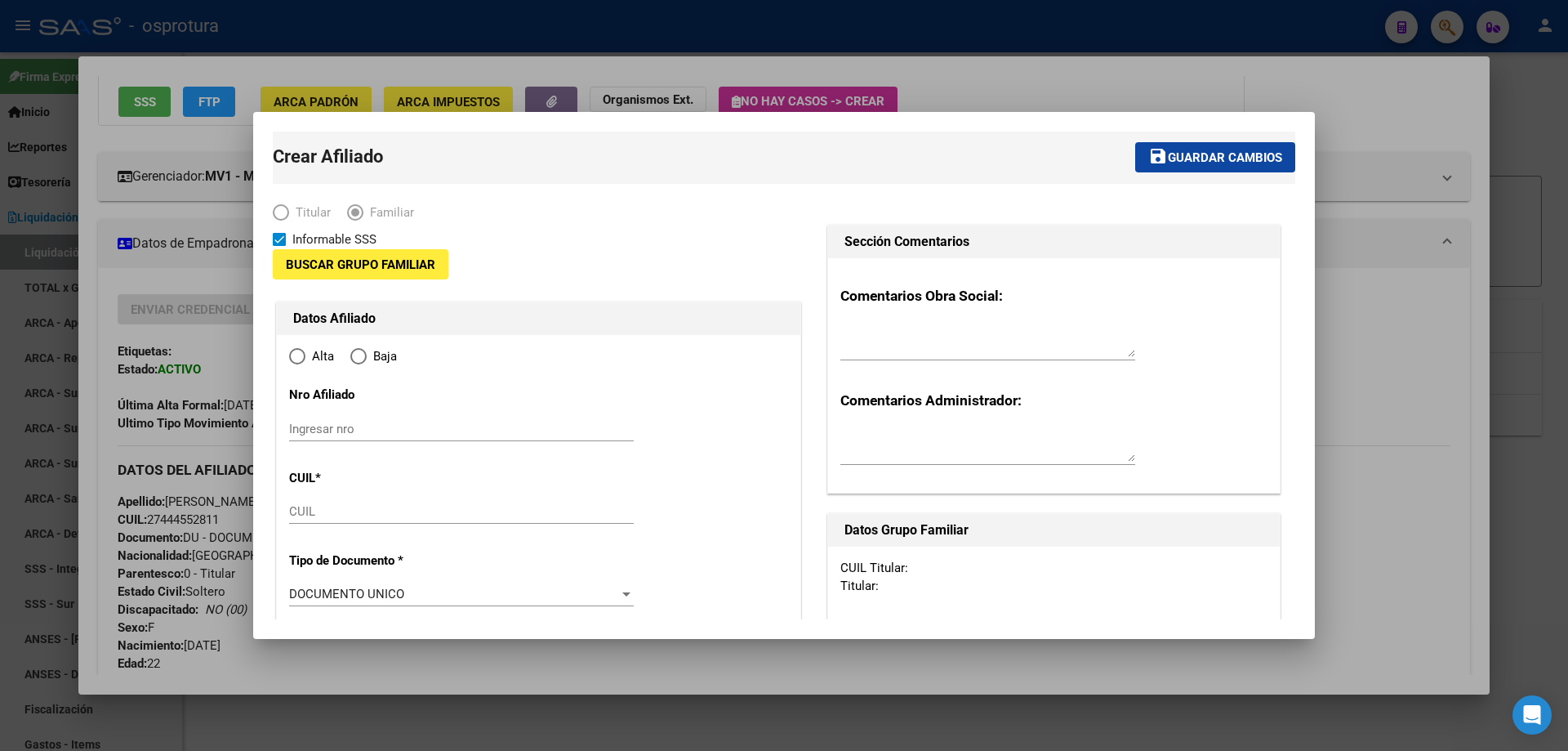
type input "27-44455281-1"
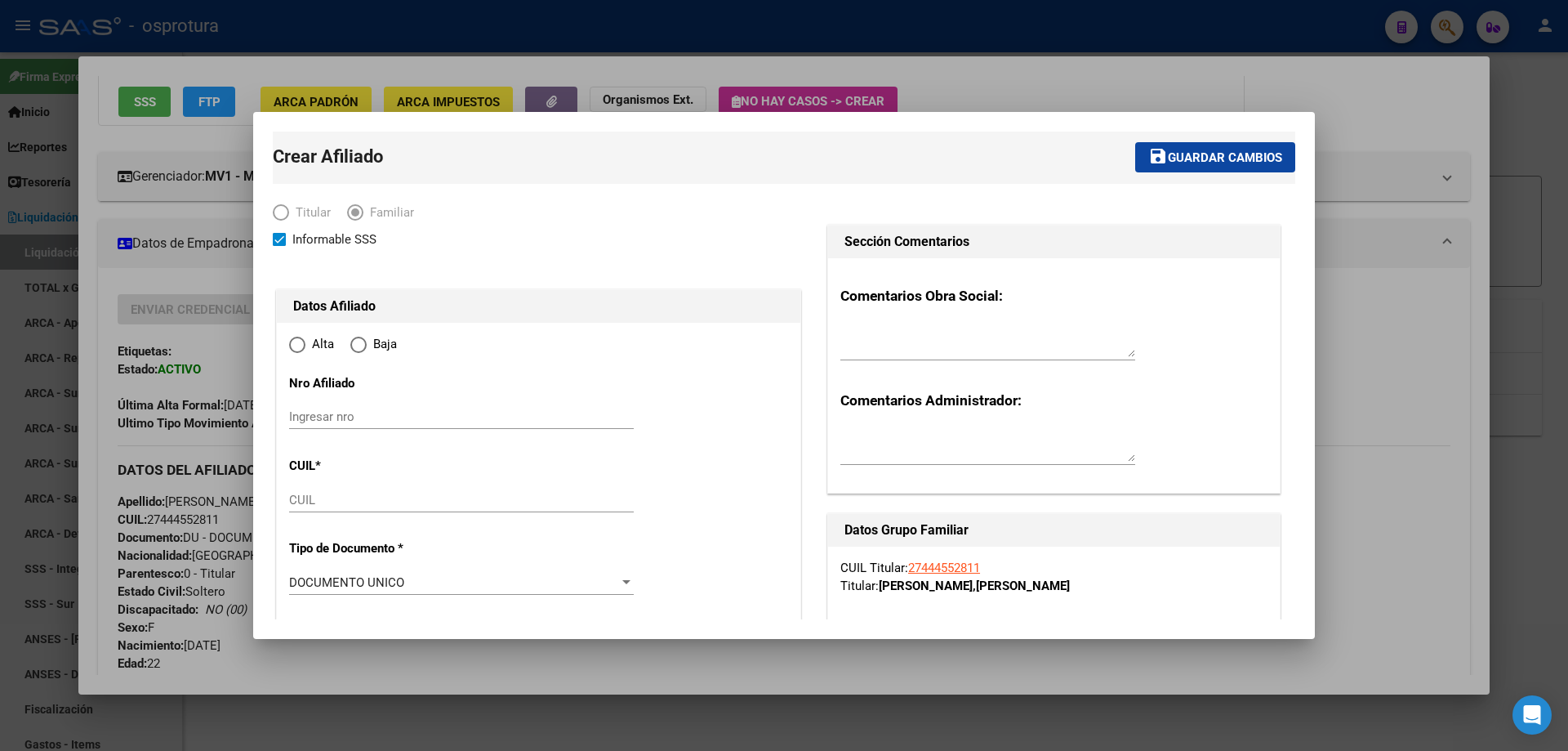
type input "EZPELETA"
type input "1882"
type input "[GEOGRAPHIC_DATA]"
type input "1405"
radio input "true"
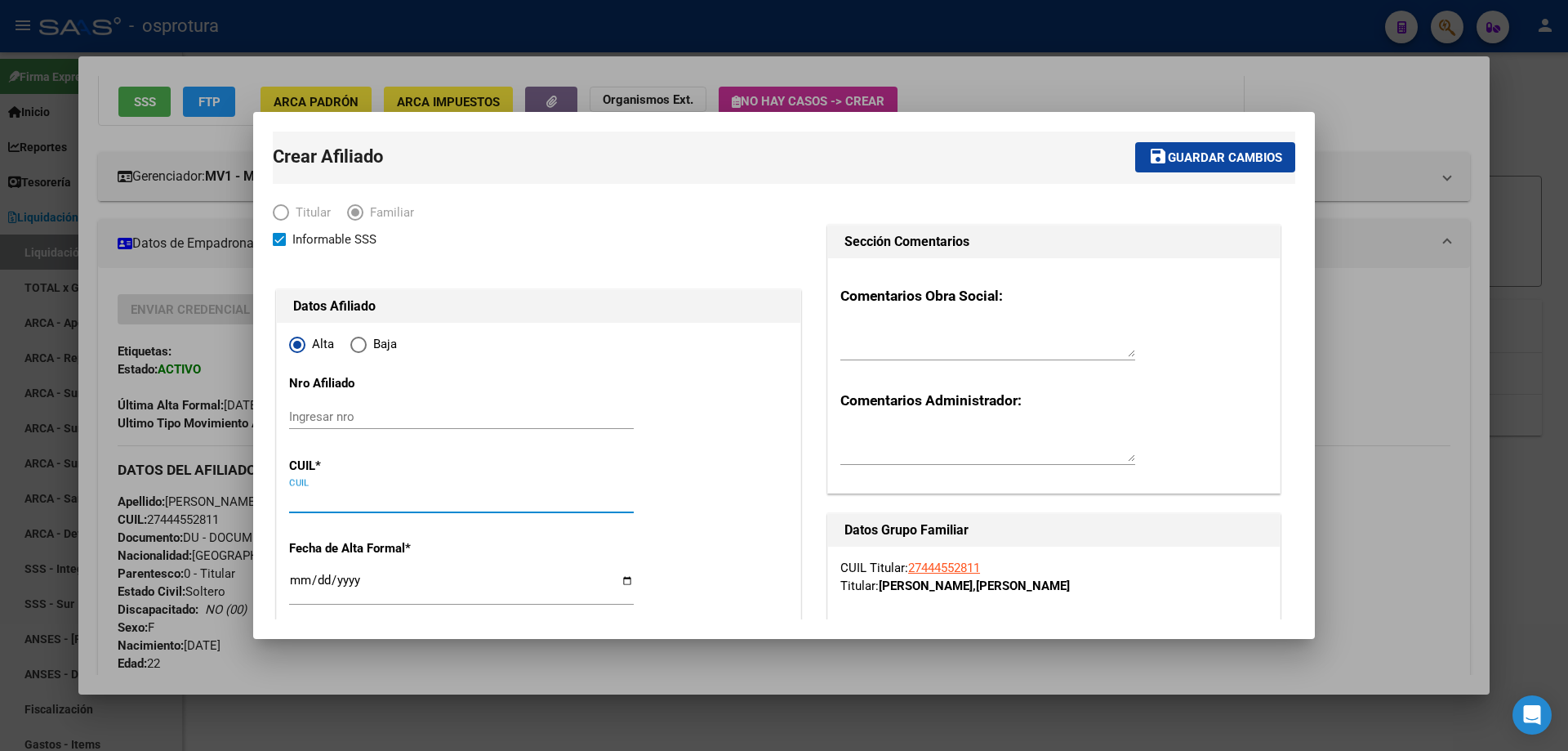
click at [319, 503] on input "CUIL" at bounding box center [462, 500] width 344 height 15
type input "27-44455281-1"
paste input "20-70491581-1"
type input "20-70491581-1"
click at [299, 580] on input "Ingresar fecha" at bounding box center [462, 587] width 344 height 26
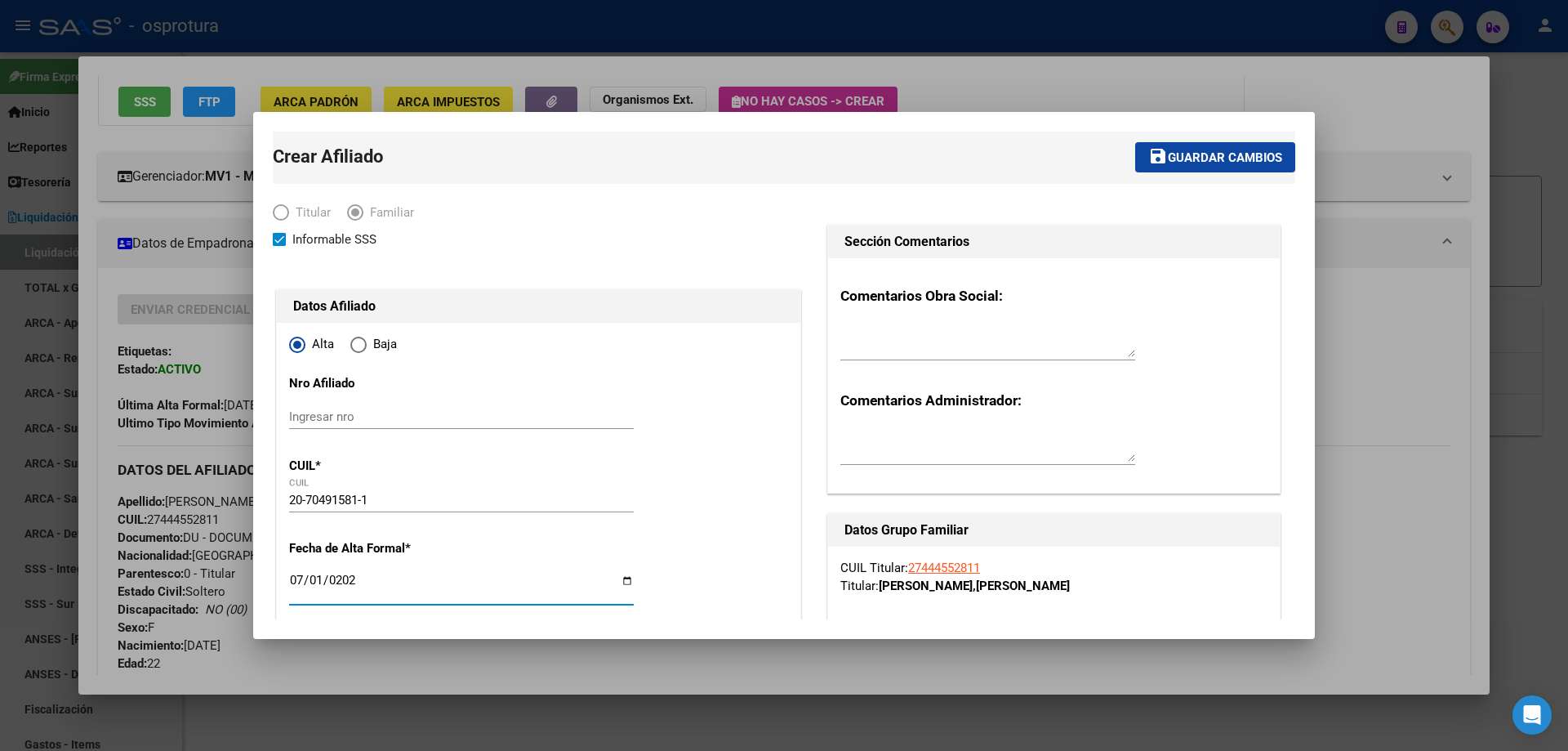
type input "[DATE]"
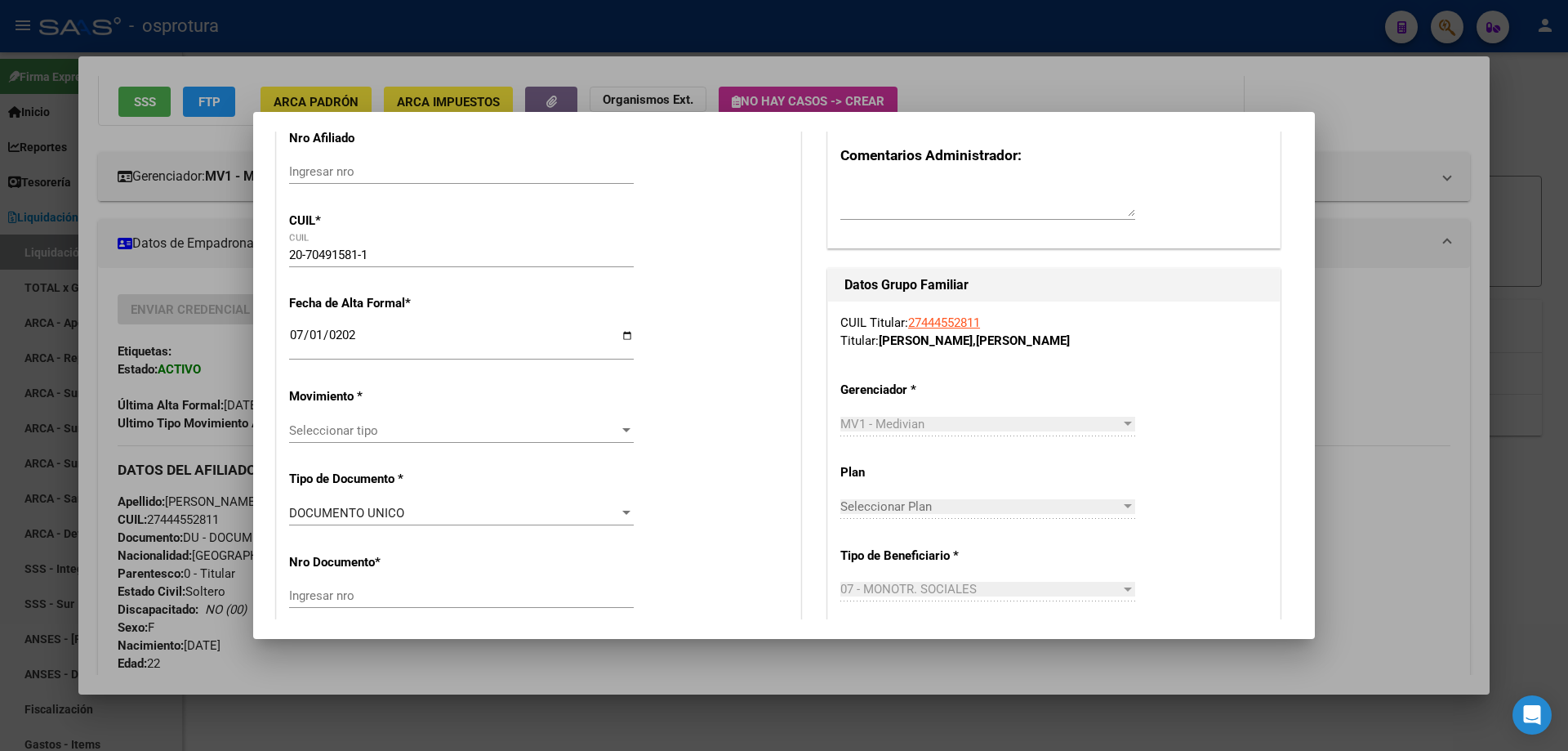
click at [336, 431] on span "Seleccionar tipo" at bounding box center [454, 430] width 330 height 15
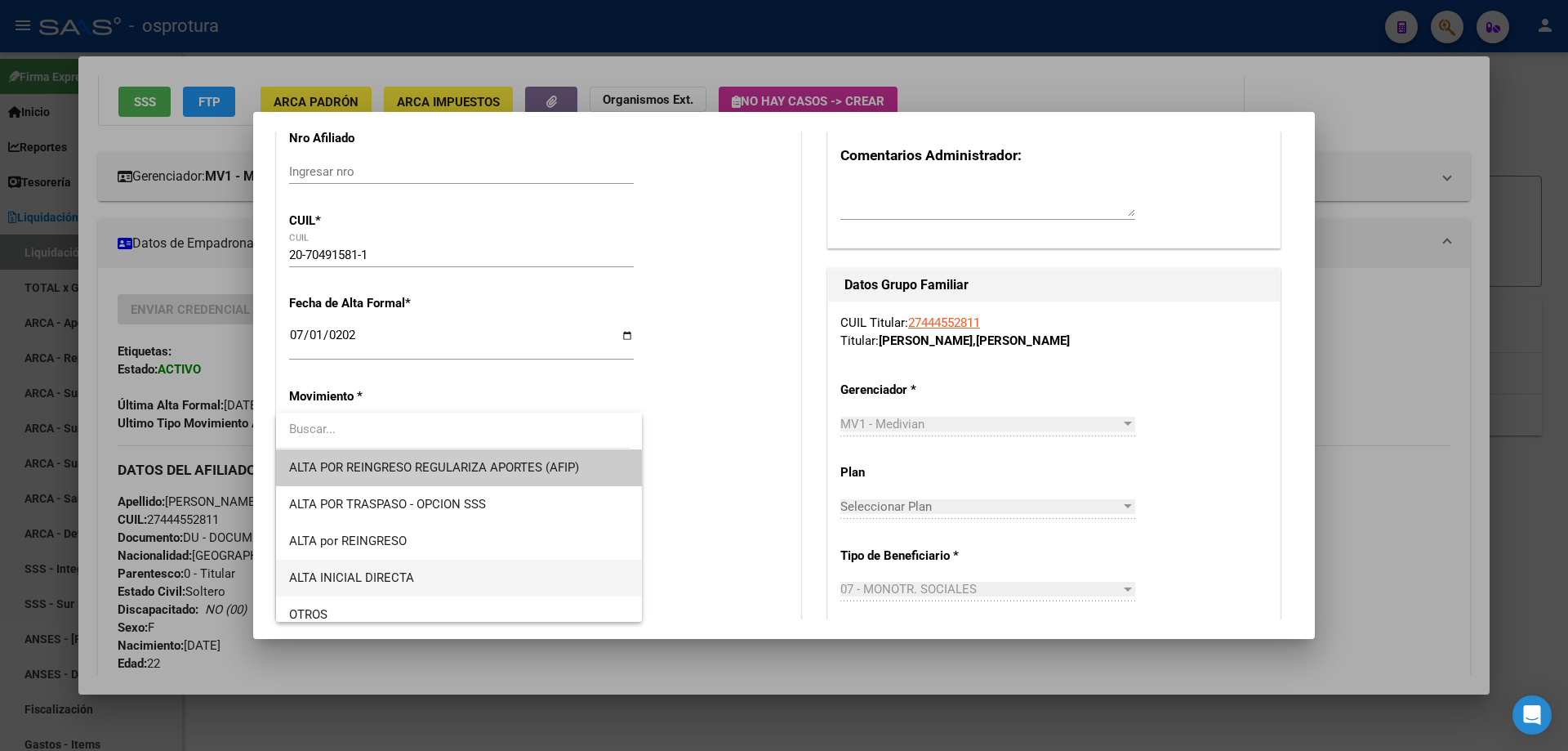
scroll to position [164, 0]
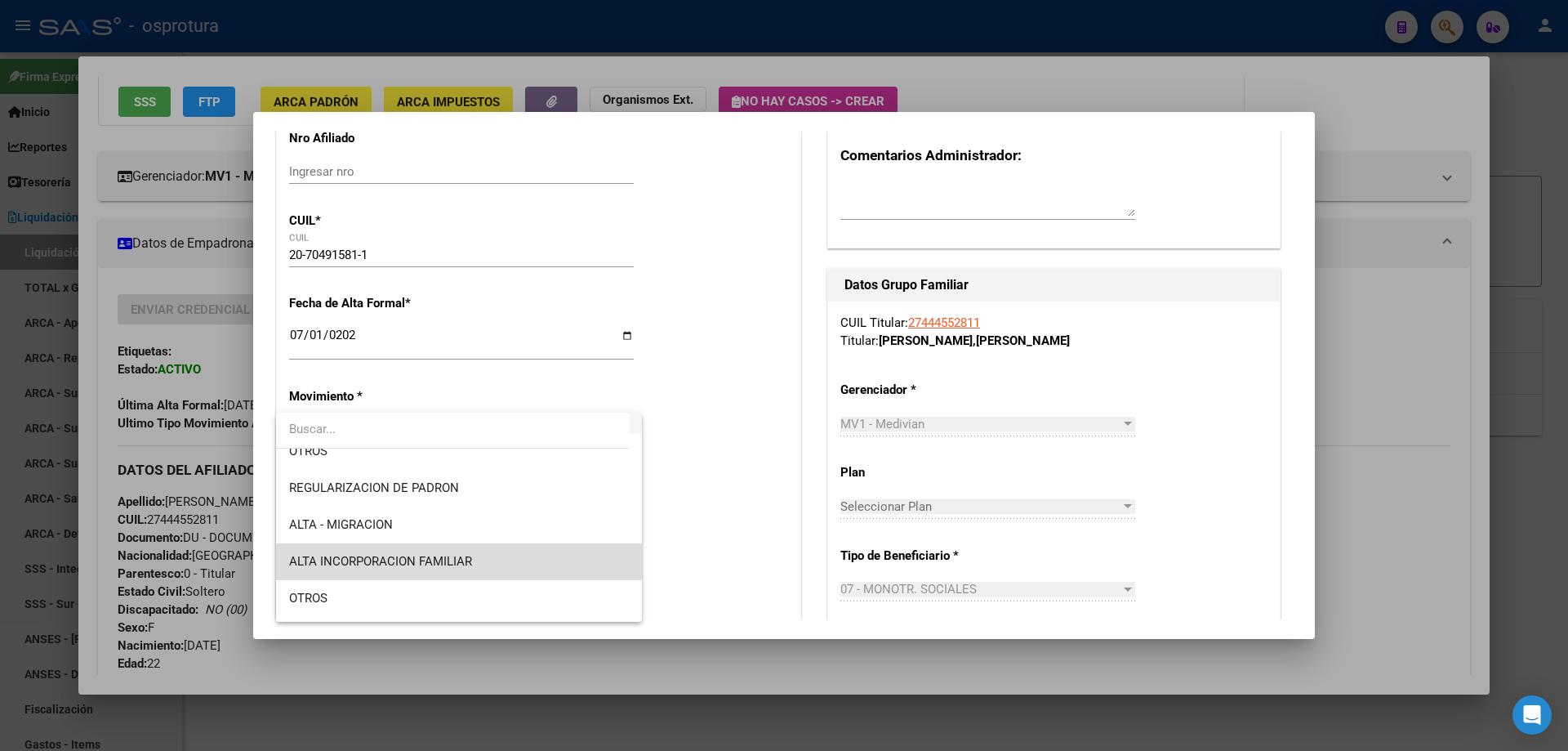
click at [499, 565] on span "ALTA INCORPORACION FAMILIAR" at bounding box center [459, 562] width 340 height 37
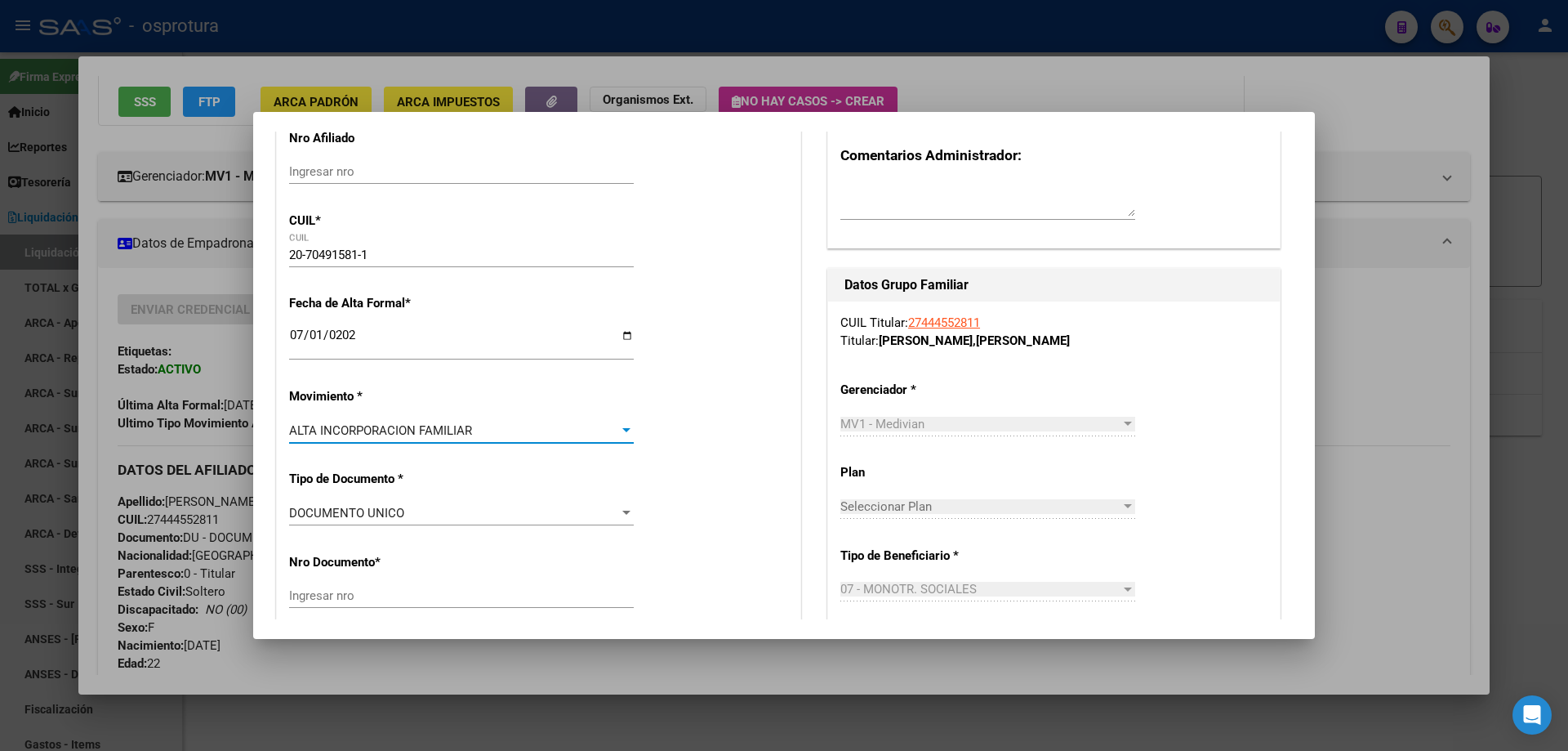
scroll to position [408, 0]
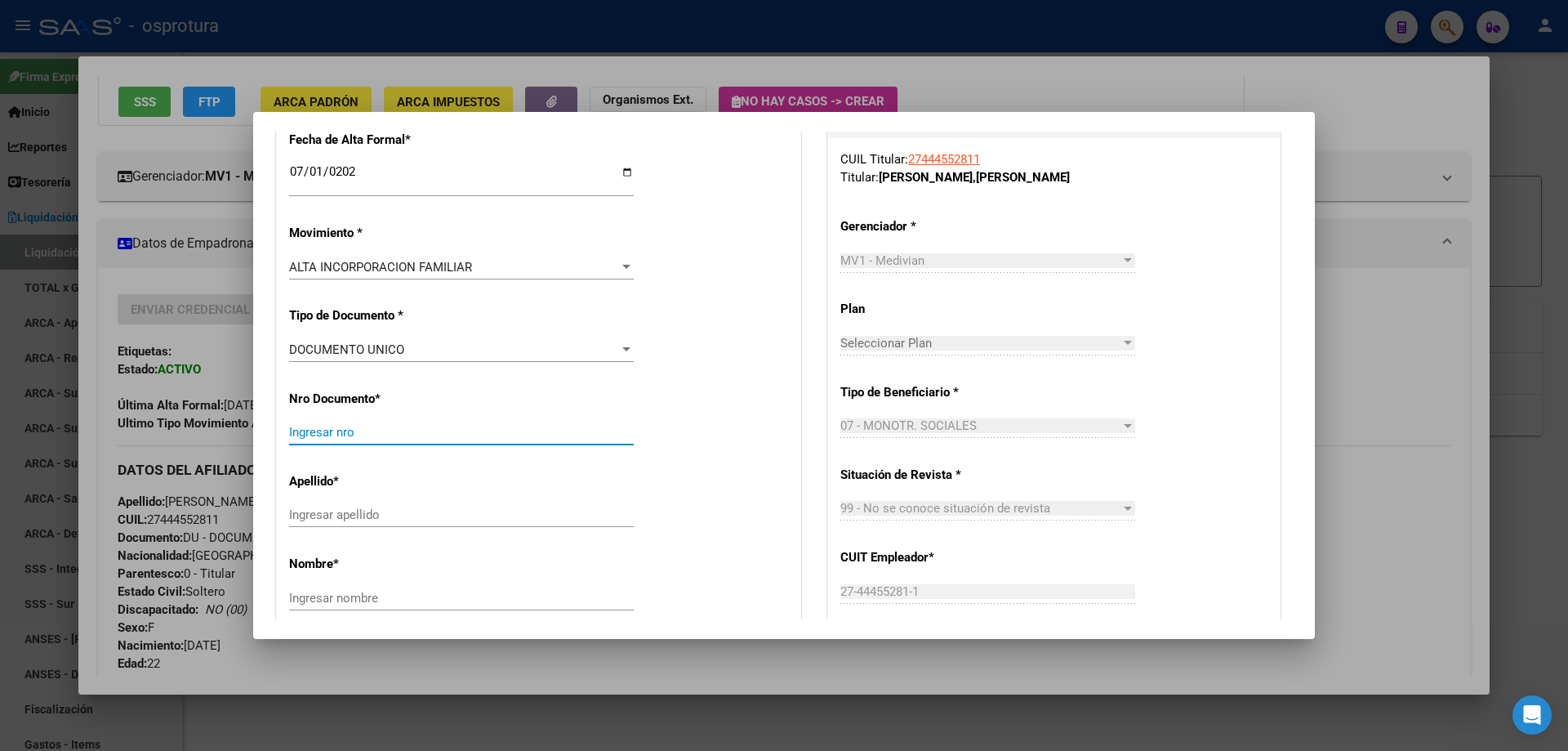
click at [353, 428] on input "Ingresar nro" at bounding box center [462, 431] width 344 height 15
paste input "70491581"
type input "70491581"
click at [355, 522] on input "Ingresar apellido" at bounding box center [462, 514] width 344 height 15
click at [363, 514] on input "Ingresar apellido" at bounding box center [462, 514] width 344 height 15
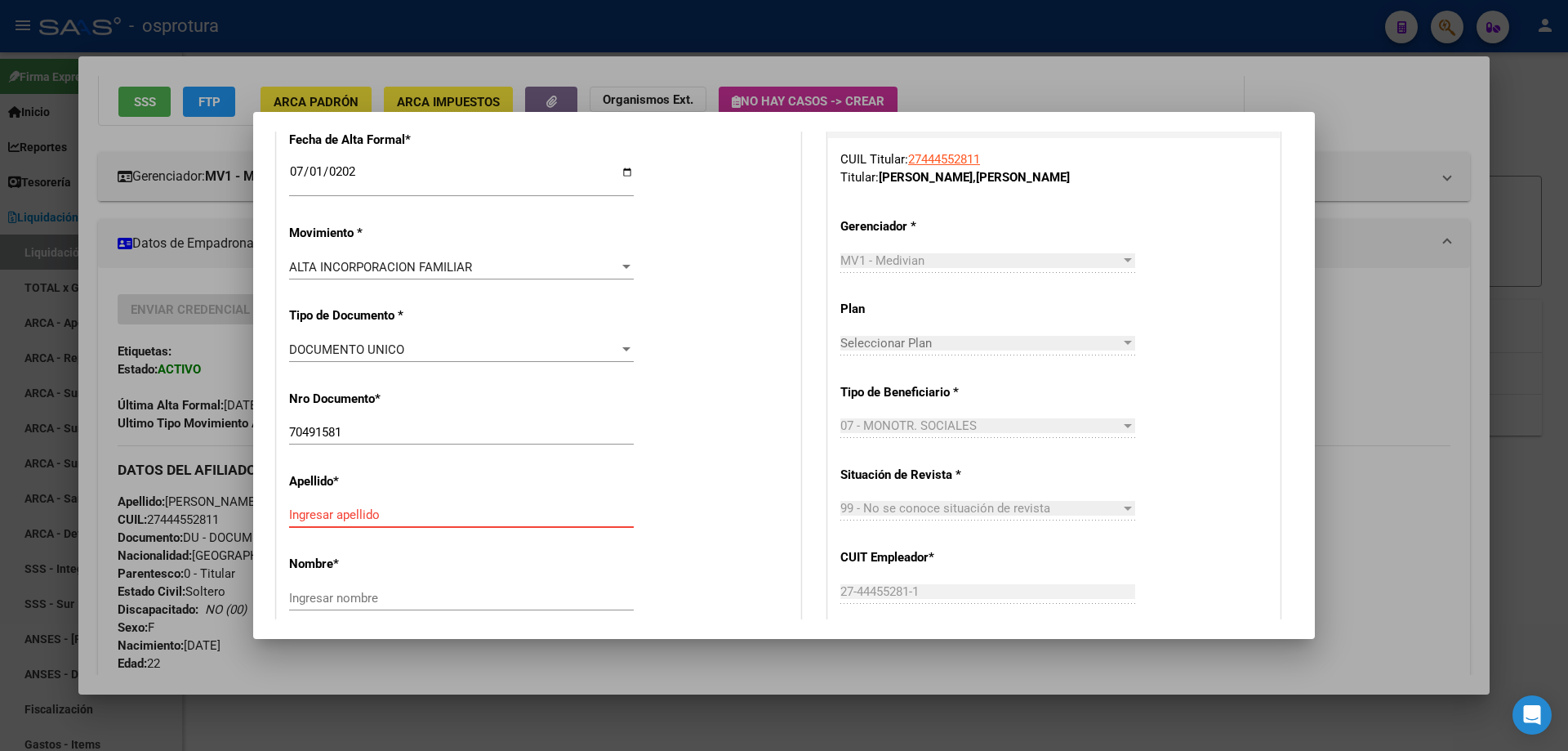
paste input "Aguinagalde"
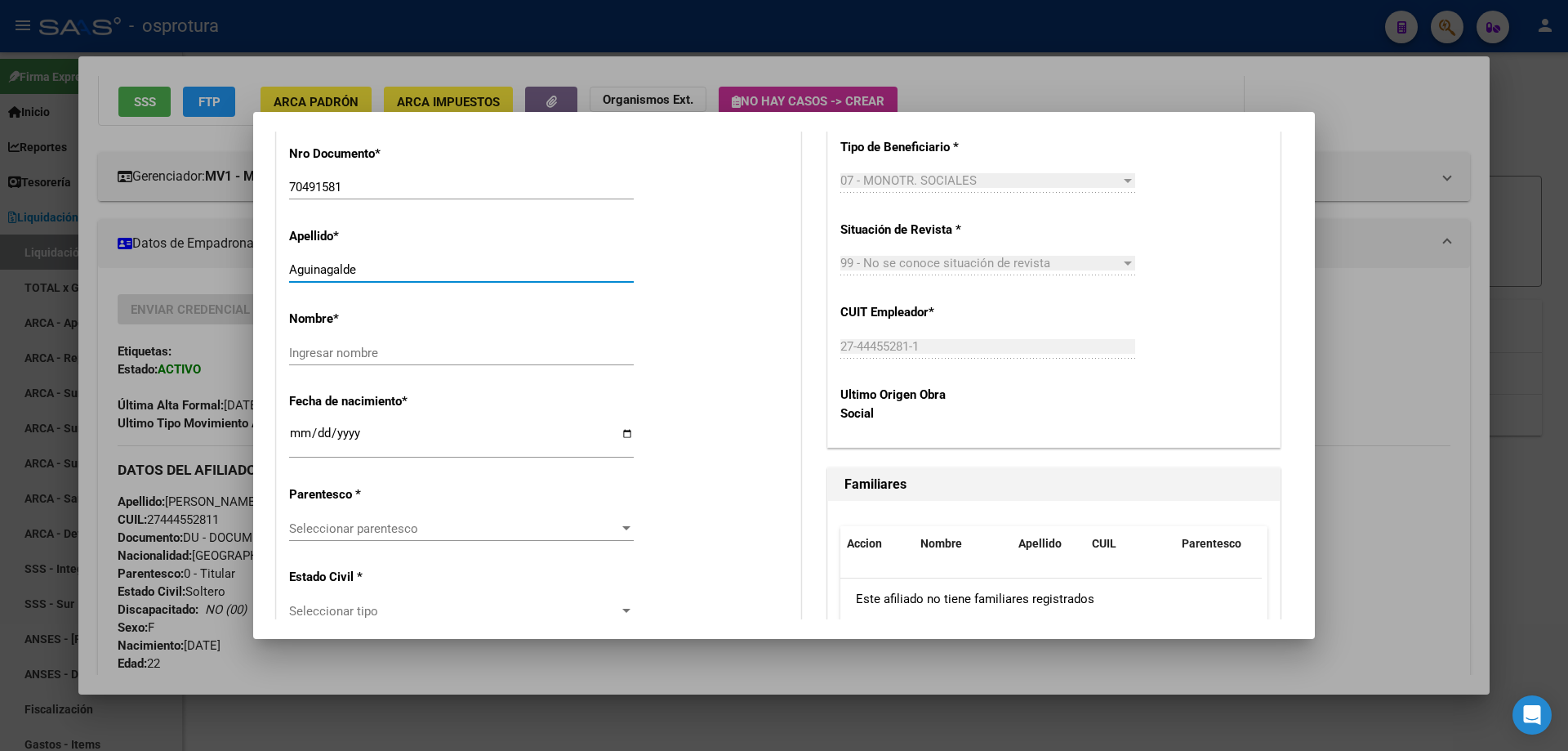
scroll to position [735, 0]
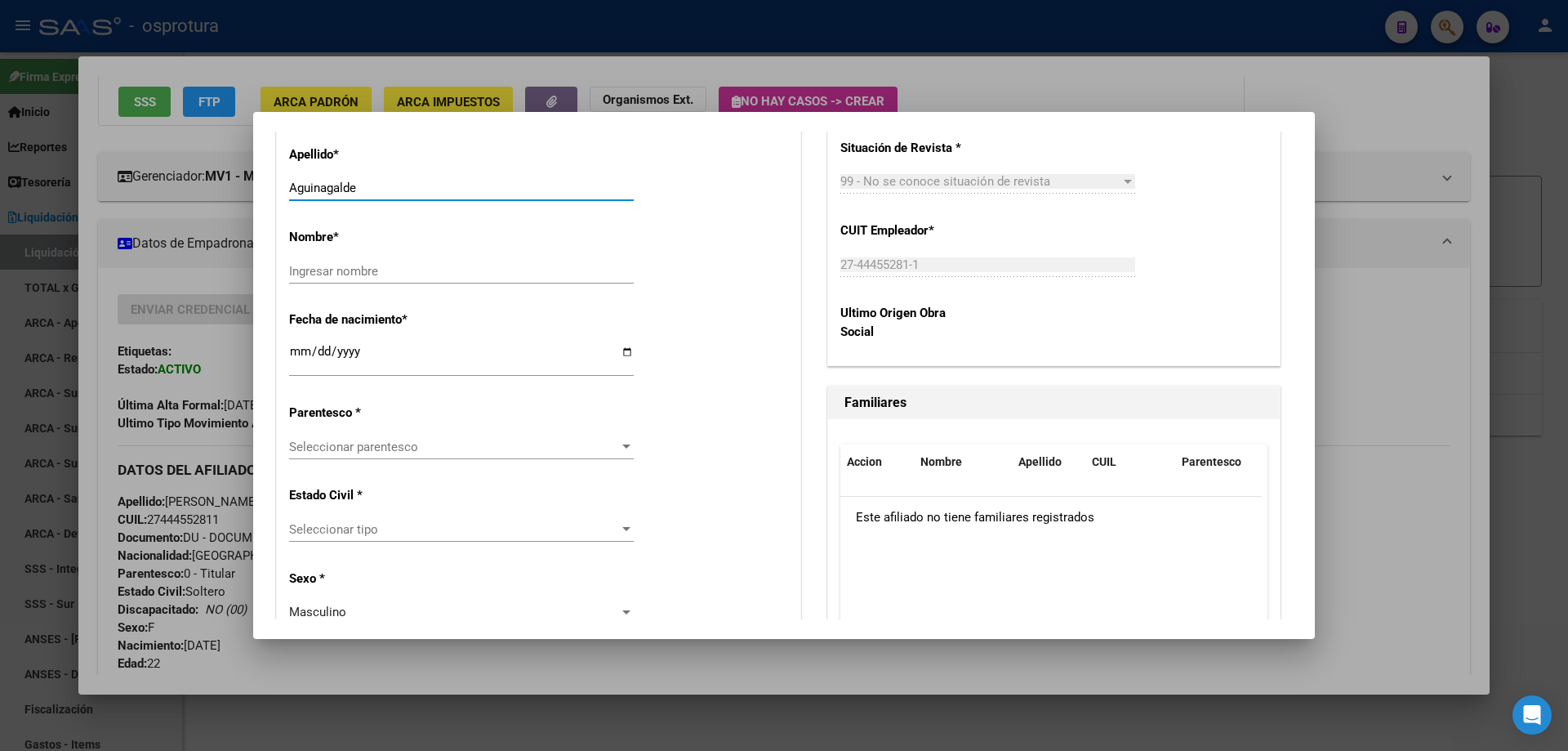
type input "Aguinagalde"
click at [336, 268] on input "Ingresar nombre" at bounding box center [462, 270] width 344 height 15
click at [302, 270] on input "Ingresar nombre" at bounding box center [462, 270] width 344 height 15
paste input "[PERSON_NAME]"
type input "[PERSON_NAME]"
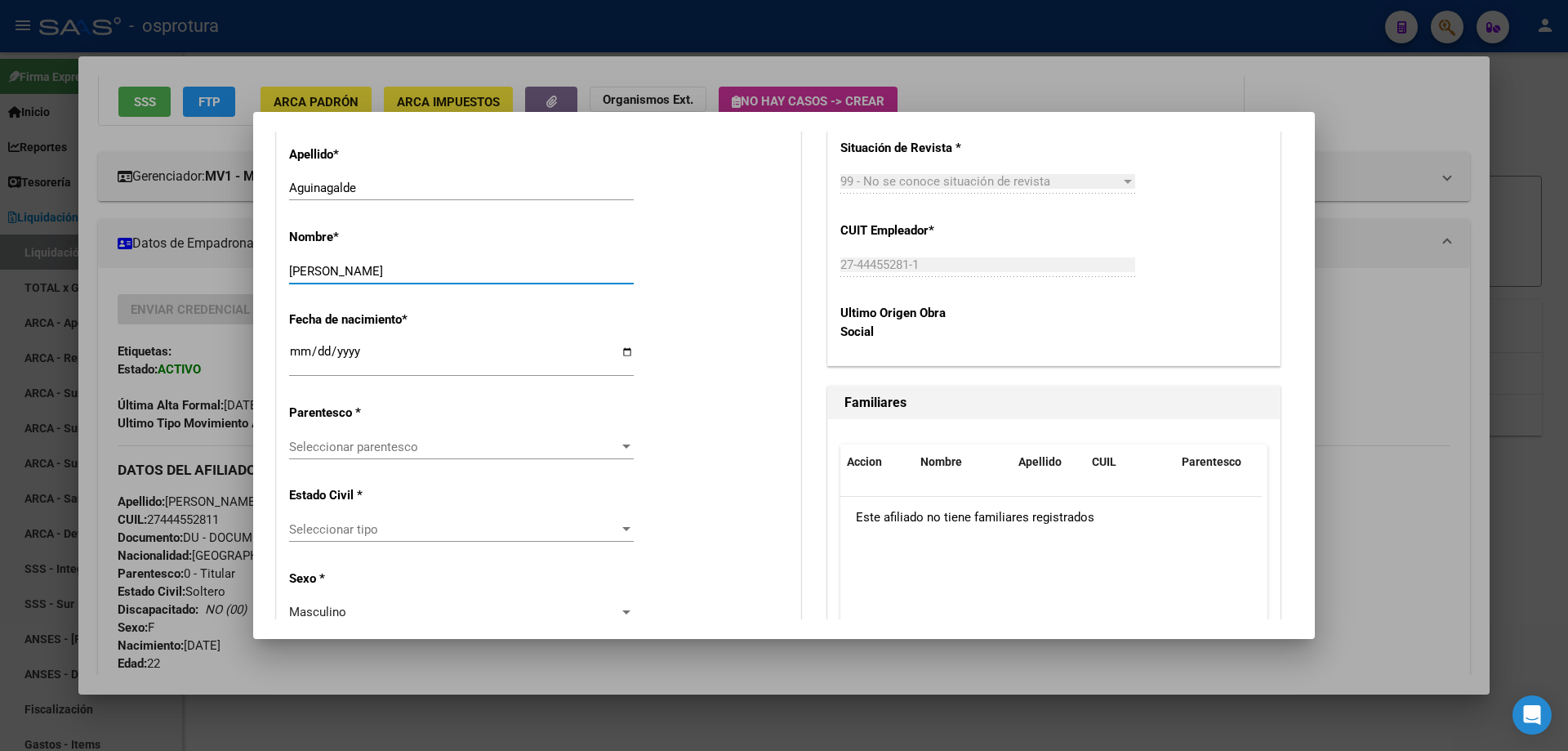
click at [294, 350] on input "Ingresar fecha" at bounding box center [462, 357] width 344 height 26
type input "[DATE]"
click at [387, 445] on span "Seleccionar parentesco" at bounding box center [454, 446] width 330 height 15
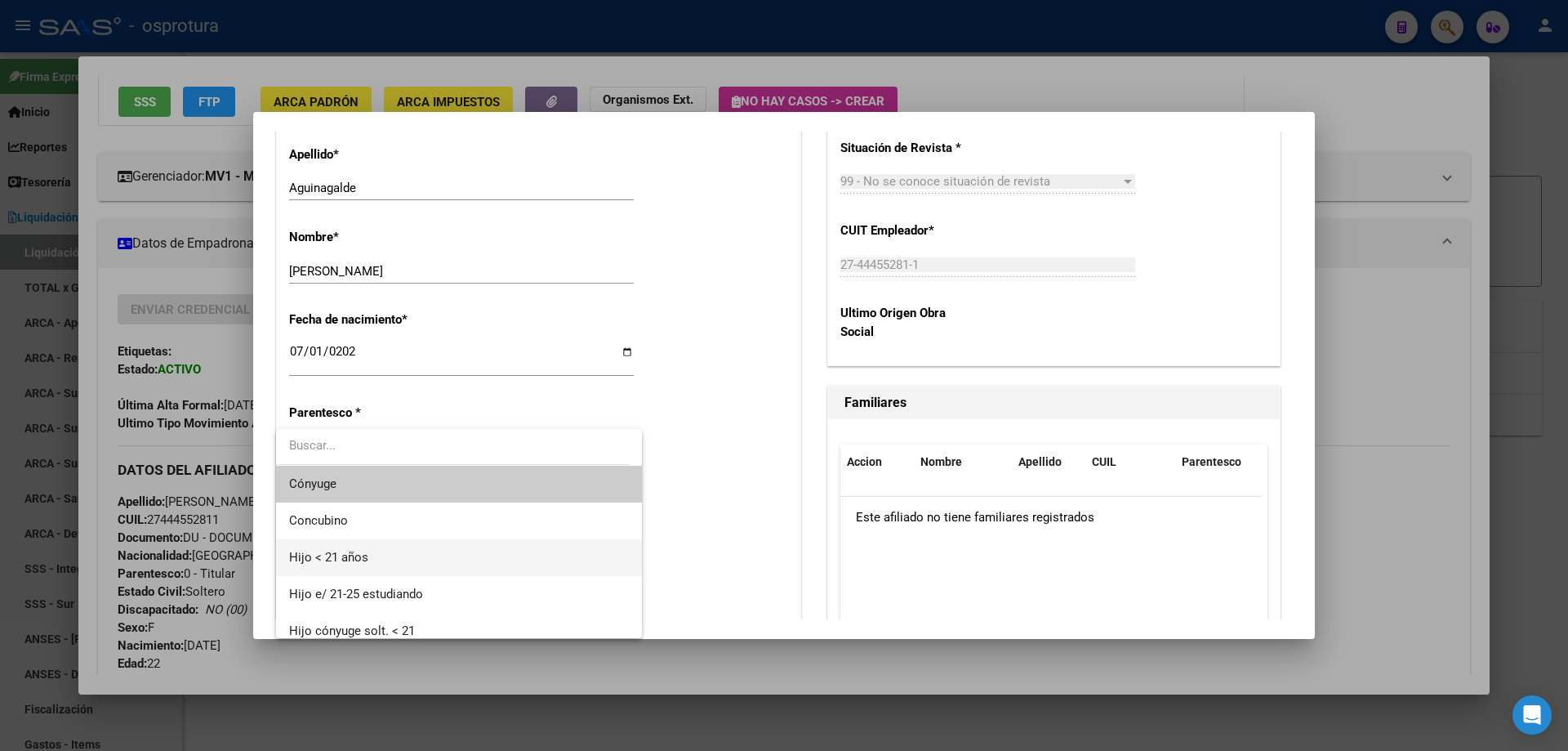
click at [400, 559] on span "Hijo < 21 años" at bounding box center [459, 557] width 340 height 37
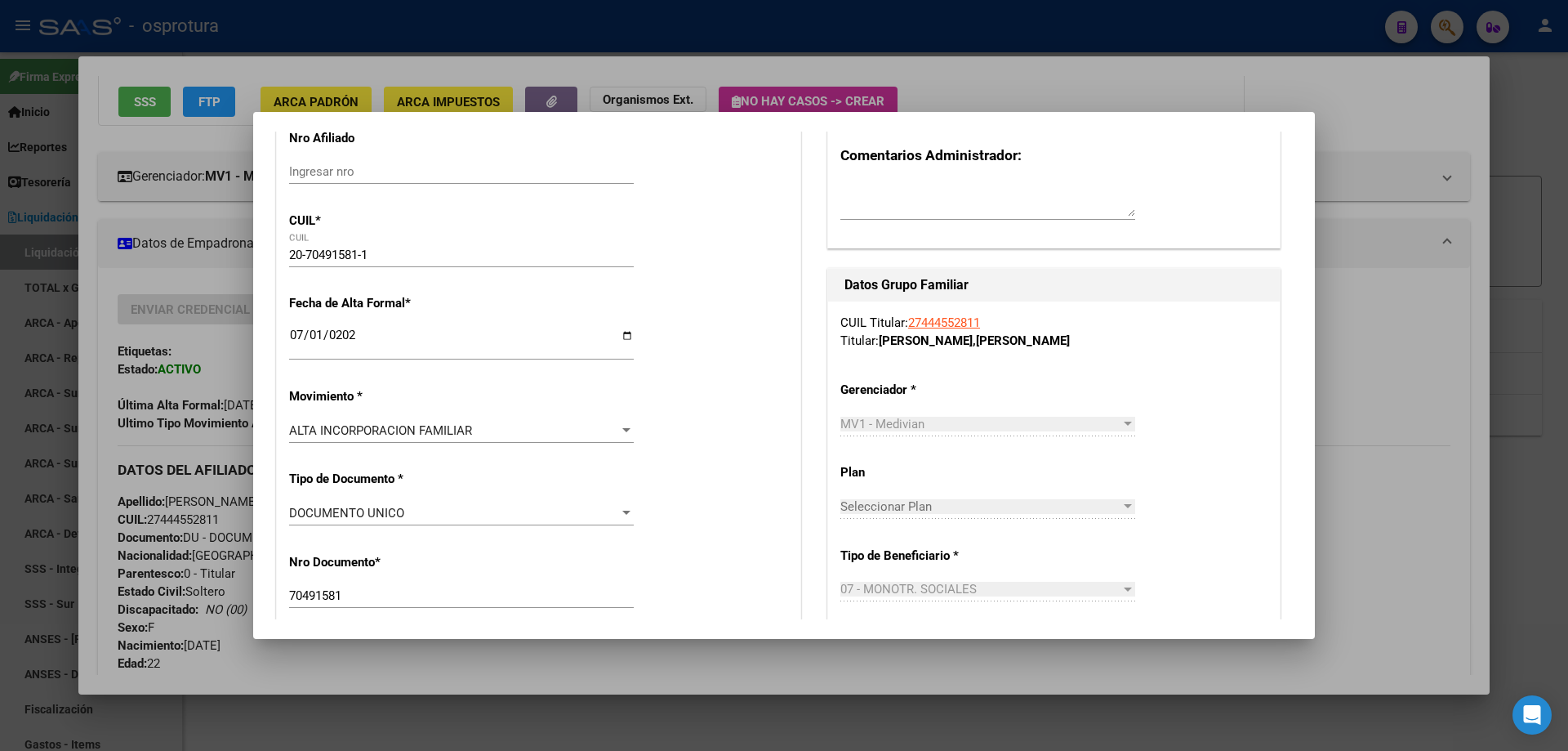
scroll to position [0, 0]
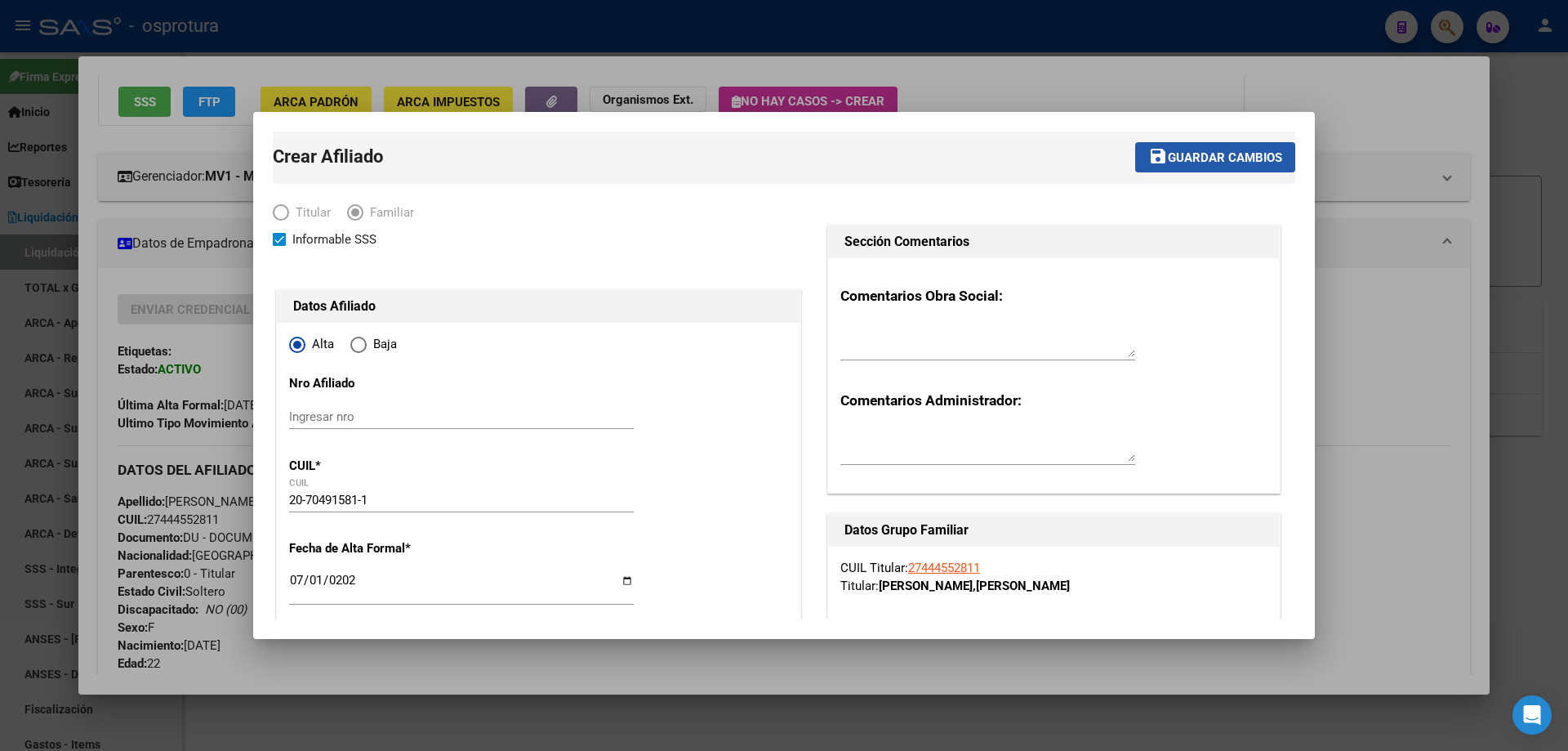
click at [1200, 163] on span "Guardar cambios" at bounding box center [1224, 157] width 115 height 15
